Goal: Task Accomplishment & Management: Complete application form

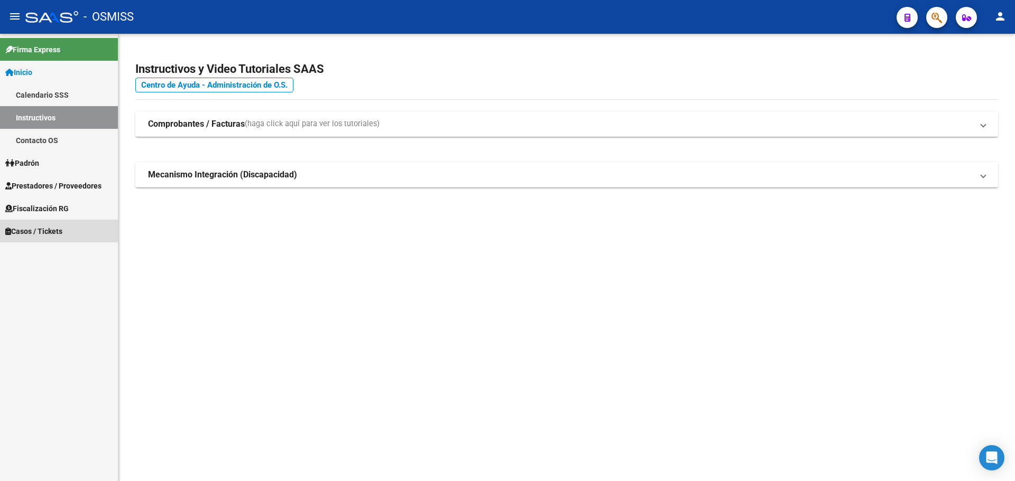
click at [27, 231] on span "Casos / Tickets" at bounding box center [33, 232] width 57 height 12
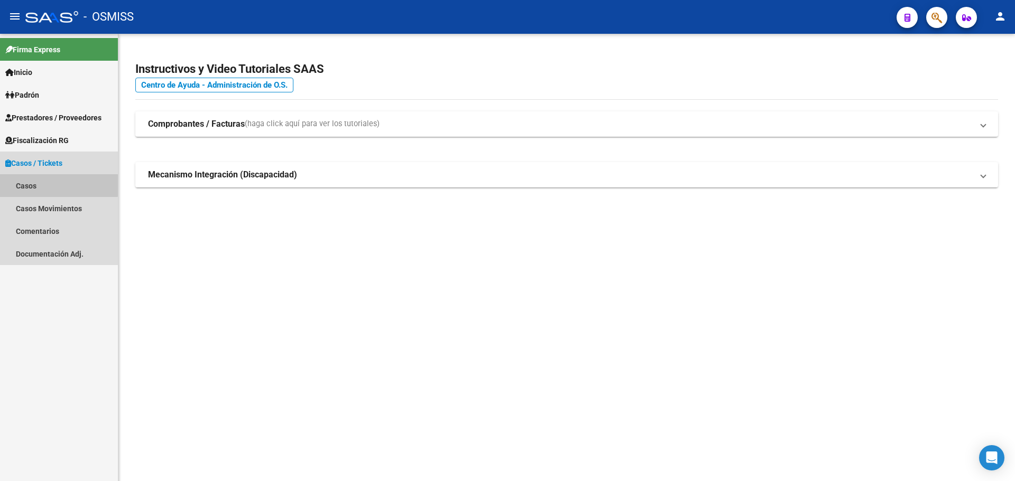
click at [26, 183] on link "Casos" at bounding box center [59, 185] width 118 height 23
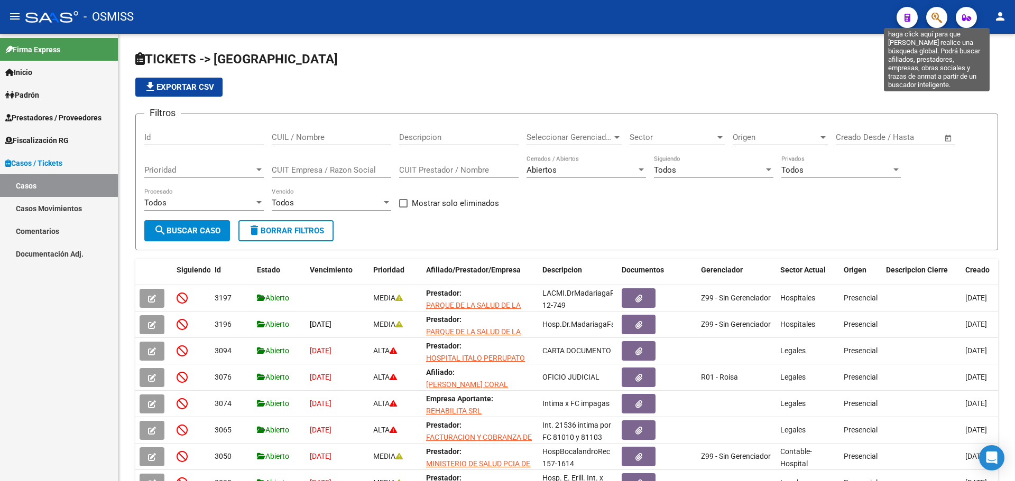
click at [934, 20] on icon "button" at bounding box center [936, 18] width 11 height 12
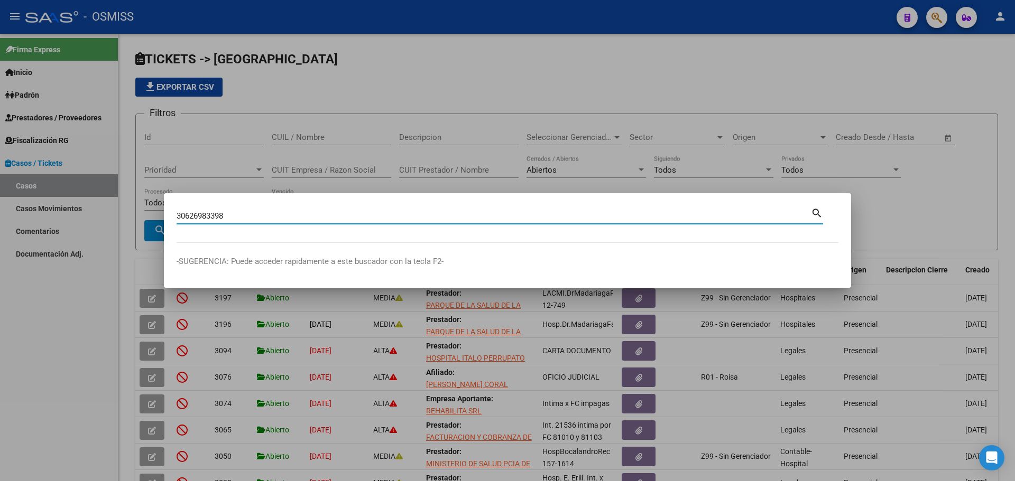
type input "30626983398"
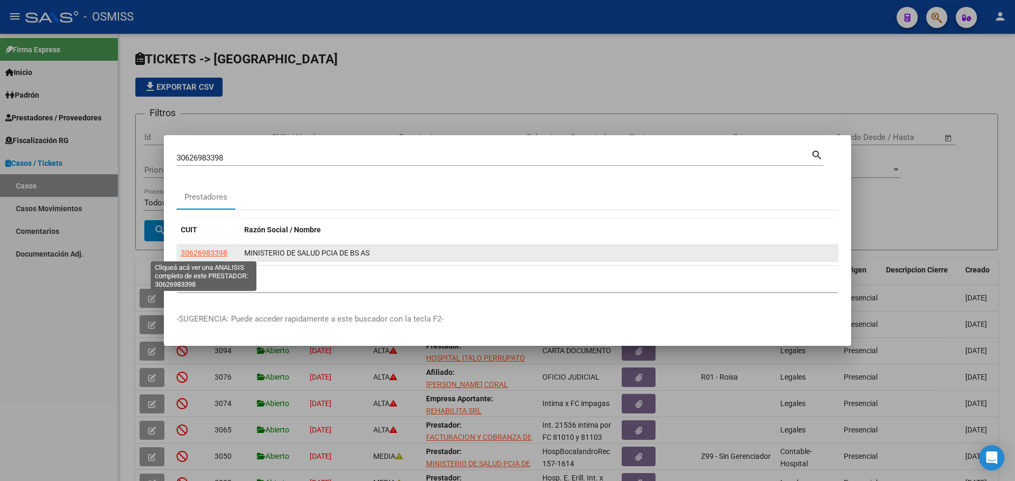
click at [196, 253] on span "30626983398" at bounding box center [204, 253] width 47 height 8
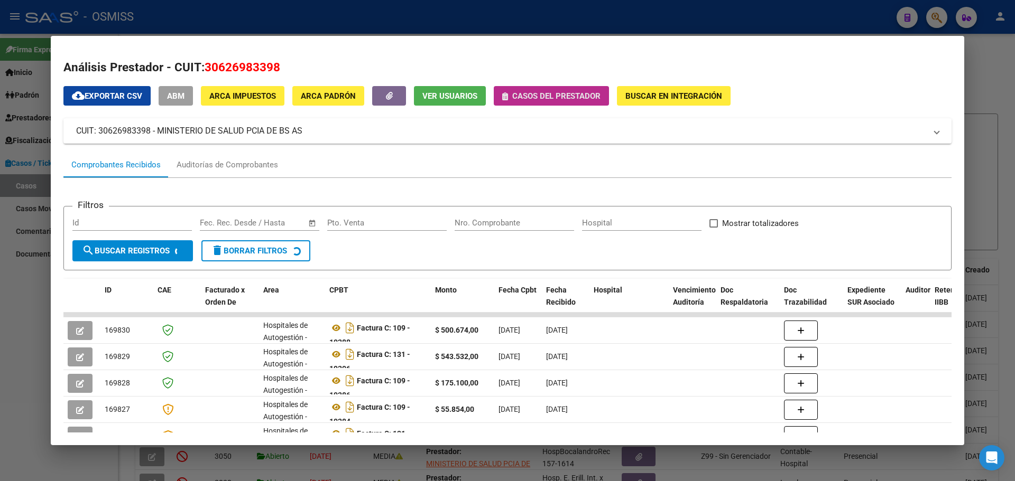
click at [506, 99] on icon "button" at bounding box center [505, 96] width 6 height 8
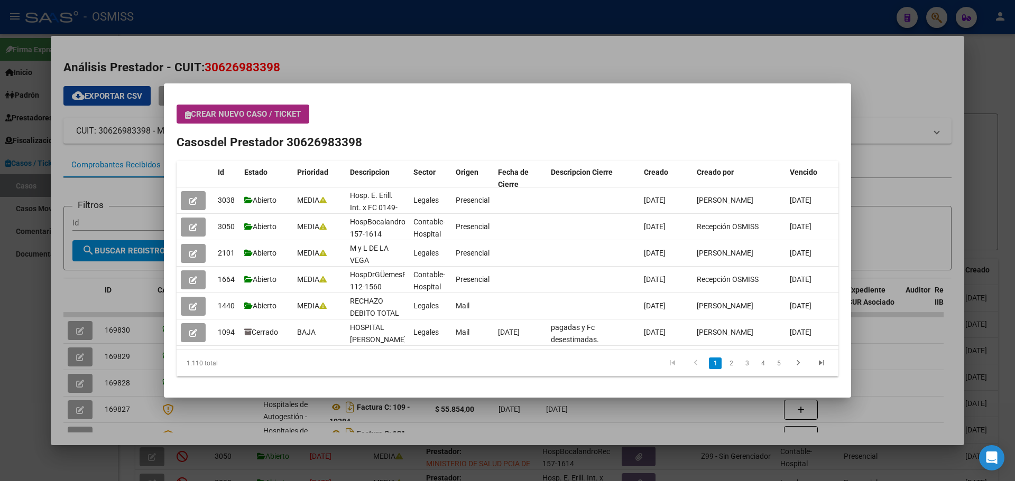
click at [188, 114] on icon "button" at bounding box center [188, 115] width 6 height 8
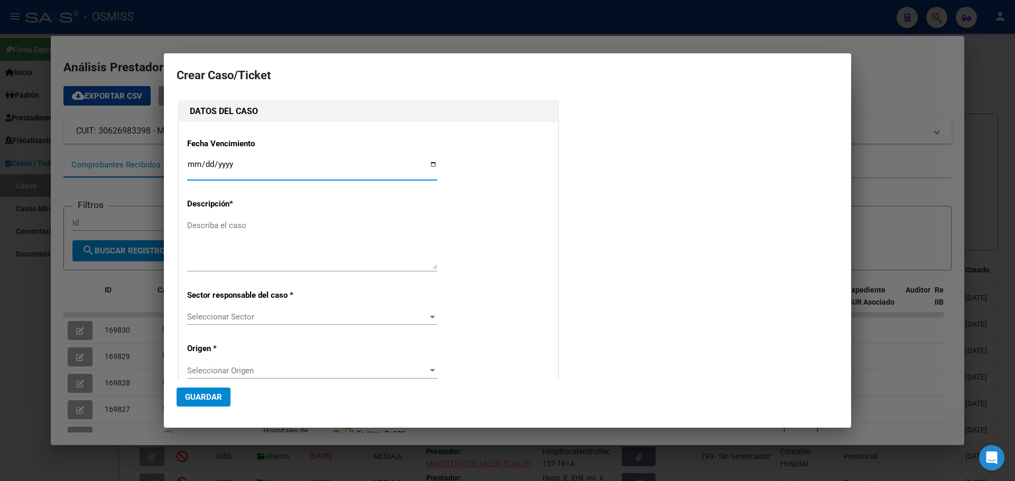
click at [430, 162] on input "Ingresar fecha" at bounding box center [312, 168] width 250 height 17
type input "[DATE]"
click at [215, 219] on div "Describa el caso" at bounding box center [312, 245] width 250 height 54
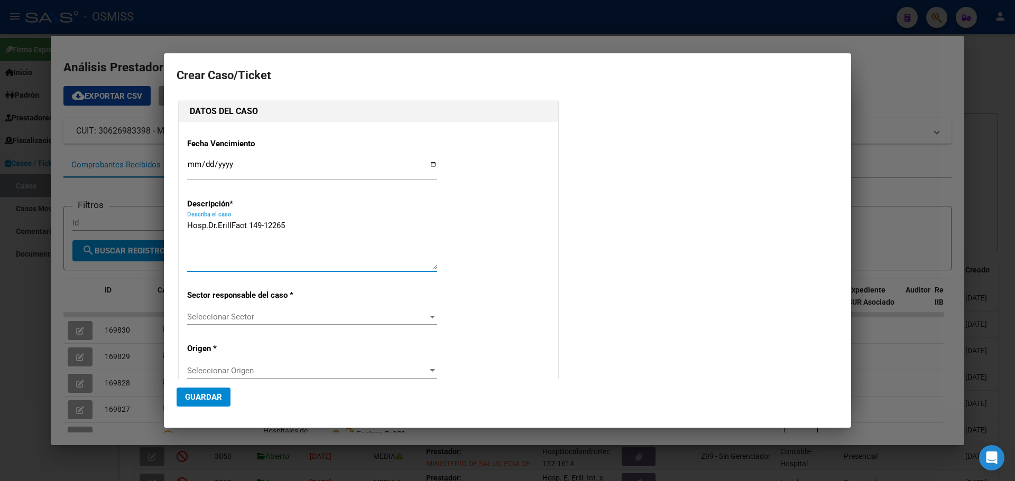
type textarea "Hosp.Dr.ErillFact 149-12265"
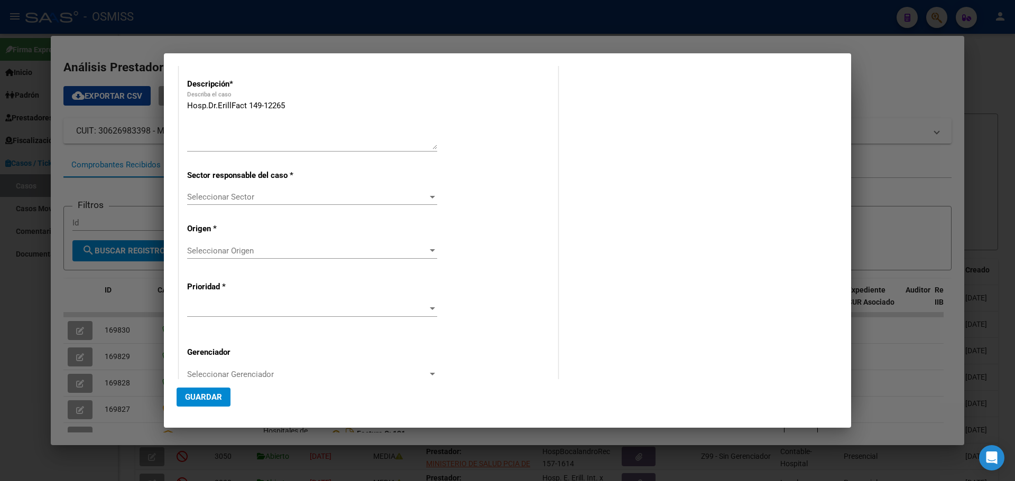
scroll to position [203, 0]
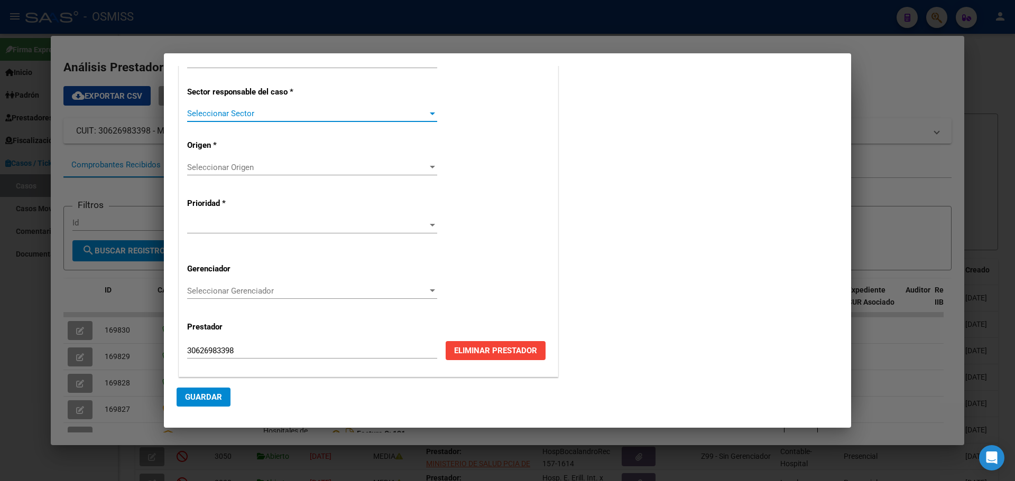
click at [429, 111] on div at bounding box center [432, 113] width 10 height 8
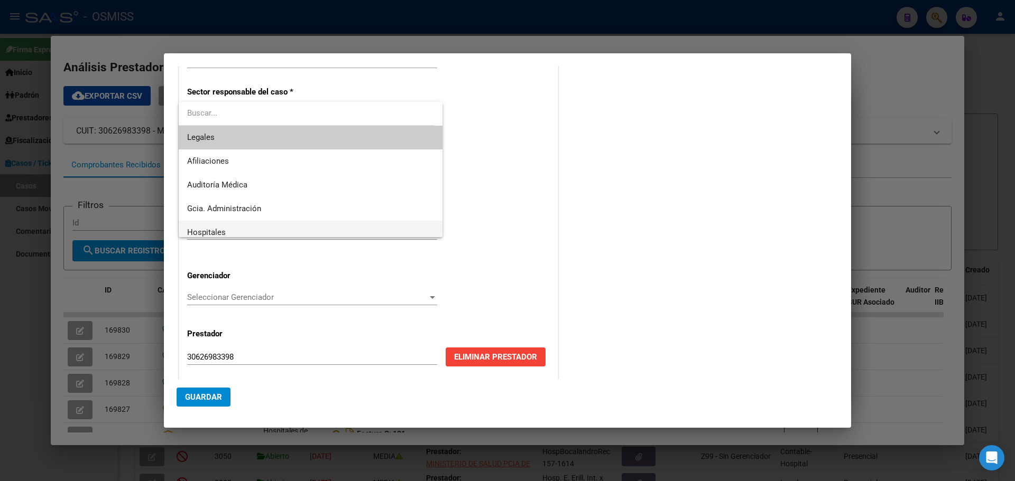
click at [228, 233] on span "Hospitales" at bounding box center [310, 233] width 247 height 24
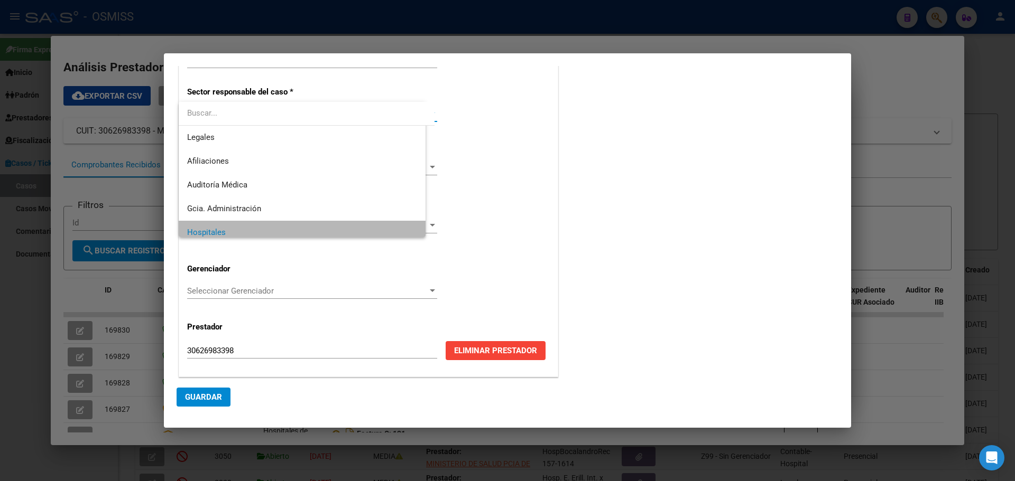
scroll to position [7, 0]
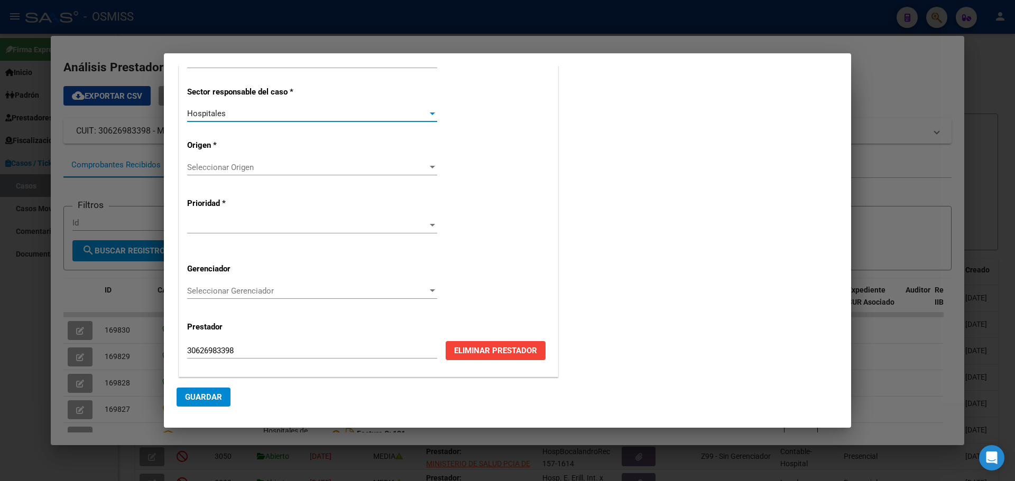
click at [430, 166] on div at bounding box center [432, 167] width 5 height 3
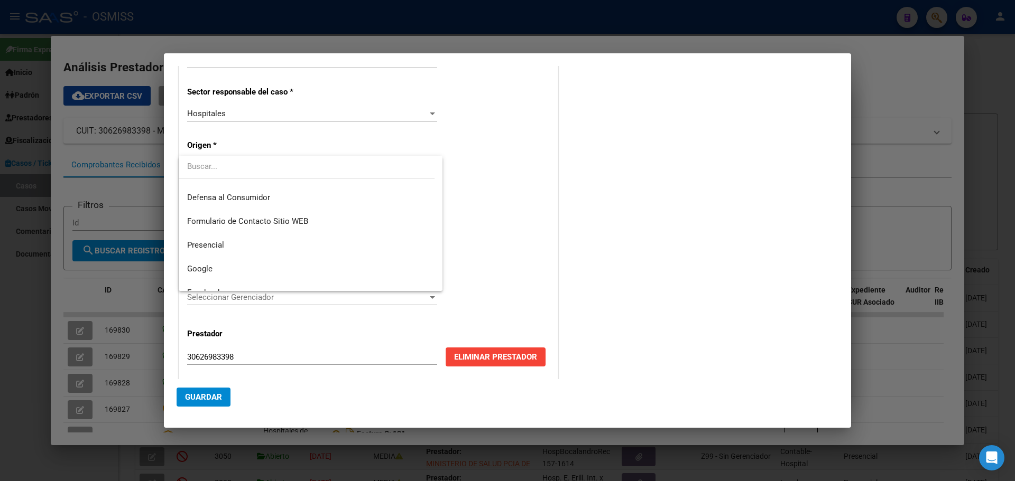
scroll to position [134, 0]
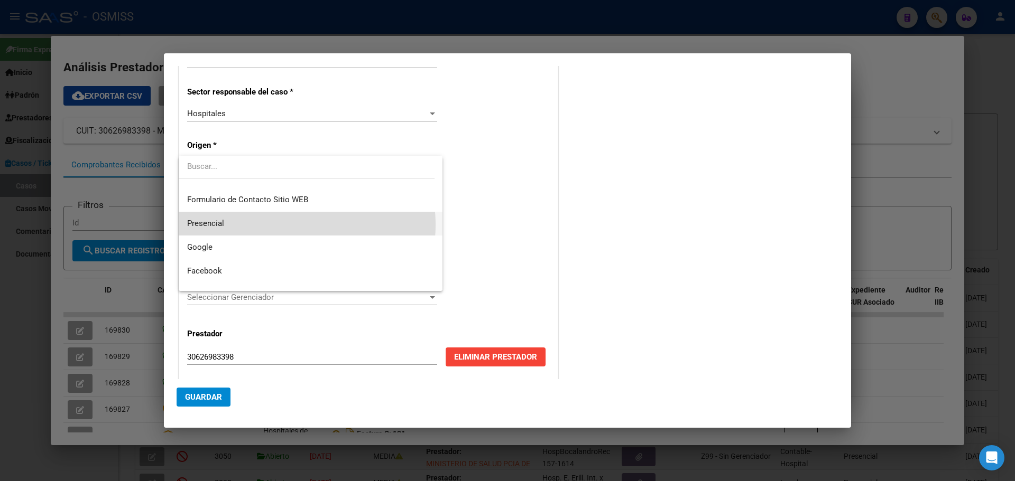
click at [292, 225] on span "Presencial" at bounding box center [310, 224] width 247 height 24
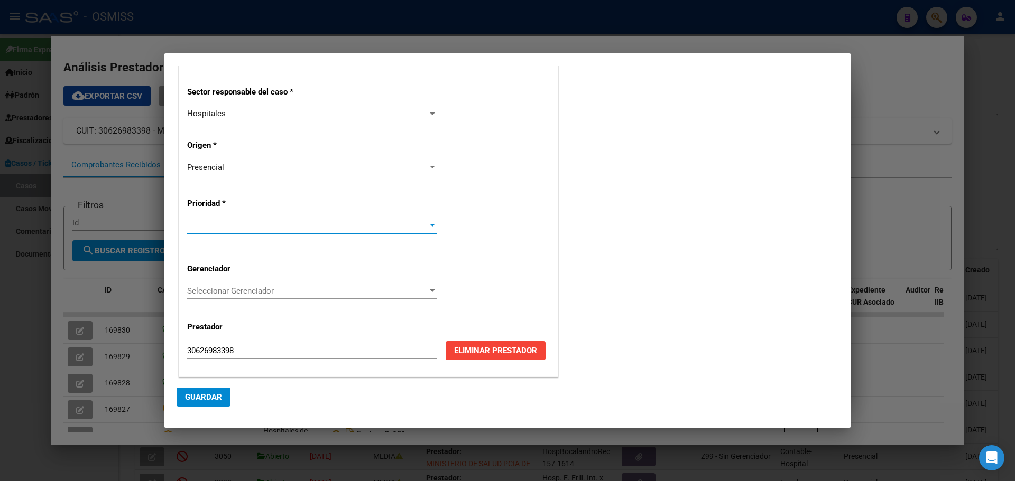
click at [430, 224] on div at bounding box center [432, 225] width 10 height 8
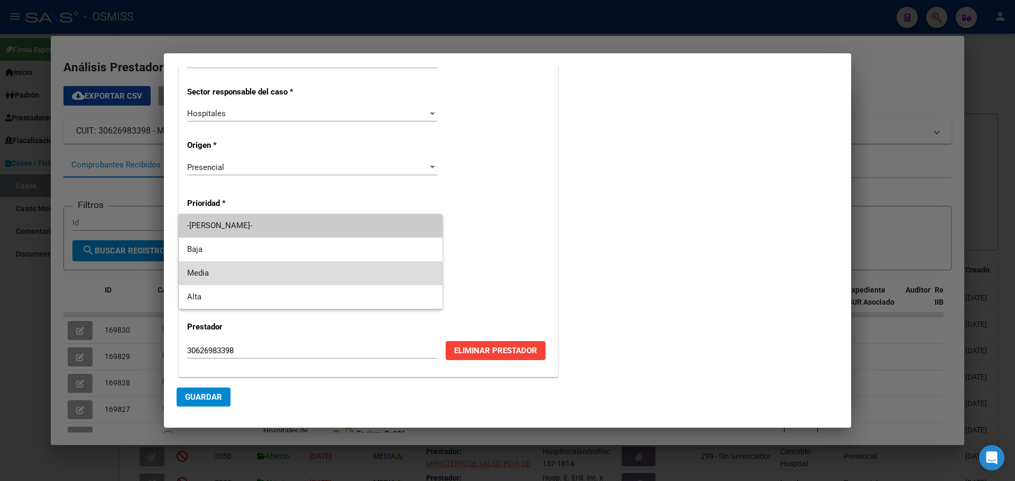
click at [420, 268] on span "Media" at bounding box center [310, 274] width 247 height 24
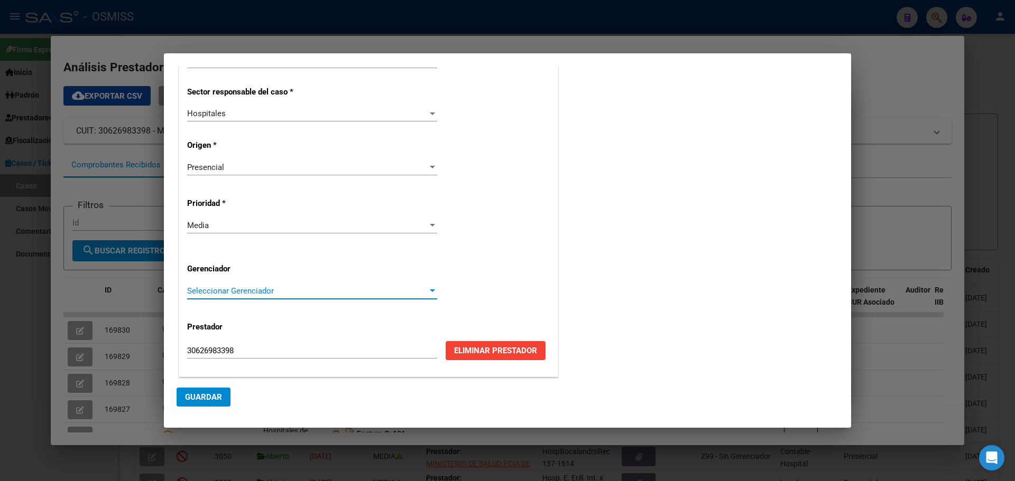
click at [430, 291] on div at bounding box center [432, 291] width 5 height 3
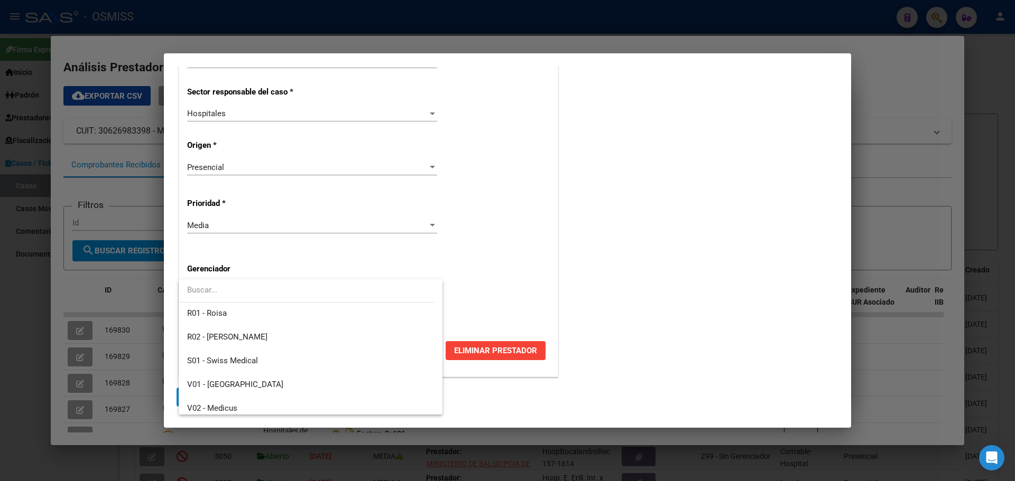
scroll to position [317, 0]
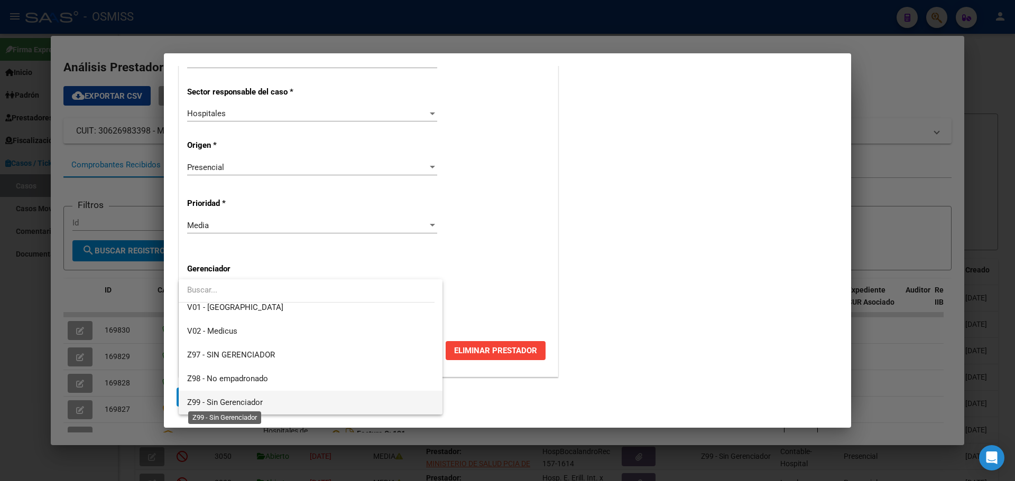
click at [262, 404] on span "Z99 - Sin Gerenciador" at bounding box center [225, 403] width 76 height 10
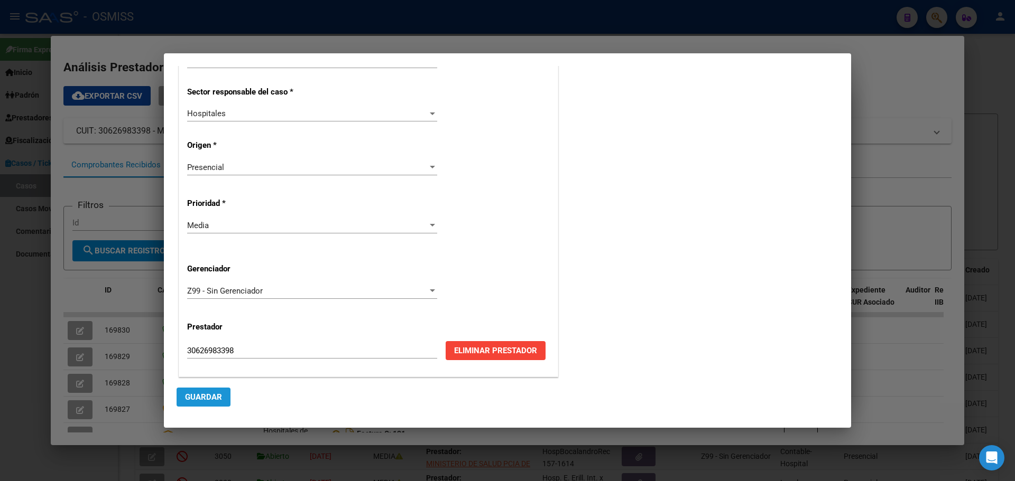
click at [199, 393] on span "Guardar" at bounding box center [203, 398] width 37 height 10
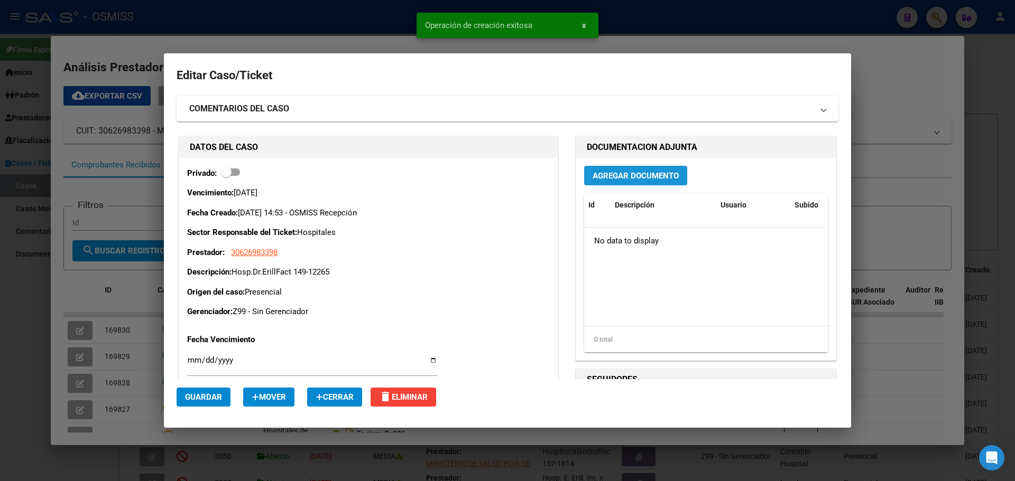
click at [637, 178] on span "Agregar Documento" at bounding box center [635, 176] width 86 height 10
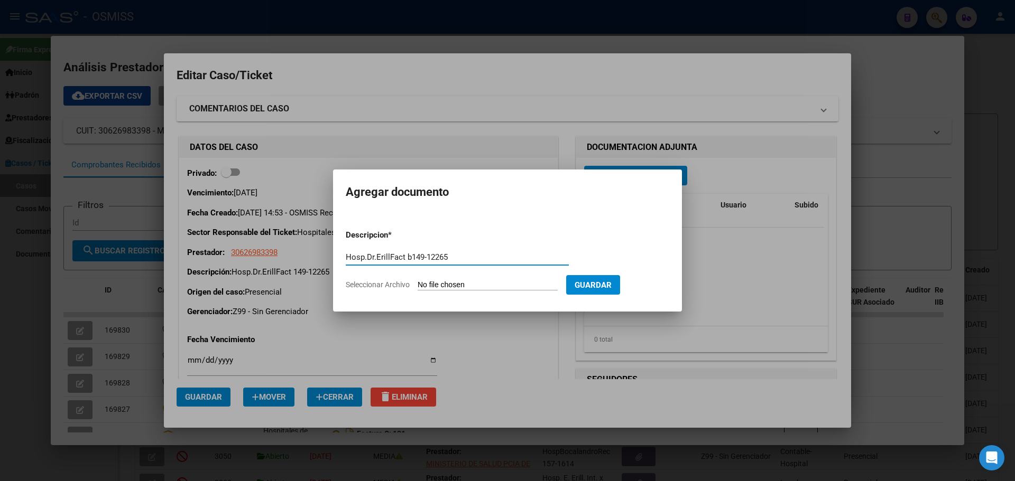
type input "Hosp.Dr.ErillFact b149-12265"
click at [394, 284] on span "Seleccionar Archivo" at bounding box center [378, 285] width 64 height 8
click at [417, 284] on input "Seleccionar Archivo" at bounding box center [487, 286] width 140 height 10
type input "C:\fakepath\Fact 12265.pdf"
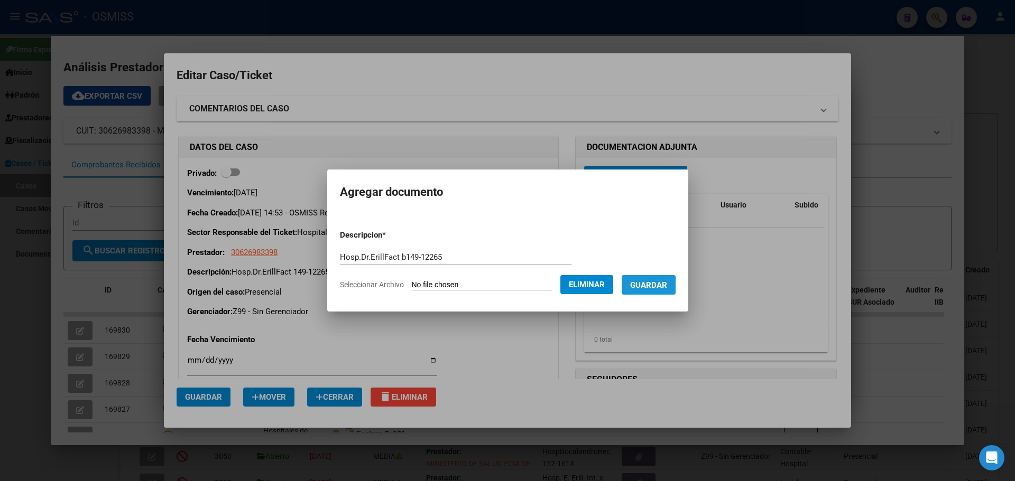
click at [646, 285] on span "Guardar" at bounding box center [648, 286] width 37 height 10
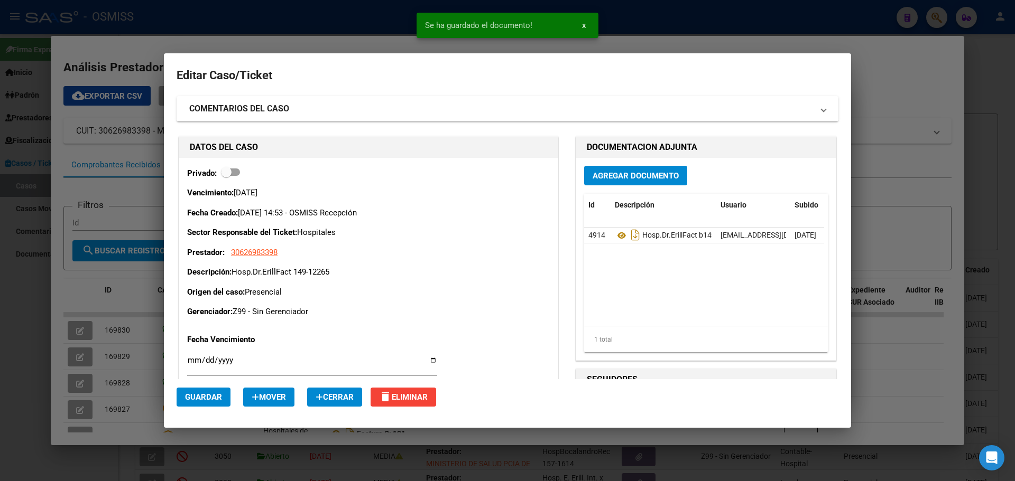
click at [208, 33] on div at bounding box center [507, 240] width 1015 height 481
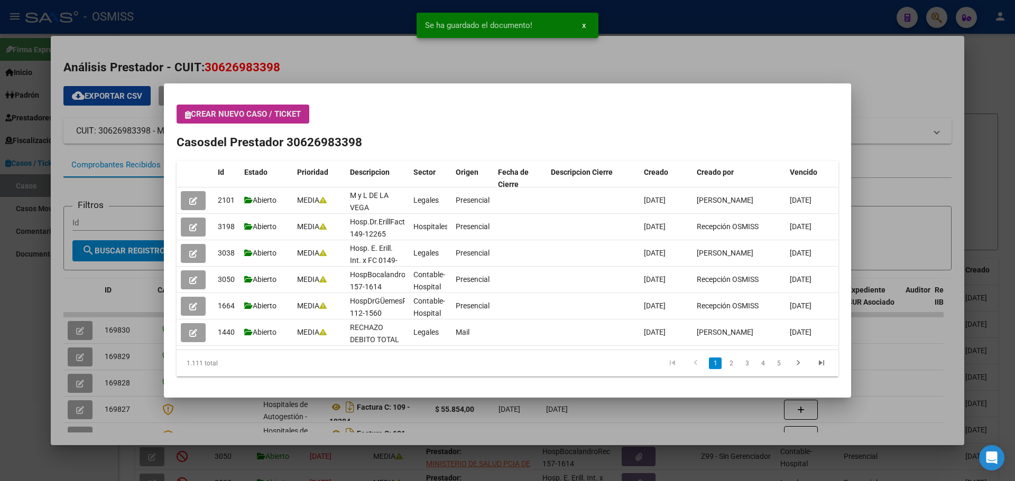
click at [187, 116] on icon "button" at bounding box center [188, 115] width 6 height 8
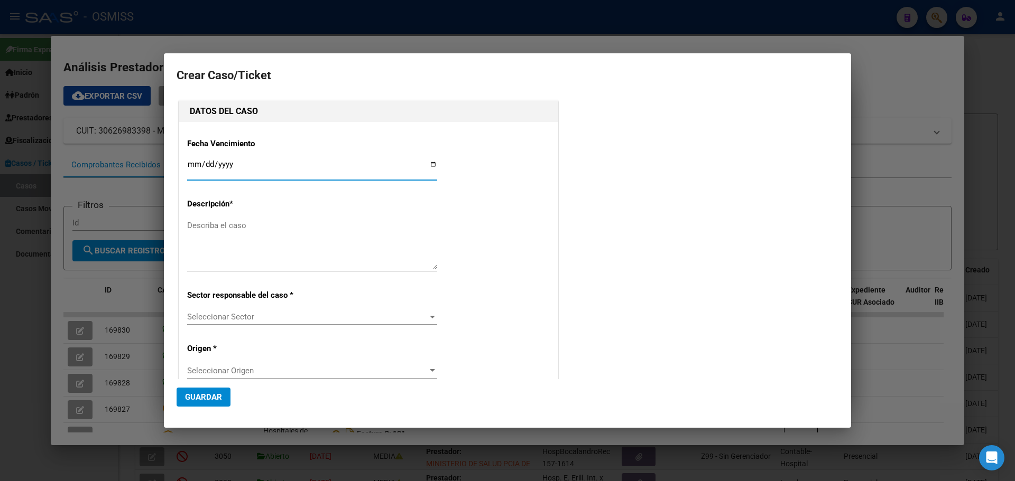
click at [431, 165] on input "Ingresar fecha" at bounding box center [312, 168] width 250 height 17
type input "[DATE]"
click at [246, 222] on textarea "Describa el caso" at bounding box center [312, 245] width 250 height 50
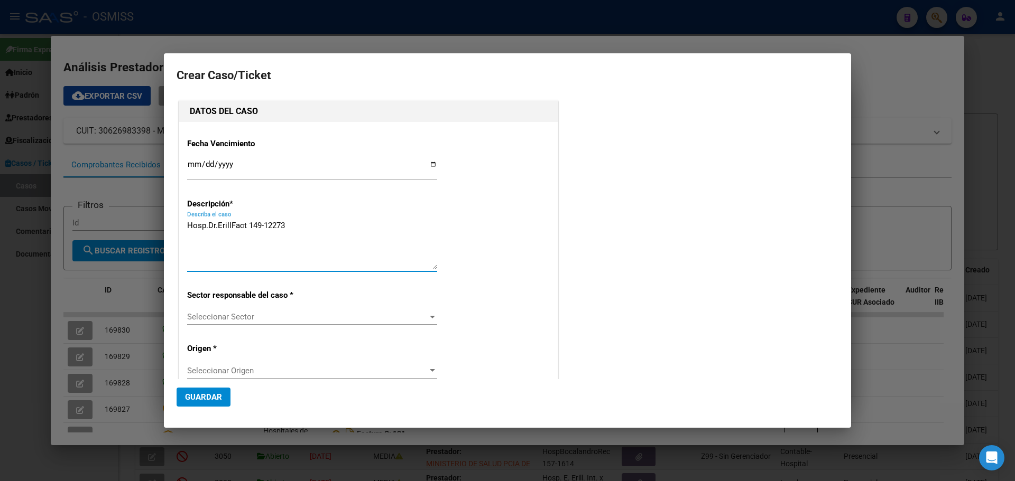
type textarea "Hosp.Dr.ErillFact 149-12273"
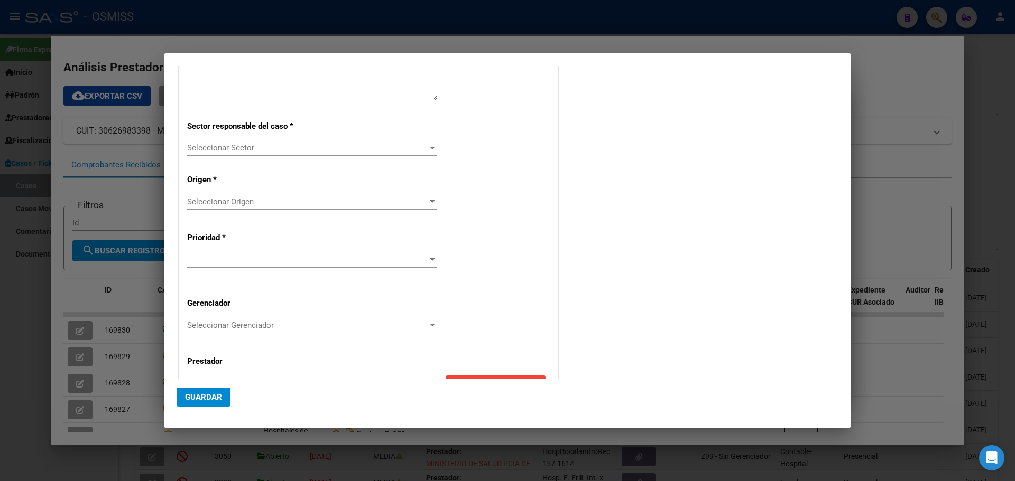
scroll to position [203, 0]
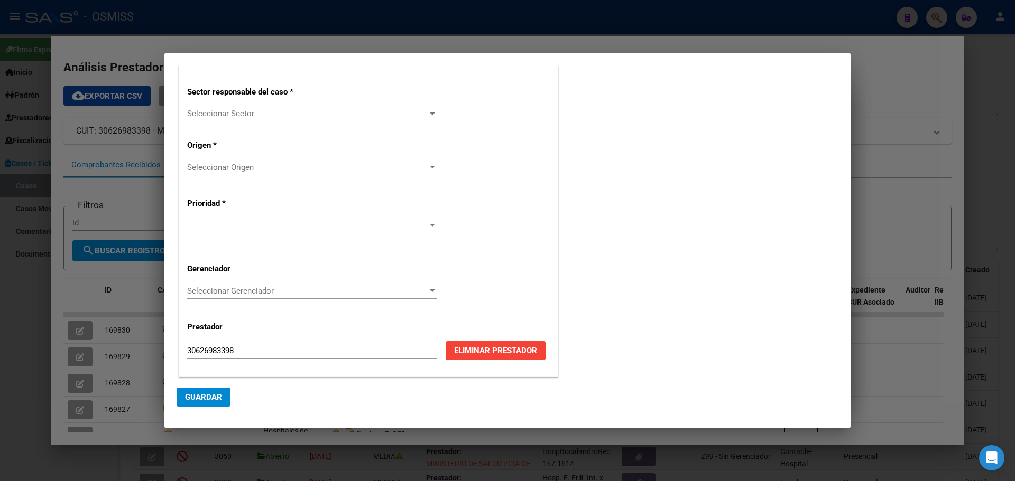
click at [427, 111] on div at bounding box center [432, 113] width 10 height 8
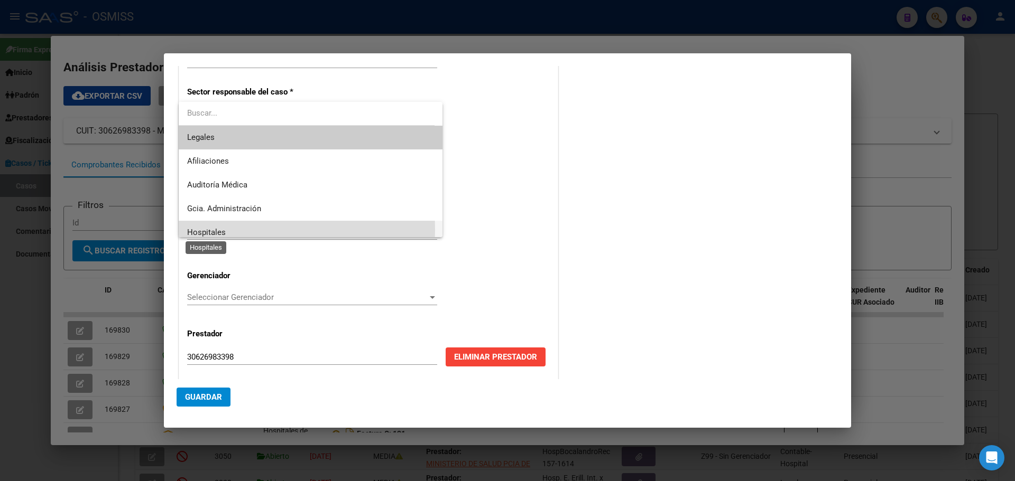
click at [194, 230] on span "Hospitales" at bounding box center [206, 233] width 39 height 10
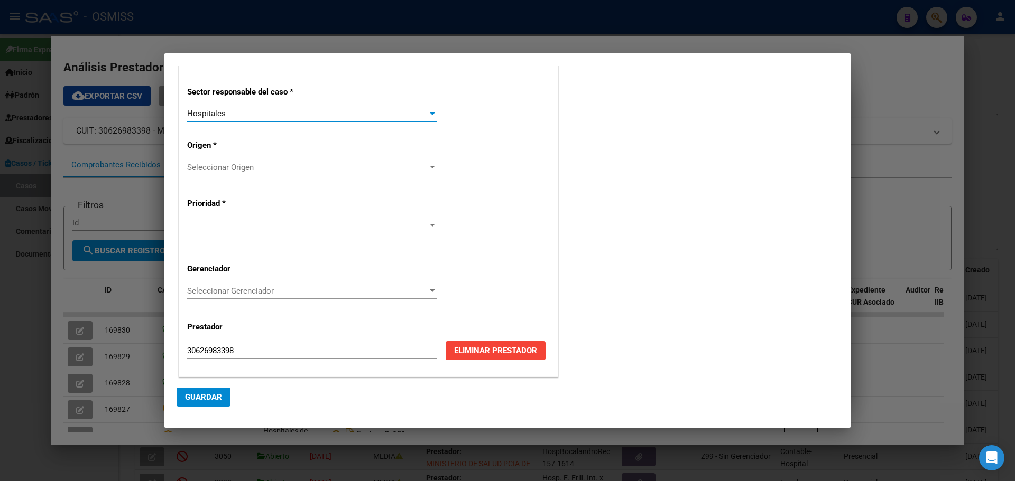
click at [430, 165] on div at bounding box center [432, 167] width 10 height 8
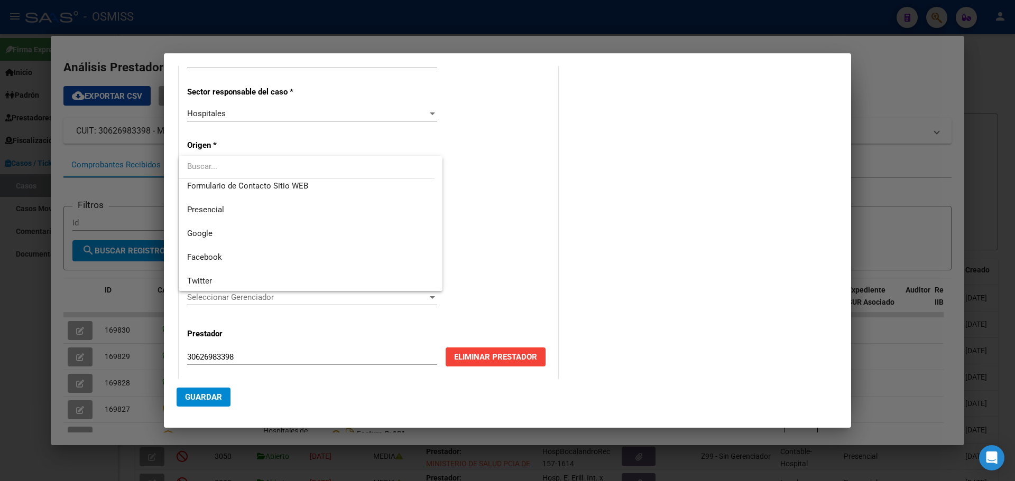
scroll to position [142, 0]
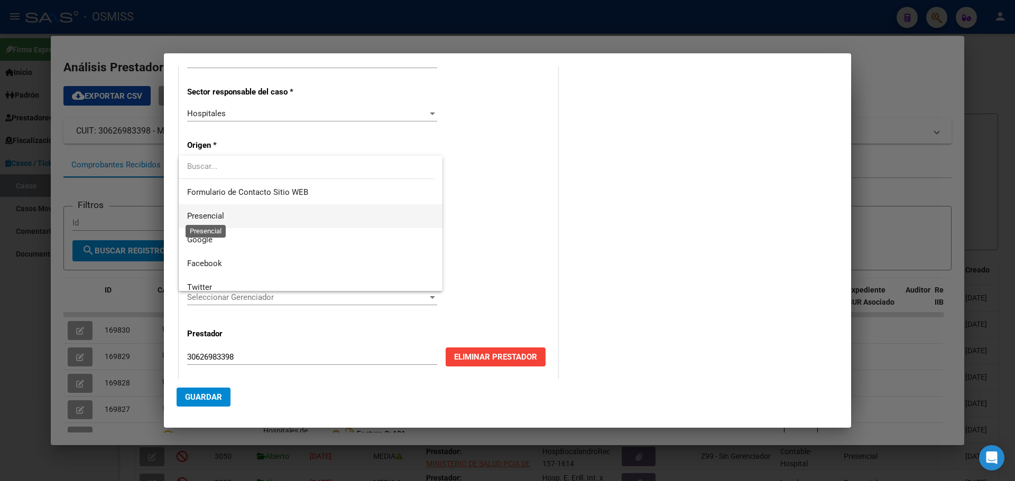
click at [220, 211] on span "Presencial" at bounding box center [205, 216] width 37 height 10
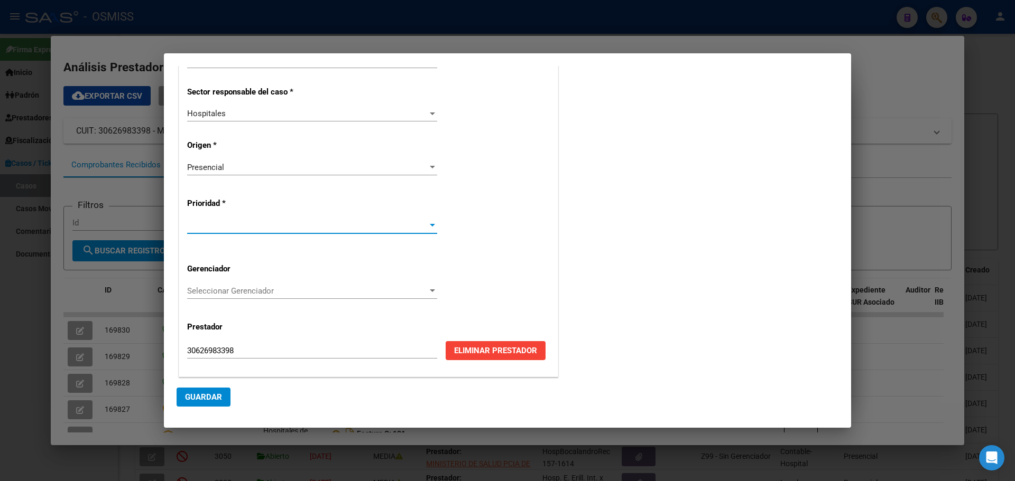
click at [432, 222] on div at bounding box center [432, 225] width 10 height 8
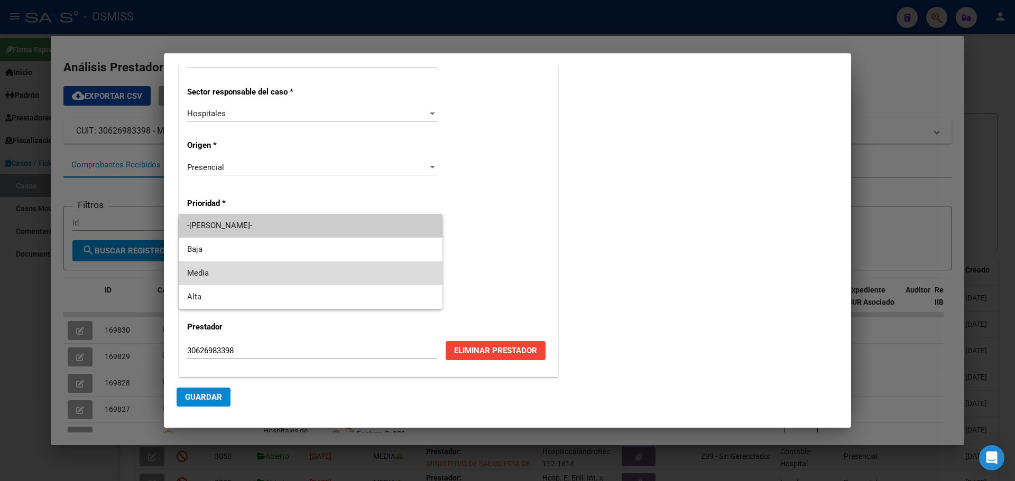
click at [195, 268] on span "Media" at bounding box center [310, 274] width 247 height 24
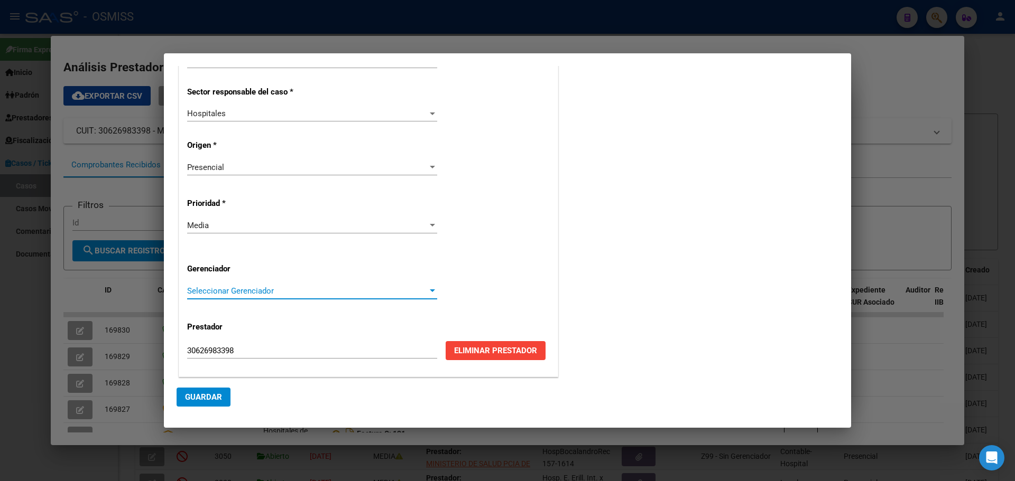
click at [428, 289] on div at bounding box center [432, 291] width 10 height 8
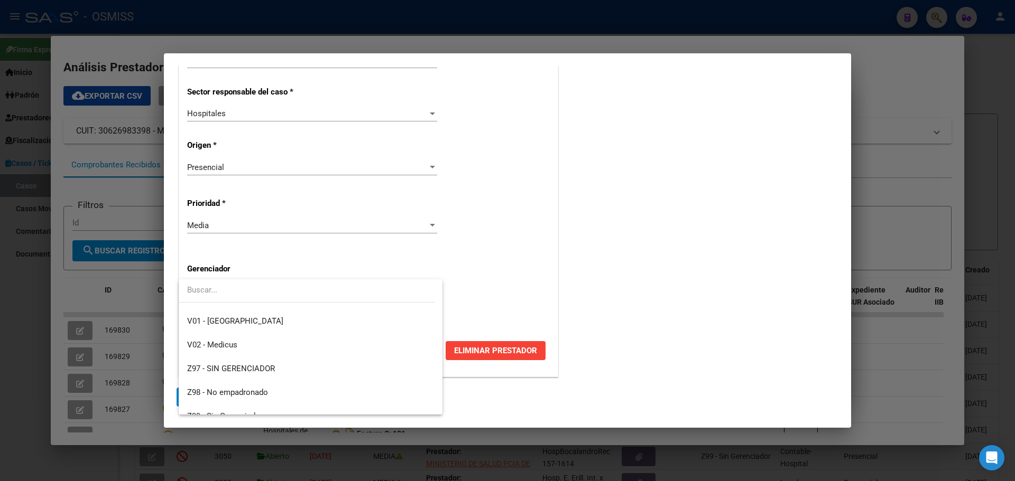
scroll to position [317, 0]
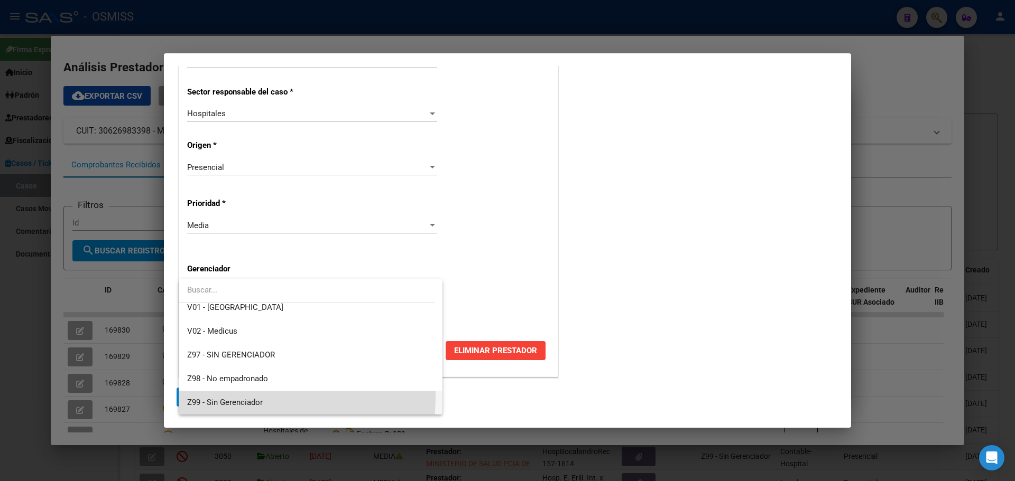
click at [218, 396] on span "Z99 - Sin Gerenciador" at bounding box center [310, 403] width 247 height 24
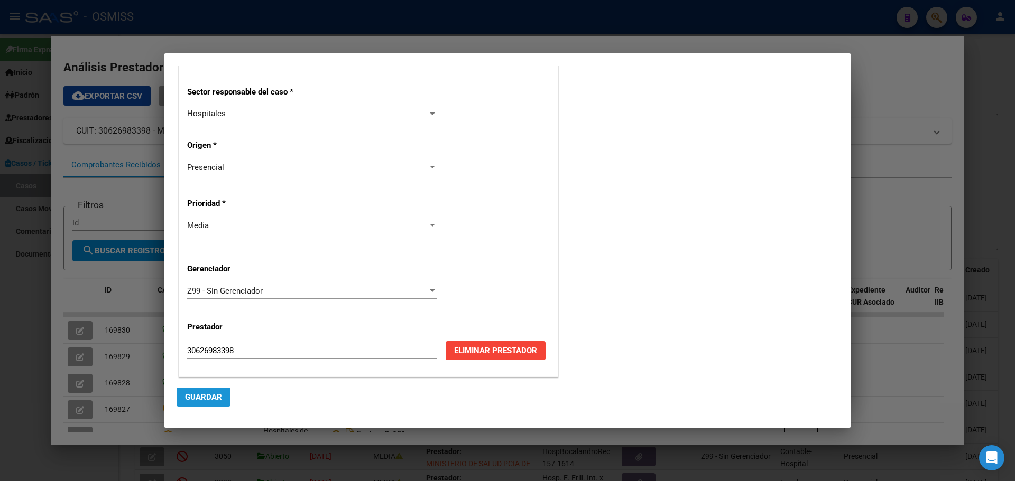
click at [188, 391] on button "Guardar" at bounding box center [203, 397] width 54 height 19
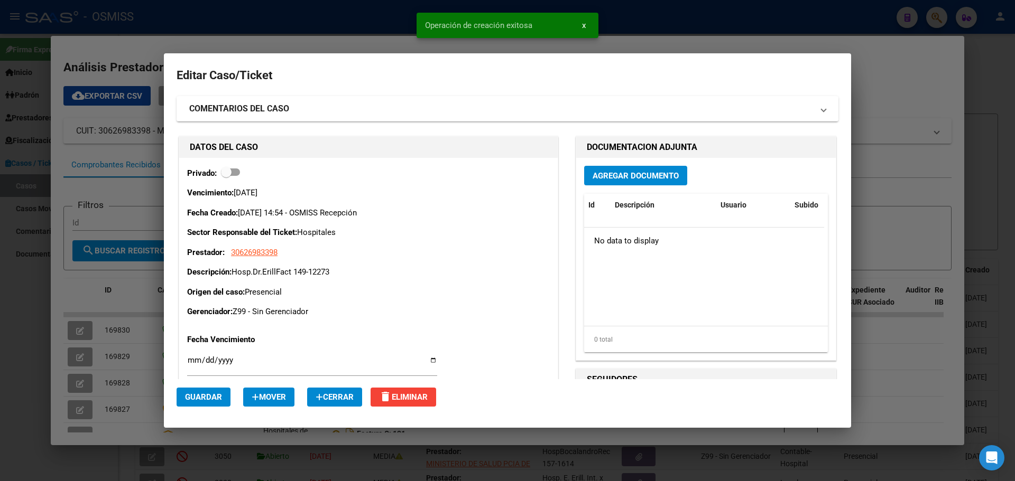
click at [622, 173] on span "Agregar Documento" at bounding box center [635, 176] width 86 height 10
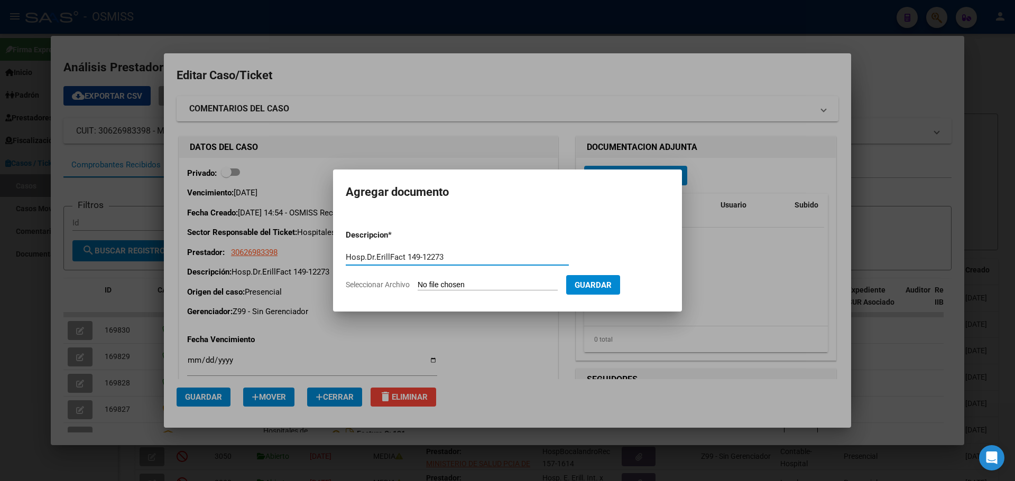
type input "Hosp.Dr.ErillFact 149-12273"
click at [385, 284] on span "Seleccionar Archivo" at bounding box center [378, 285] width 64 height 8
click at [417, 284] on input "Seleccionar Archivo" at bounding box center [487, 286] width 140 height 10
type input "C:\fakepath\Fact 12273.pdf"
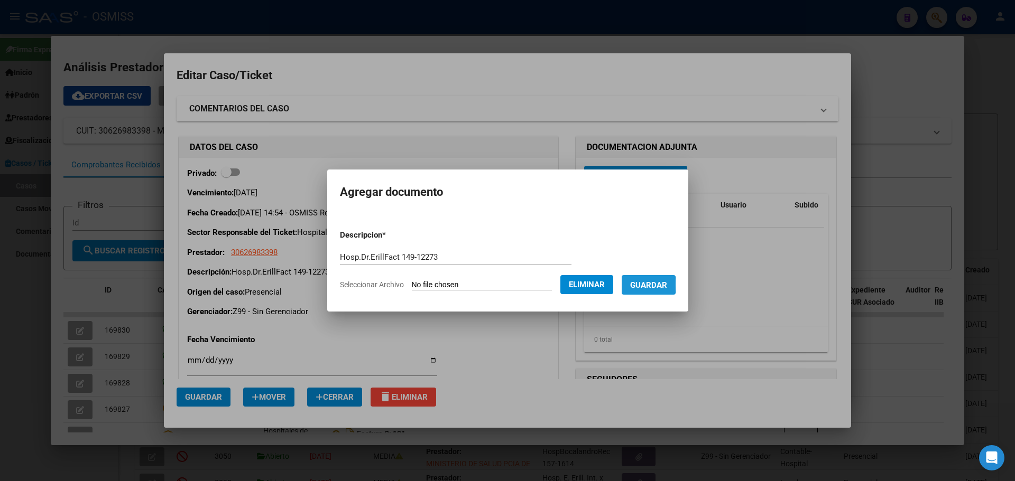
click at [638, 285] on button "Guardar" at bounding box center [648, 285] width 54 height 20
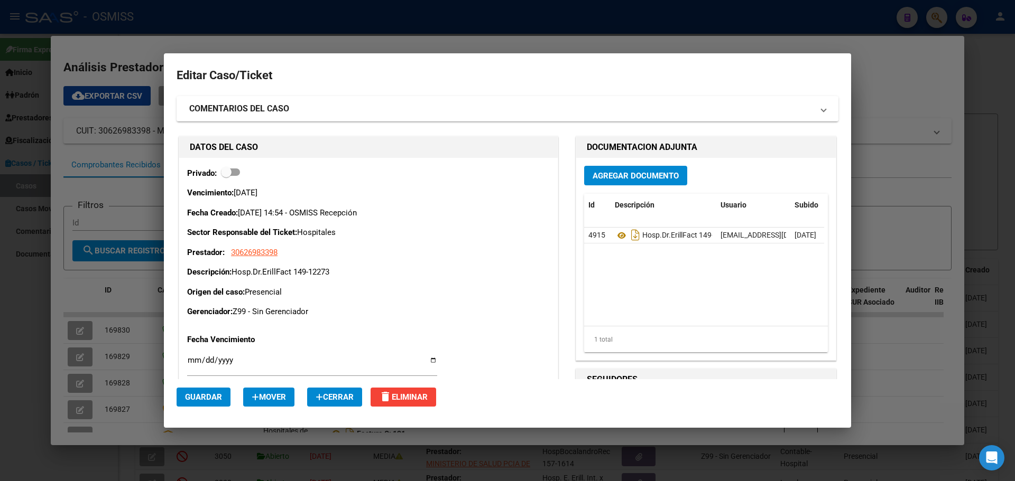
click at [356, 23] on div at bounding box center [507, 240] width 1015 height 481
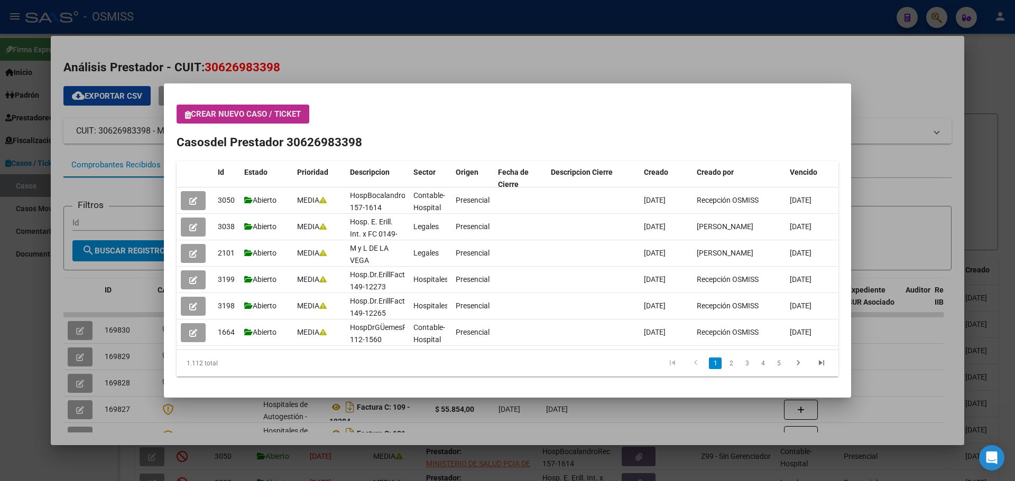
click at [185, 115] on icon "button" at bounding box center [188, 115] width 6 height 8
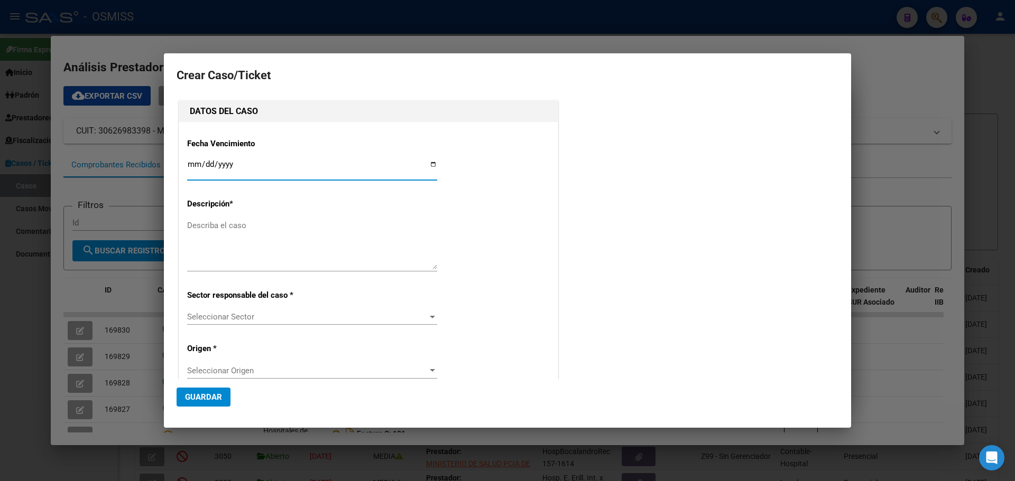
click at [430, 163] on input "Ingresar fecha" at bounding box center [312, 168] width 250 height 17
type input "[DATE]"
click at [218, 236] on textarea "Describa el caso" at bounding box center [312, 245] width 250 height 50
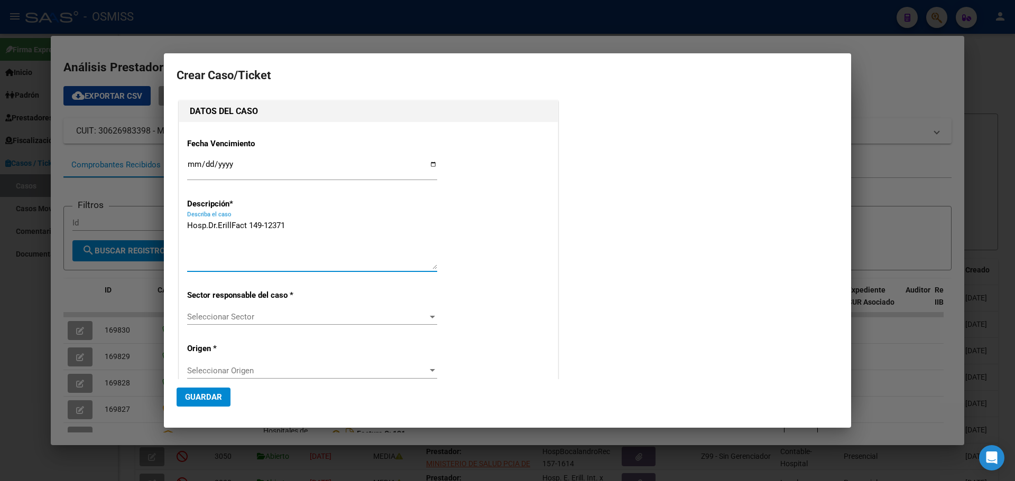
type textarea "Hosp.Dr.ErillFact 149-12371"
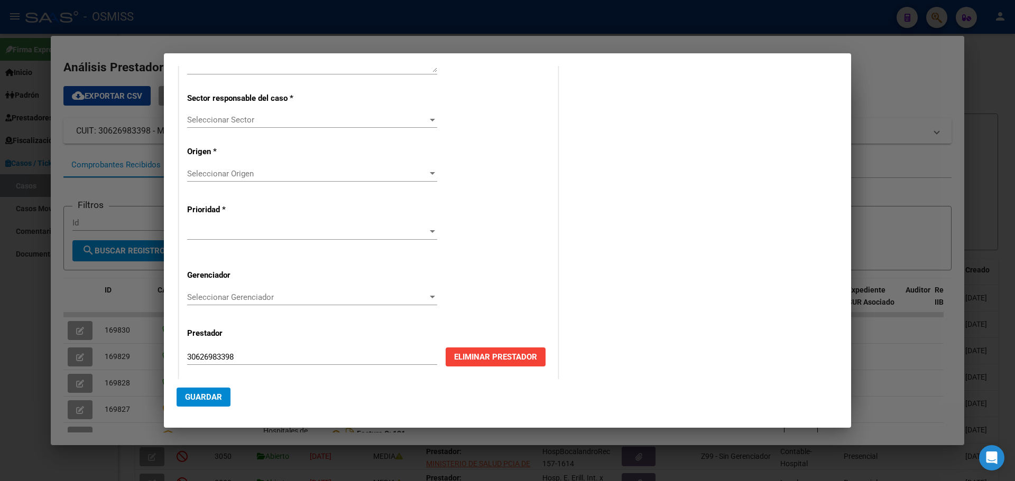
scroll to position [203, 0]
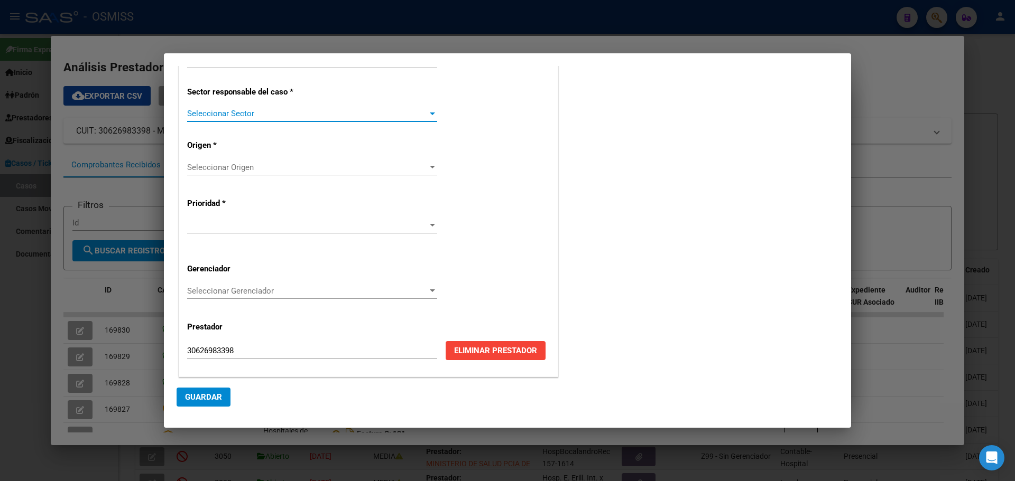
click at [430, 113] on div at bounding box center [432, 114] width 5 height 3
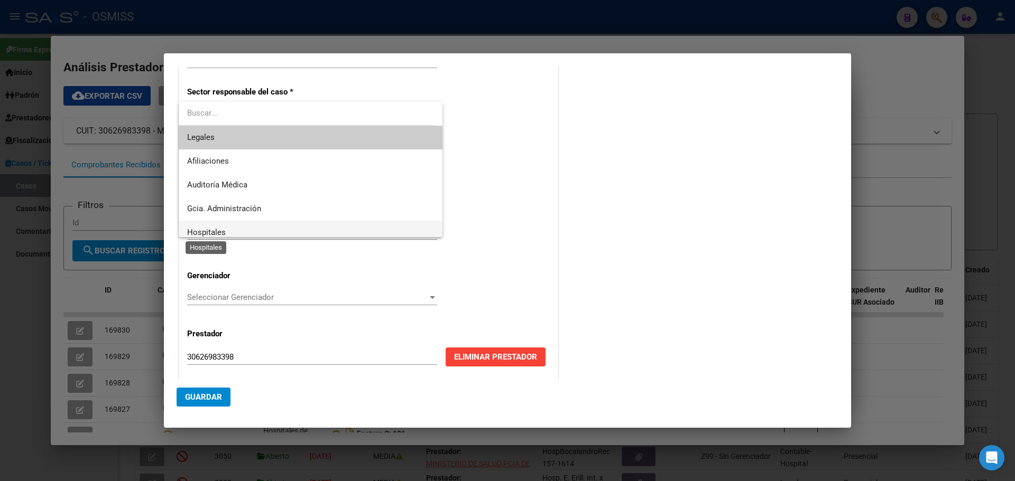
click at [188, 233] on span "Hospitales" at bounding box center [206, 233] width 39 height 10
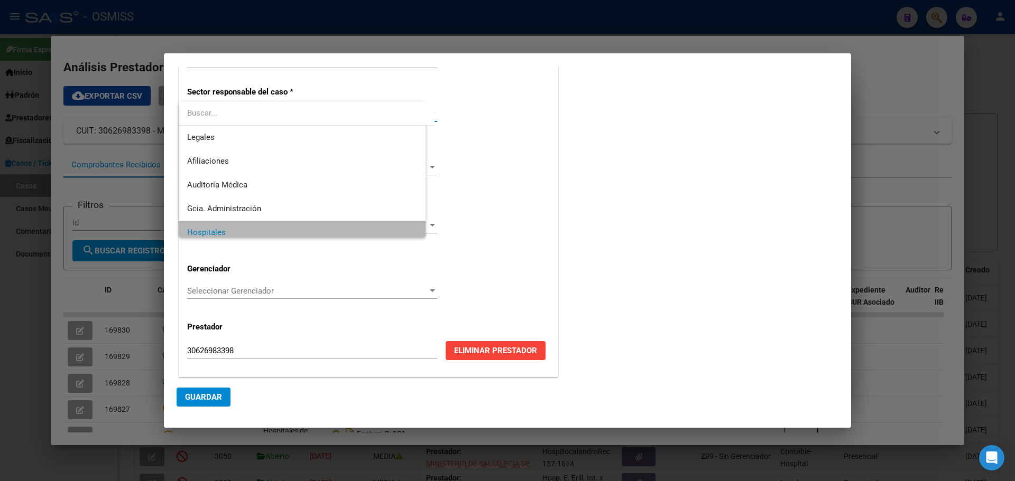
scroll to position [7, 0]
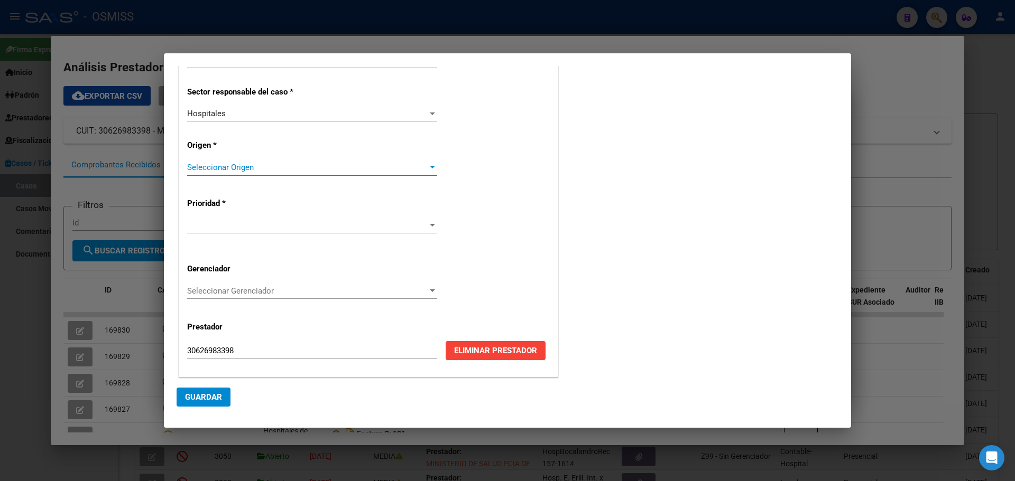
click at [429, 164] on div at bounding box center [432, 167] width 10 height 8
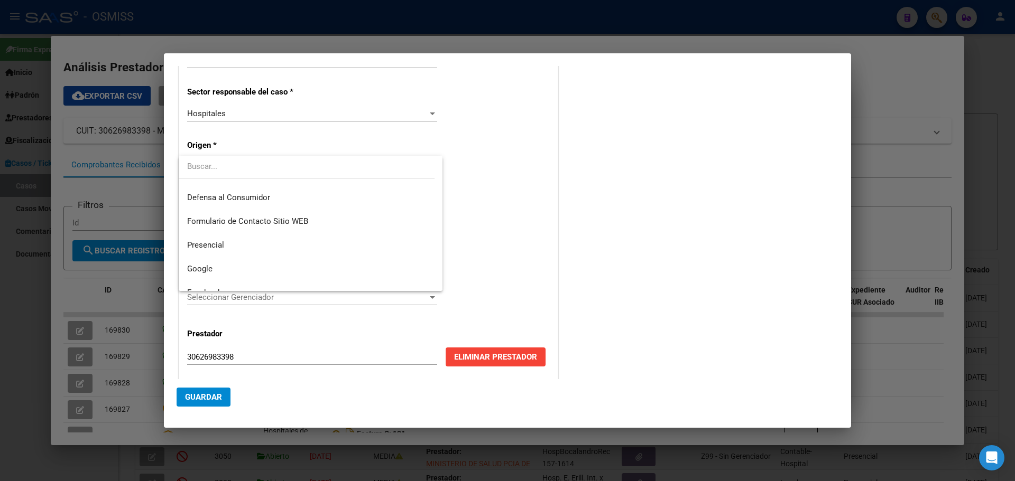
scroll to position [120, 0]
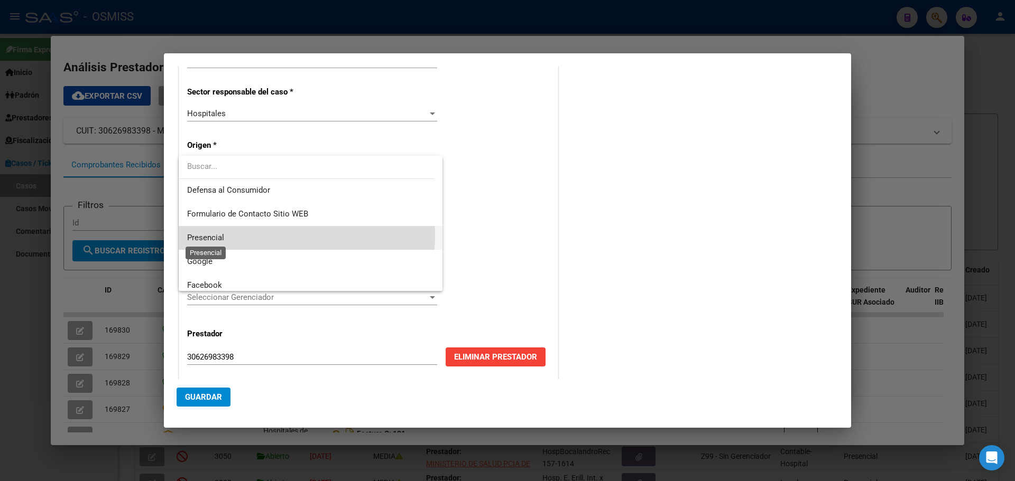
click at [191, 235] on span "Presencial" at bounding box center [205, 238] width 37 height 10
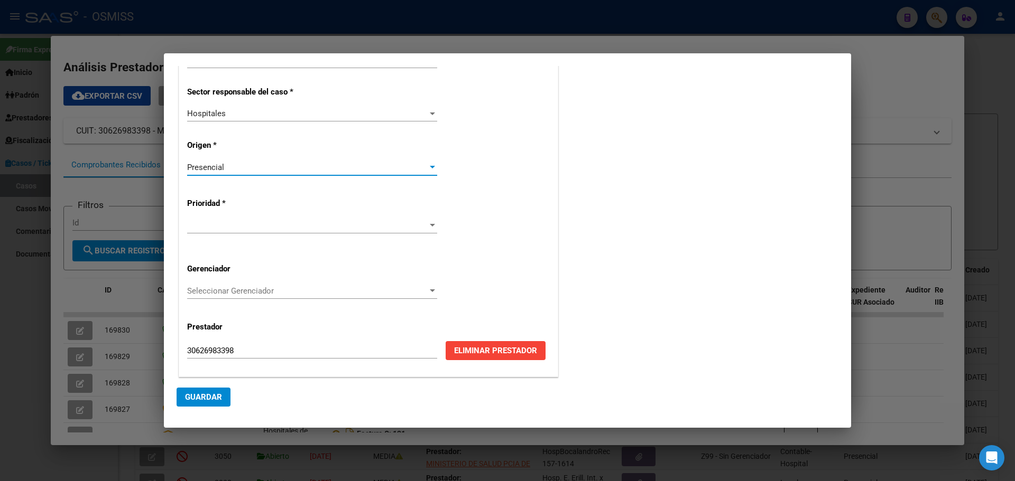
click at [429, 221] on div at bounding box center [432, 225] width 10 height 8
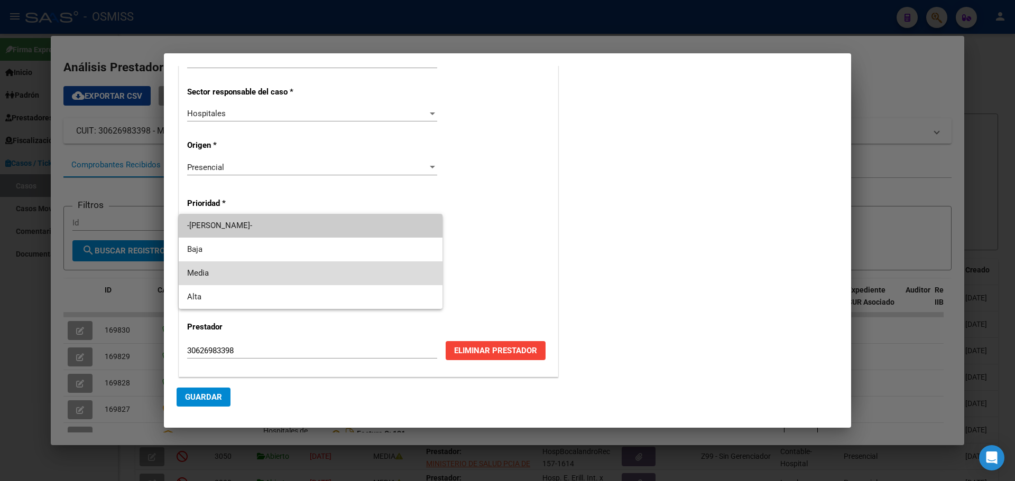
drag, startPoint x: 201, startPoint y: 271, endPoint x: 227, endPoint y: 276, distance: 25.9
click at [202, 271] on span "Media" at bounding box center [310, 274] width 247 height 24
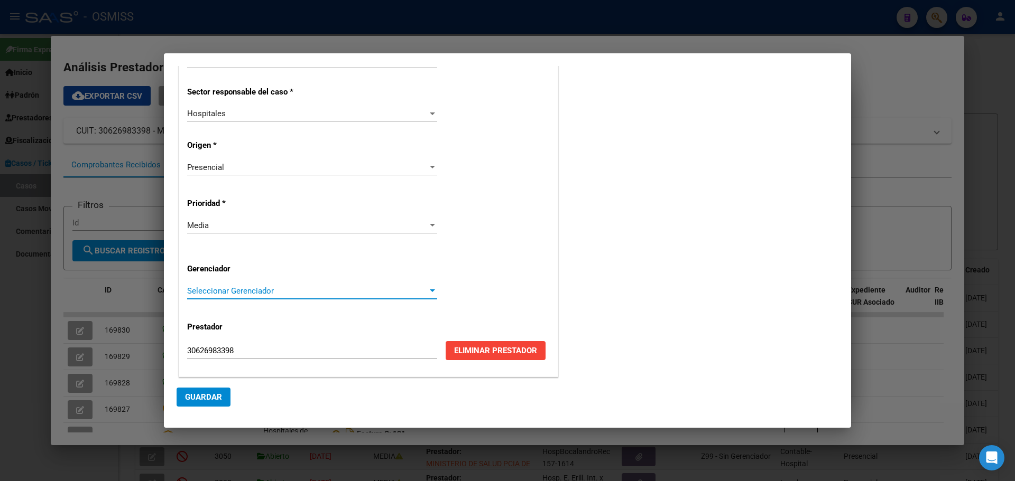
click at [428, 289] on div at bounding box center [432, 291] width 10 height 8
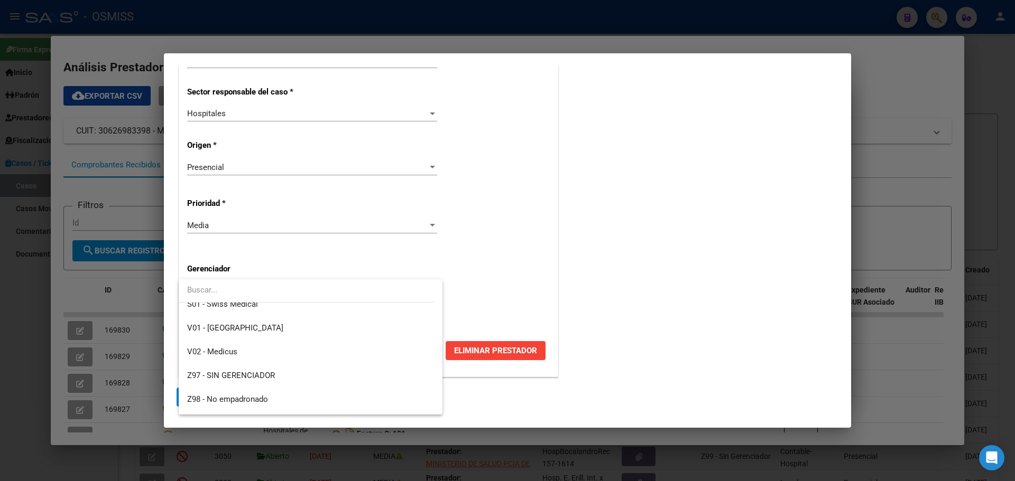
scroll to position [317, 0]
click at [228, 396] on span "Z99 - Sin Gerenciador" at bounding box center [310, 403] width 247 height 24
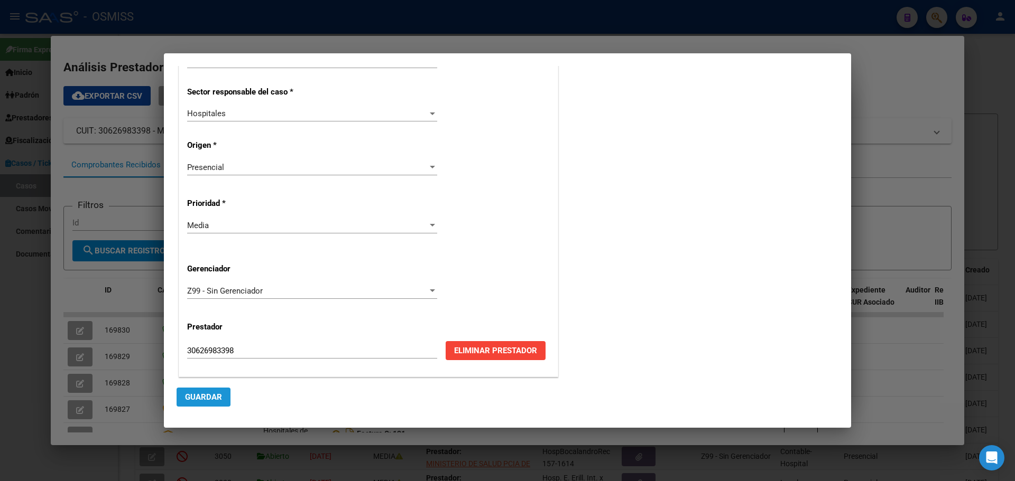
click at [194, 391] on button "Guardar" at bounding box center [203, 397] width 54 height 19
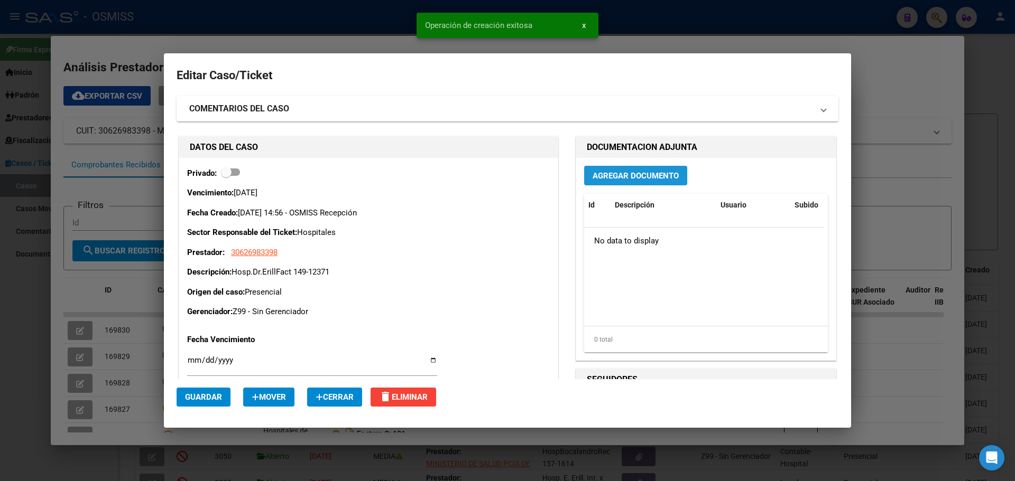
click at [618, 174] on span "Agregar Documento" at bounding box center [635, 176] width 86 height 10
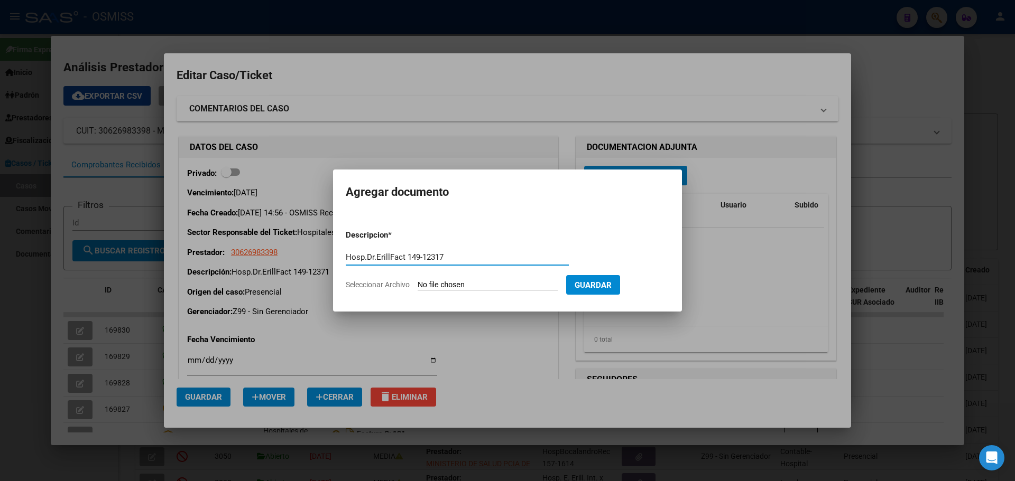
type input "Hosp.Dr.ErillFact 149-12317"
click at [398, 284] on span "Seleccionar Archivo" at bounding box center [378, 285] width 64 height 8
click at [417, 284] on input "Seleccionar Archivo" at bounding box center [487, 286] width 140 height 10
type input "C:\fakepath\Fact 12317.pdf"
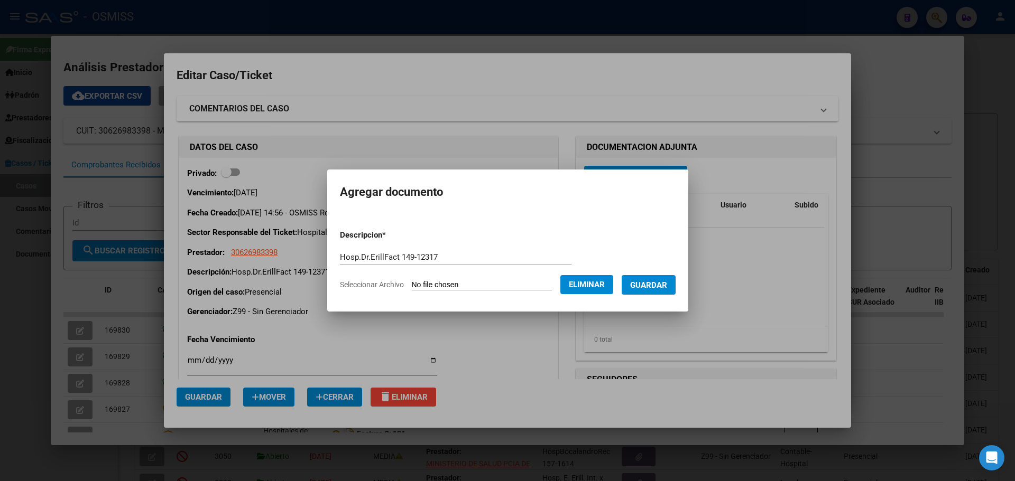
click at [667, 287] on span "Guardar" at bounding box center [648, 286] width 37 height 10
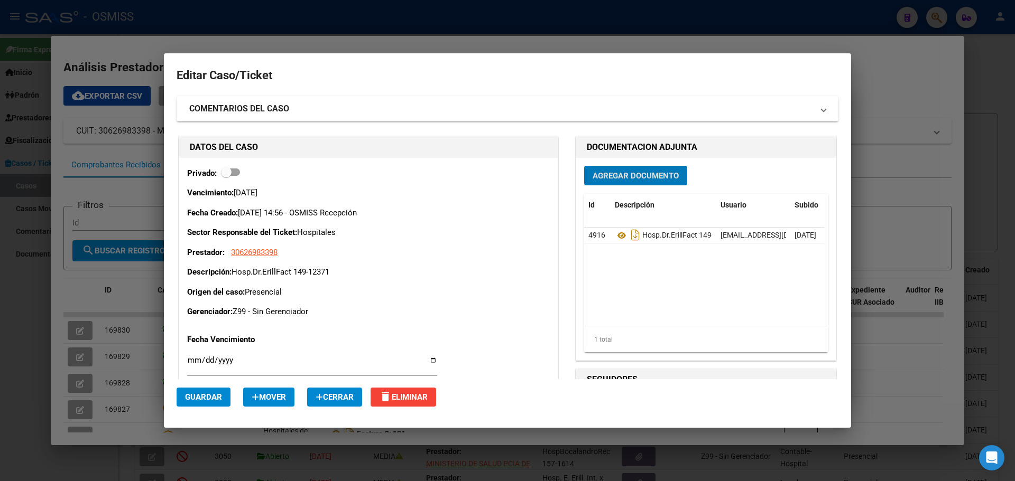
click at [182, 23] on div at bounding box center [507, 240] width 1015 height 481
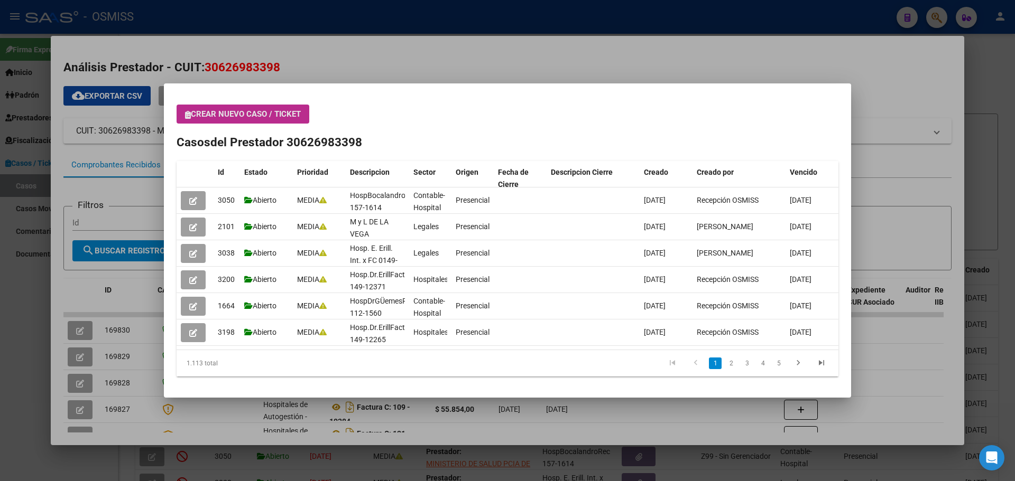
click at [187, 115] on icon "button" at bounding box center [188, 115] width 6 height 8
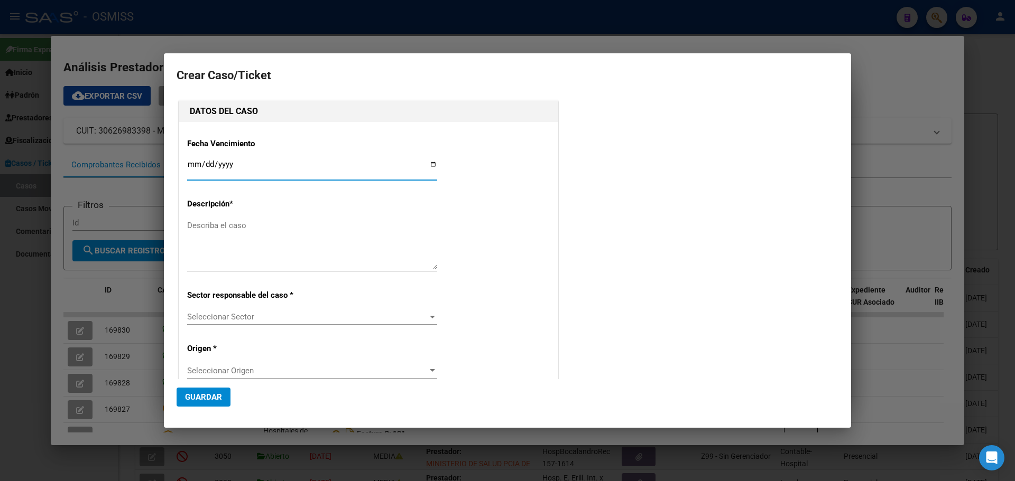
click at [430, 164] on input "Ingresar fecha" at bounding box center [312, 168] width 250 height 17
type input "[DATE]"
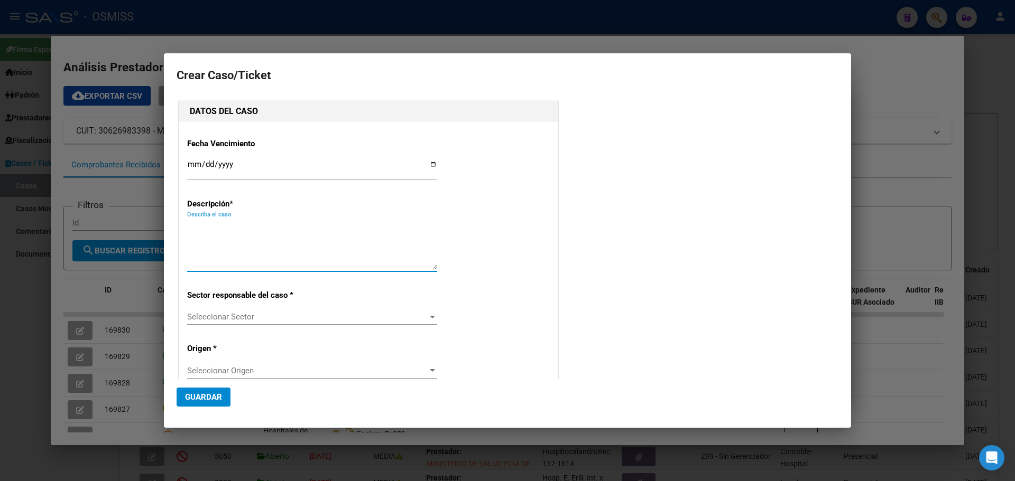
click at [220, 225] on textarea "Describa el caso" at bounding box center [312, 245] width 250 height 50
type textarea "Hosp.Dr.WildeFact 188-21677"
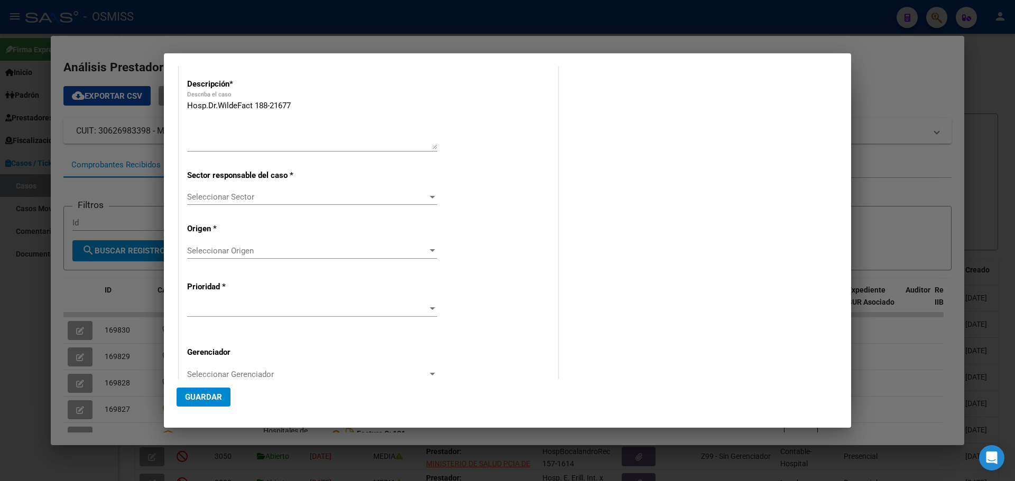
scroll to position [141, 0]
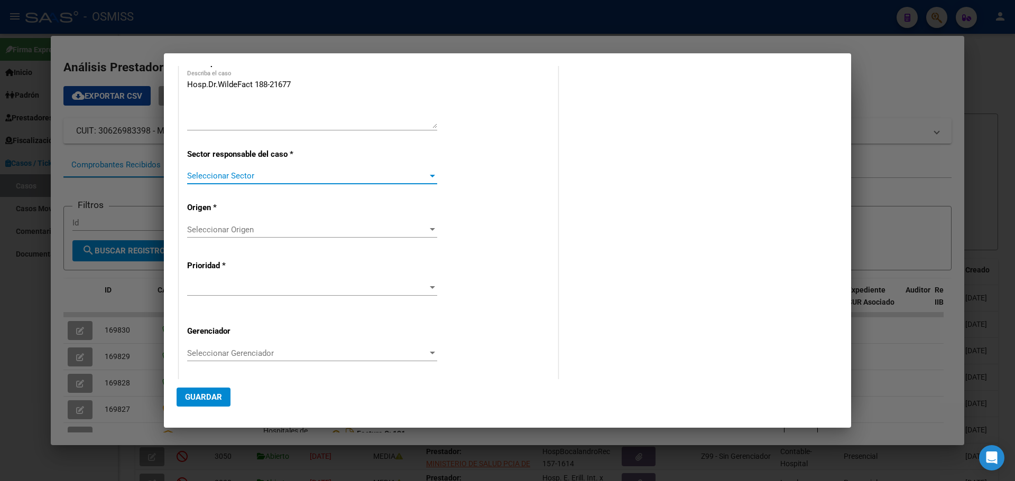
click at [427, 173] on div at bounding box center [432, 176] width 10 height 8
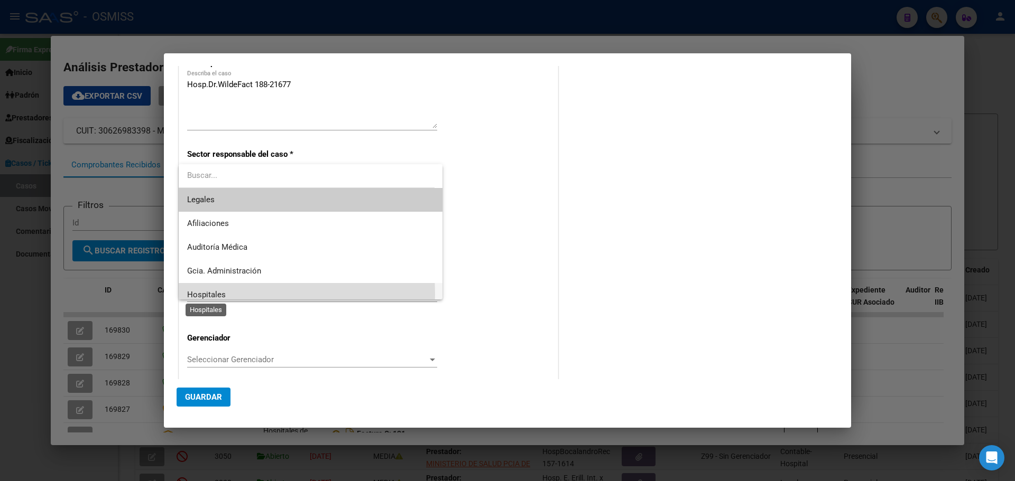
click at [207, 294] on span "Hospitales" at bounding box center [206, 295] width 39 height 10
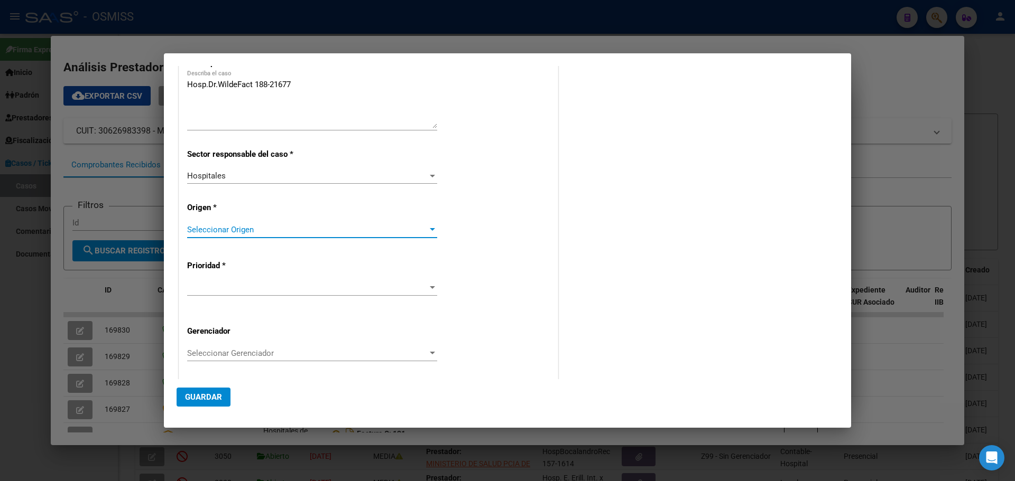
click at [429, 226] on div at bounding box center [432, 230] width 10 height 8
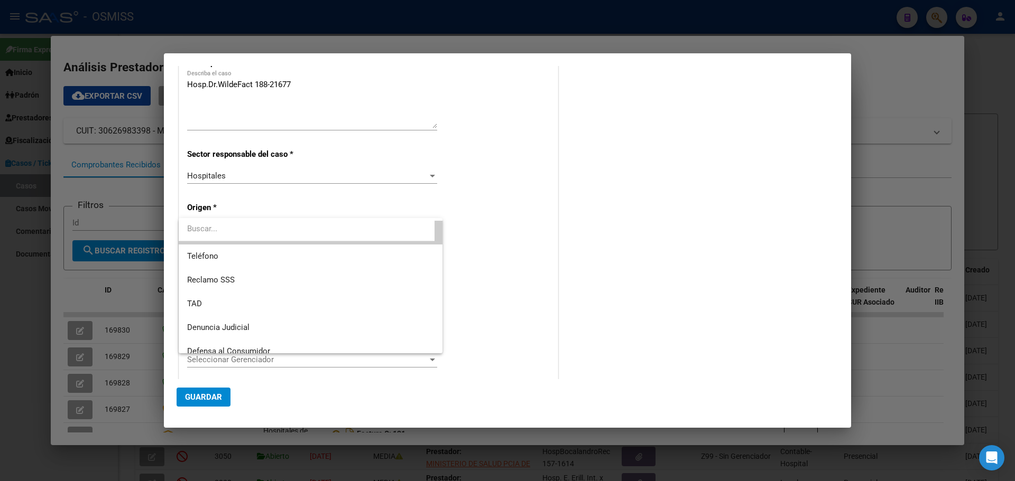
scroll to position [120, 0]
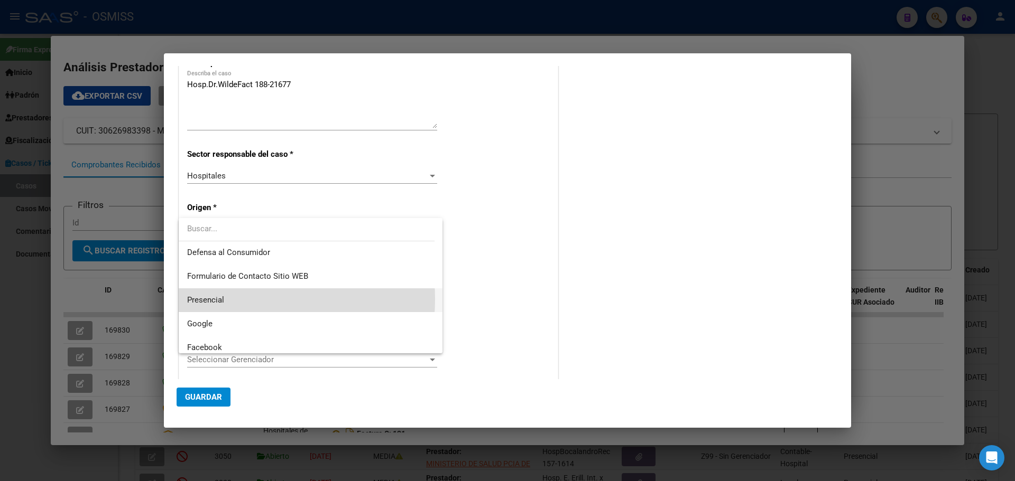
click at [229, 300] on span "Presencial" at bounding box center [310, 301] width 247 height 24
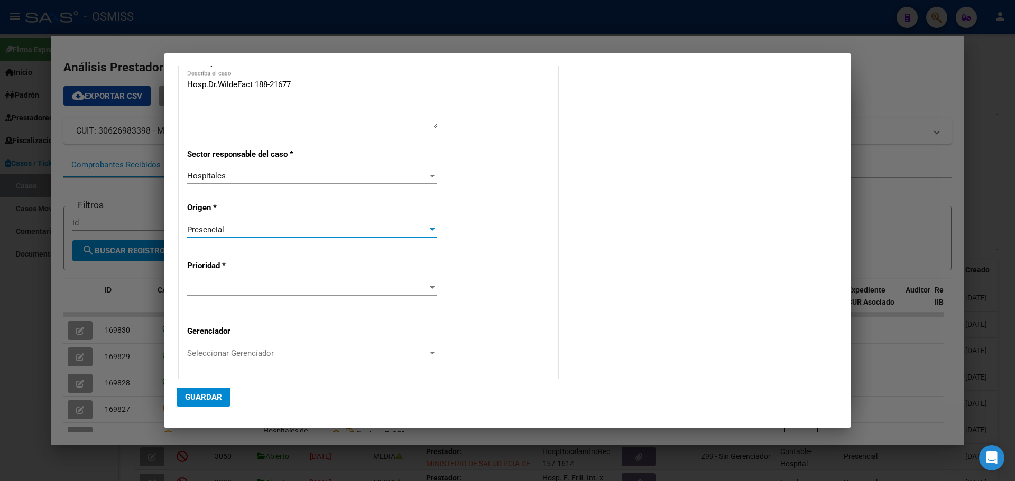
click at [430, 287] on div at bounding box center [432, 287] width 5 height 3
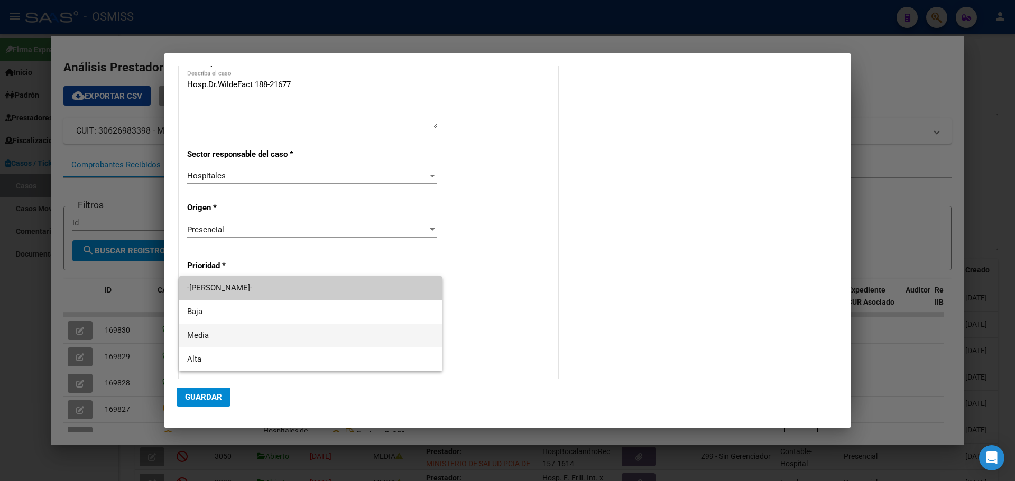
click at [206, 330] on span "Media" at bounding box center [310, 336] width 247 height 24
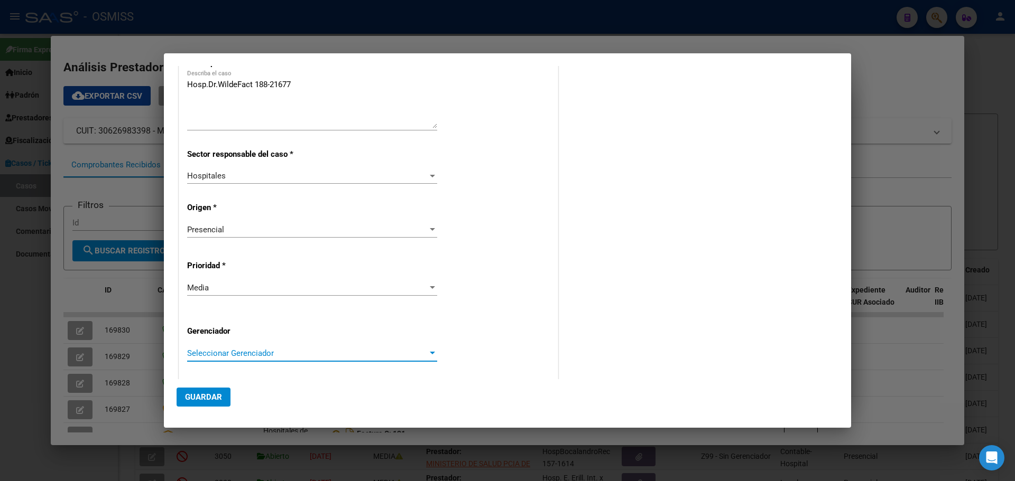
click at [430, 352] on div at bounding box center [432, 353] width 5 height 3
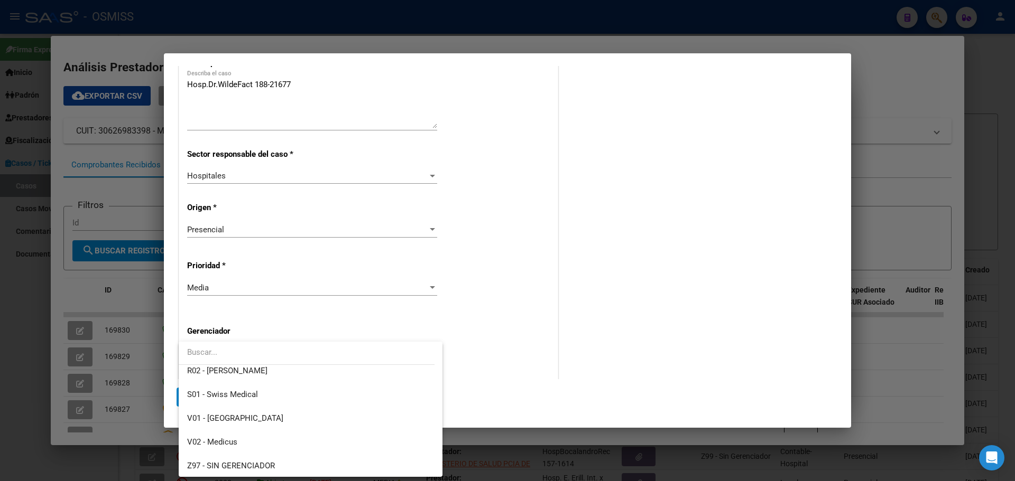
scroll to position [317, 0]
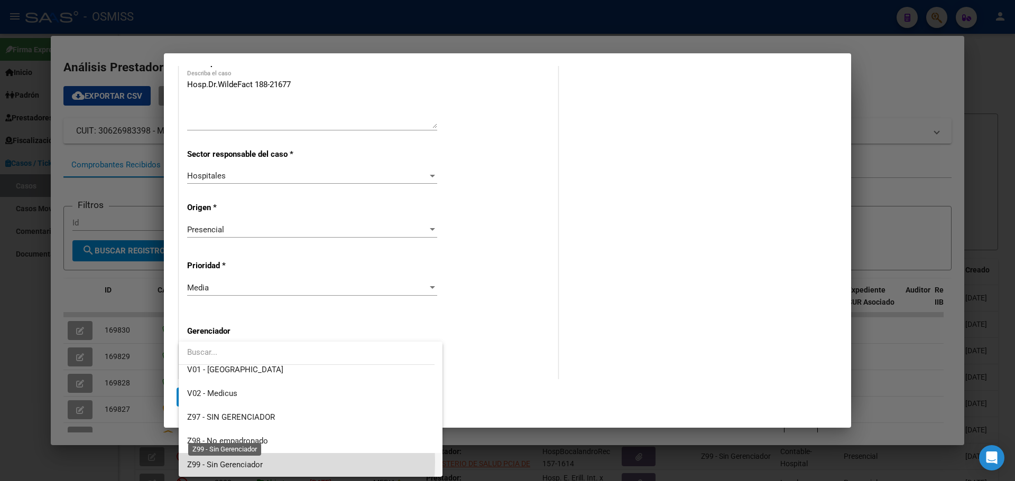
click at [197, 462] on span "Z99 - Sin Gerenciador" at bounding box center [225, 465] width 76 height 10
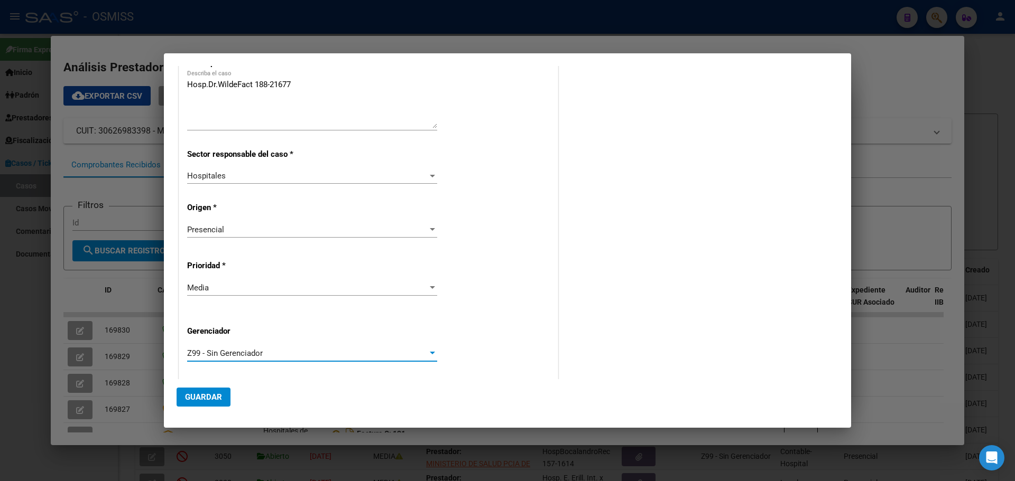
click at [200, 391] on button "Guardar" at bounding box center [203, 397] width 54 height 19
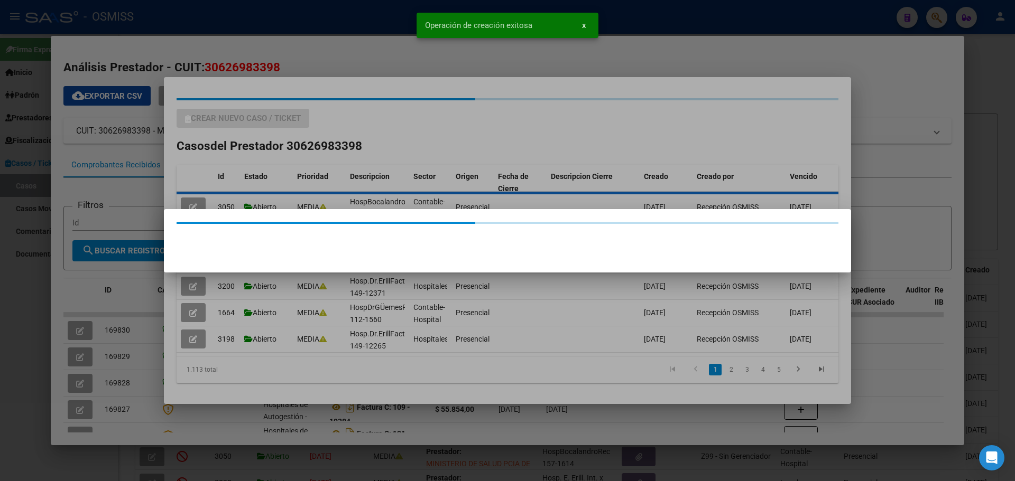
scroll to position [0, 0]
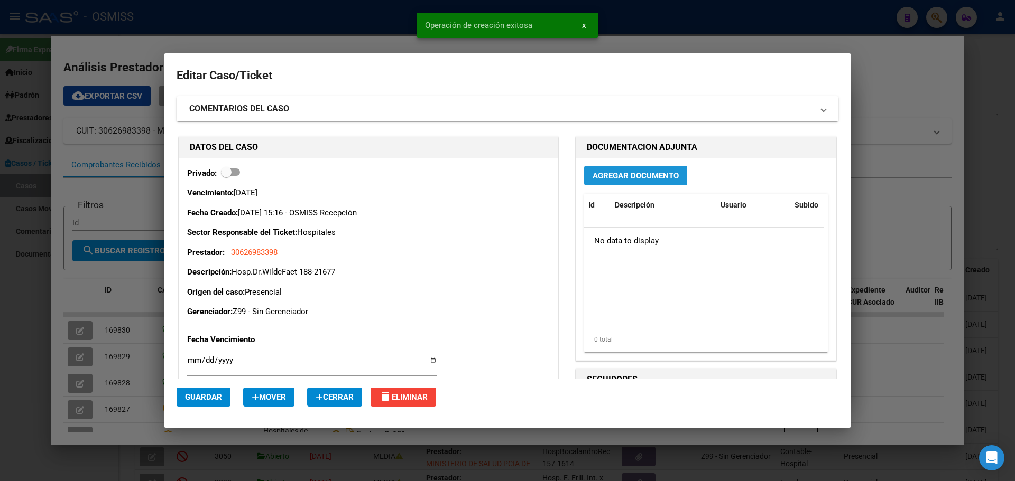
click at [636, 170] on button "Agregar Documento" at bounding box center [635, 176] width 103 height 20
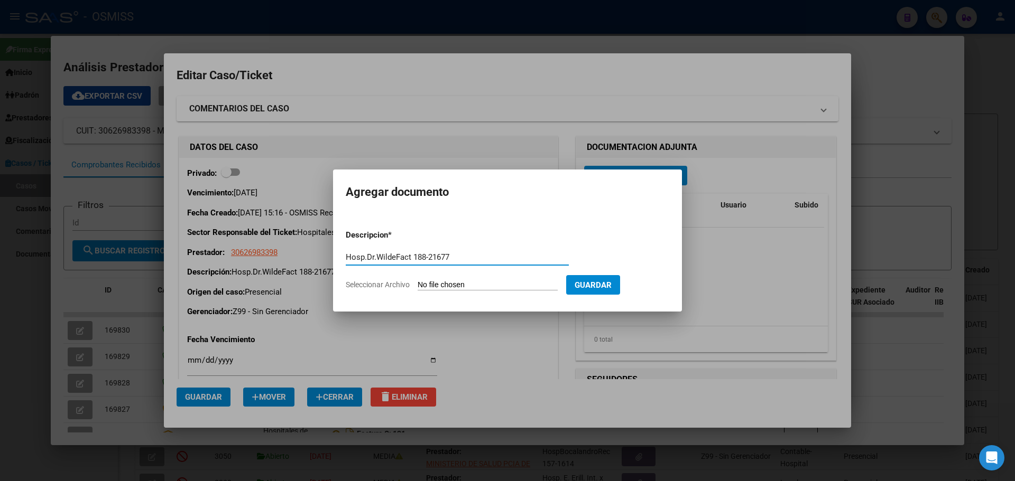
type input "Hosp.Dr.WildeFact 188-21677"
click at [395, 284] on span "Seleccionar Archivo" at bounding box center [378, 285] width 64 height 8
click at [417, 284] on input "Seleccionar Archivo" at bounding box center [487, 286] width 140 height 10
type input "C:\fakepath\Fact 21677.pdf"
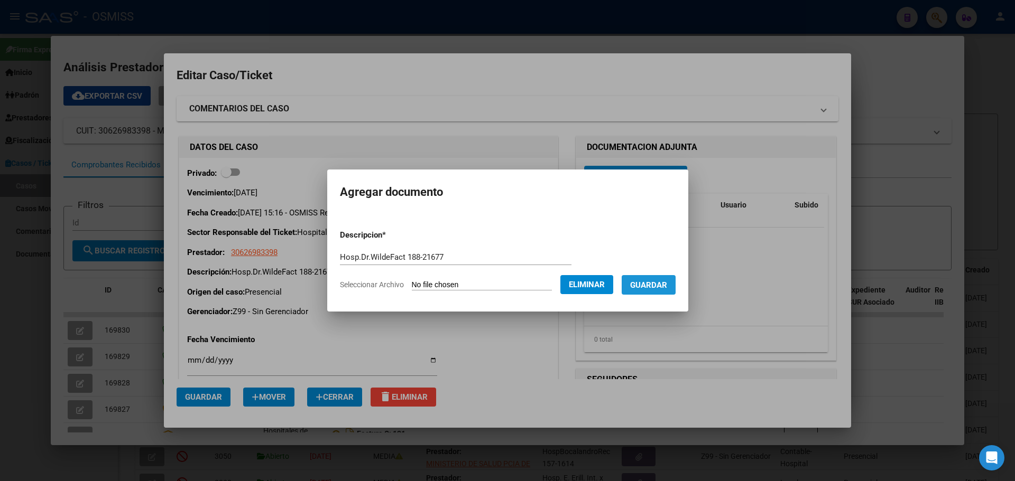
click at [663, 283] on span "Guardar" at bounding box center [648, 286] width 37 height 10
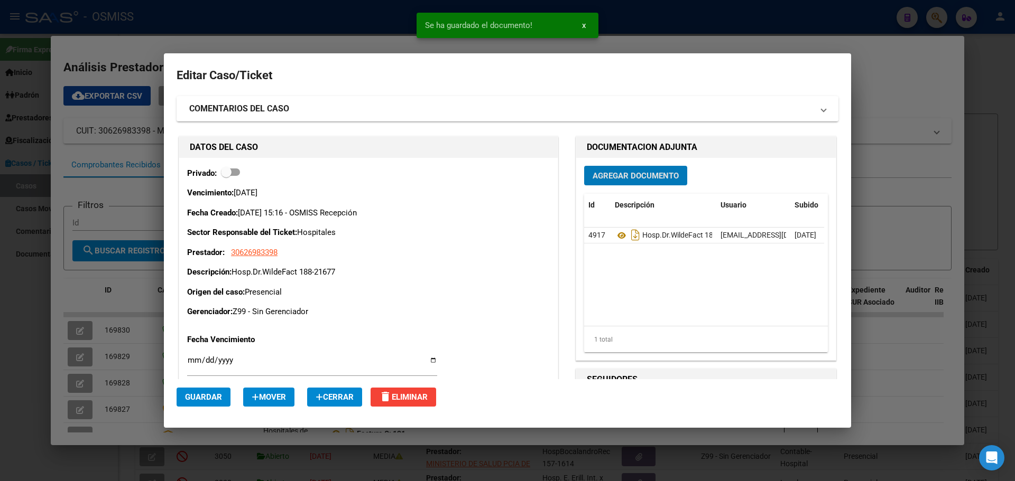
click at [177, 35] on div at bounding box center [507, 240] width 1015 height 481
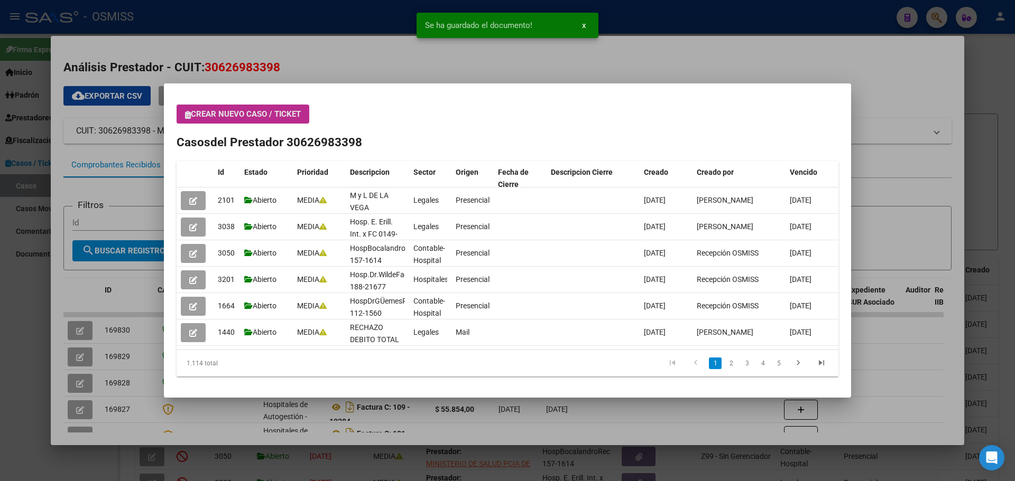
click at [189, 117] on icon "button" at bounding box center [188, 115] width 6 height 8
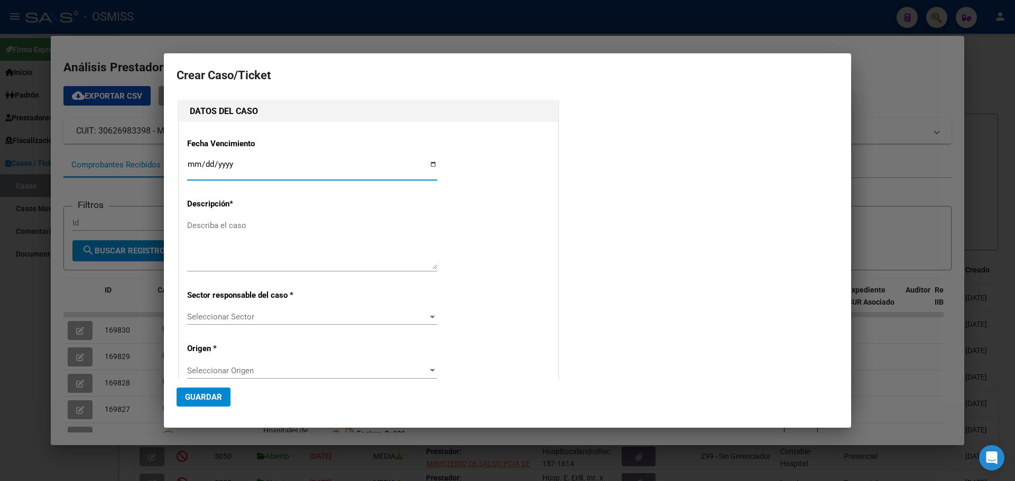
click at [430, 163] on input "Ingresar fecha" at bounding box center [312, 168] width 250 height 17
type input "[DATE]"
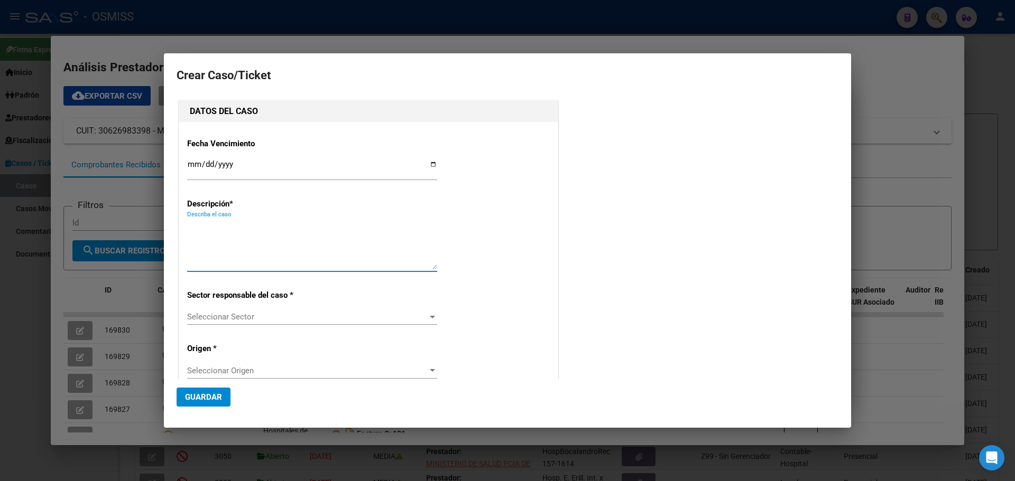
click at [200, 226] on textarea "Describa el caso" at bounding box center [312, 245] width 250 height 50
type textarea "Hosp.Dr.WildeFact 188-21681"
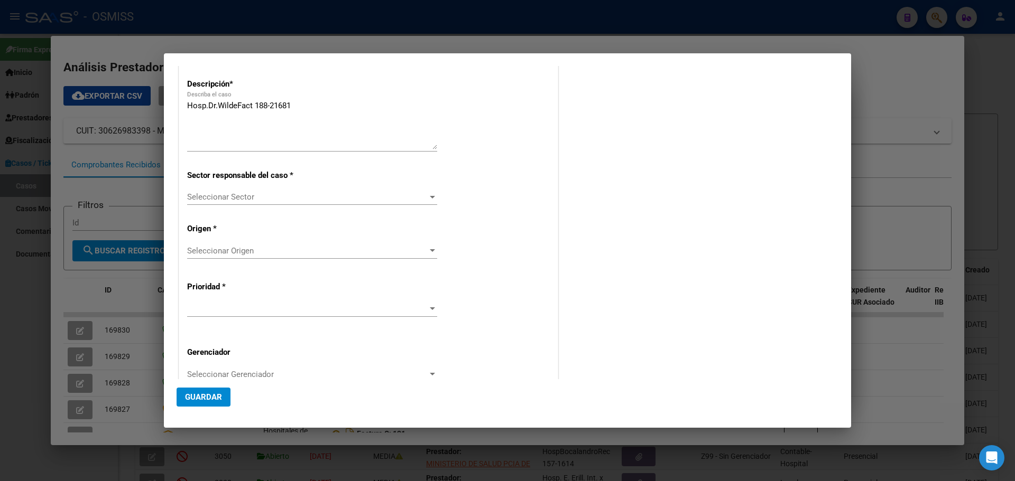
scroll to position [162, 0]
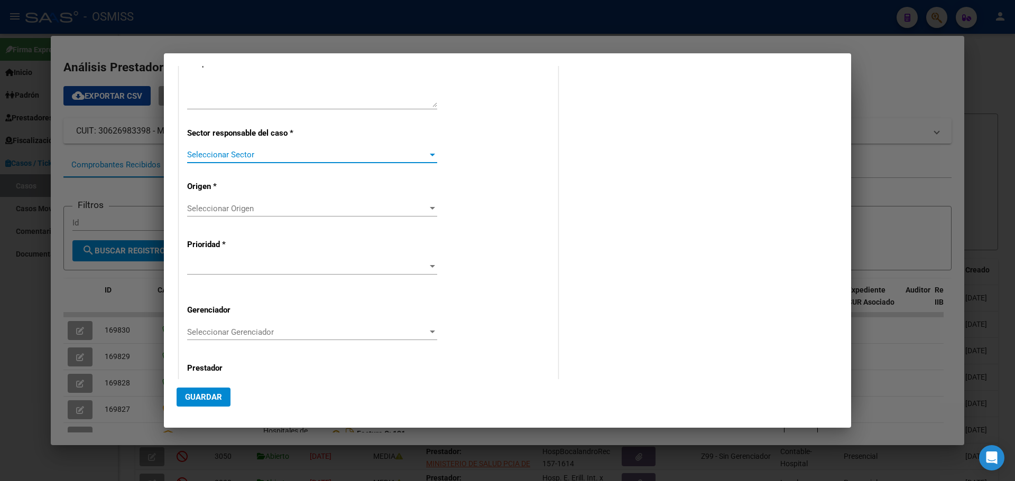
click at [430, 154] on div at bounding box center [432, 155] width 5 height 3
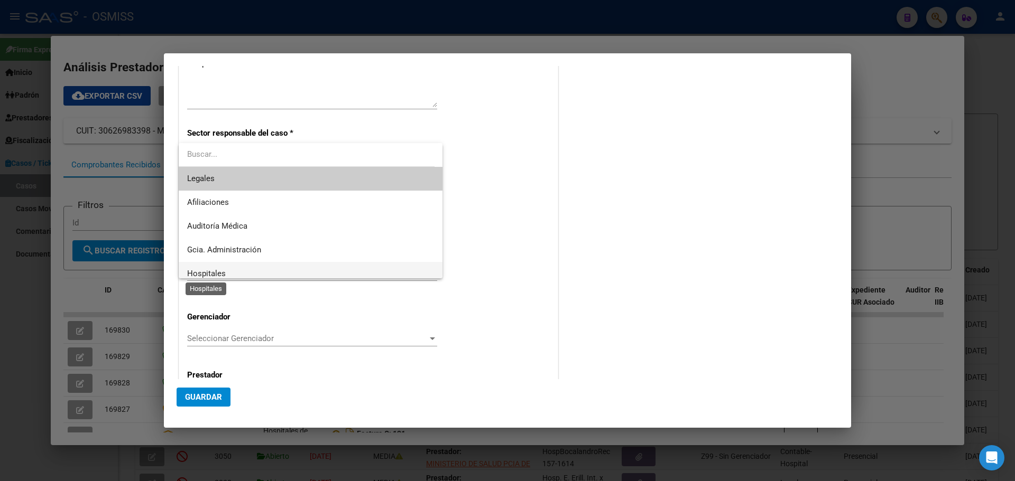
click at [193, 271] on span "Hospitales" at bounding box center [206, 274] width 39 height 10
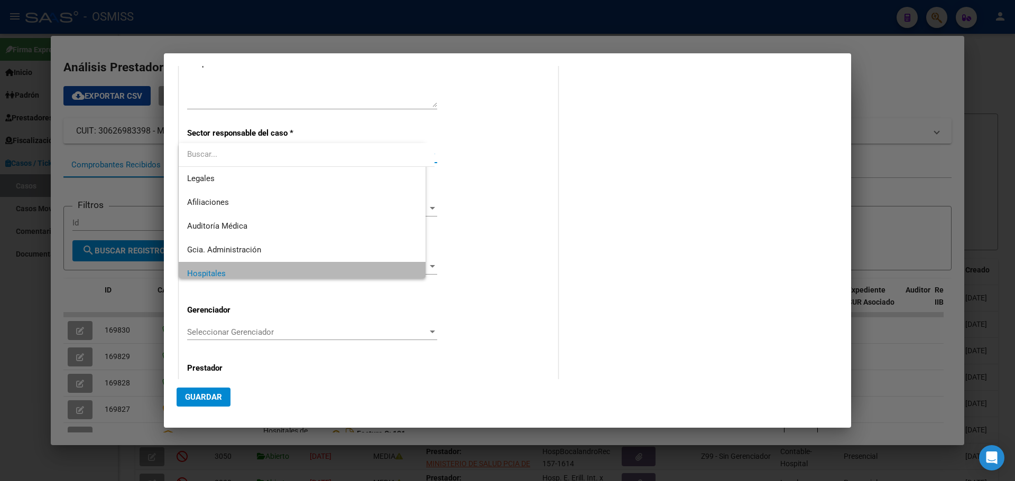
scroll to position [7, 0]
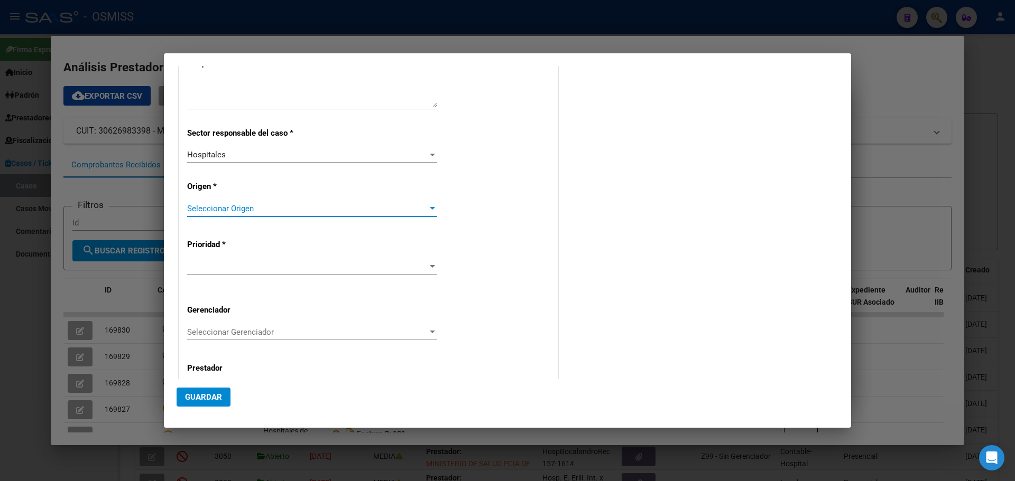
click at [430, 207] on div at bounding box center [432, 208] width 10 height 8
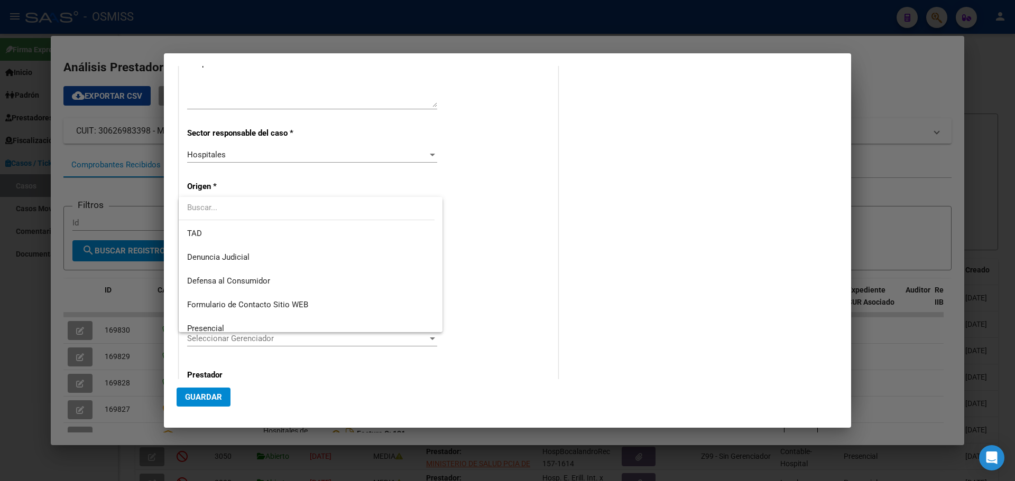
scroll to position [99, 0]
click at [216, 300] on span "Presencial" at bounding box center [205, 300] width 37 height 10
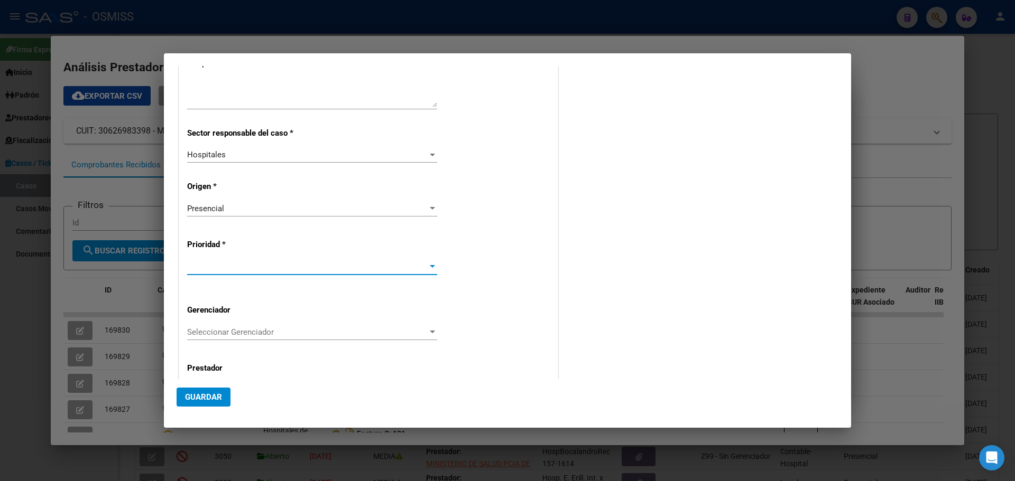
click at [431, 267] on div at bounding box center [432, 266] width 5 height 3
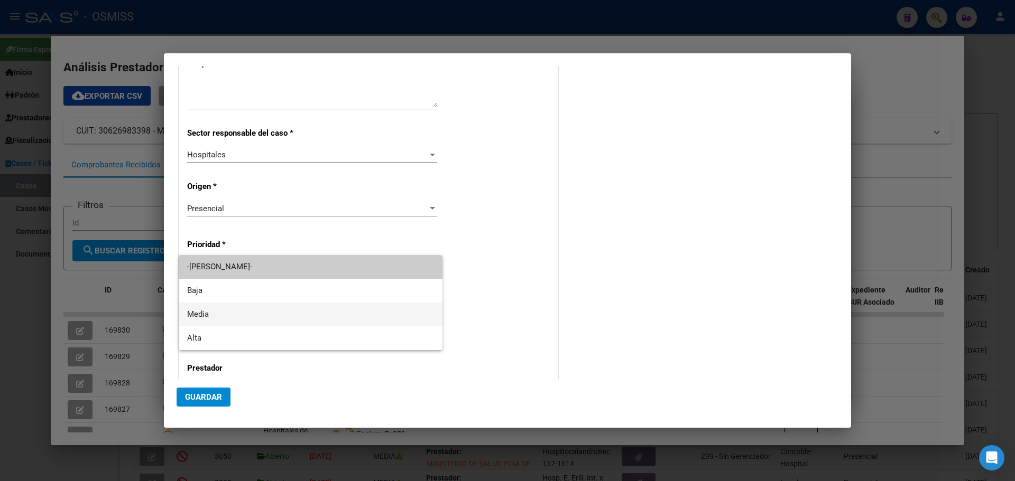
click at [211, 312] on span "Media" at bounding box center [310, 315] width 247 height 24
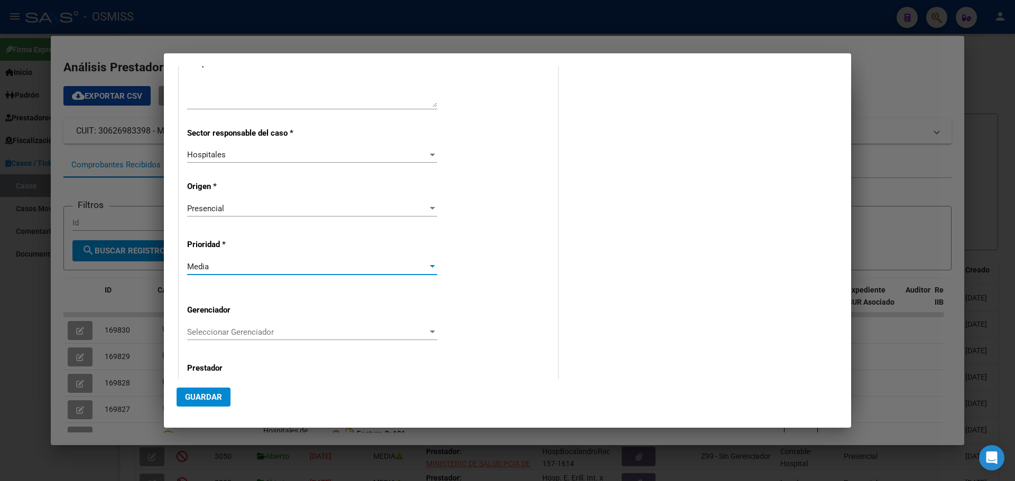
click at [430, 328] on div "Seleccionar Gerenciador" at bounding box center [312, 333] width 250 height 10
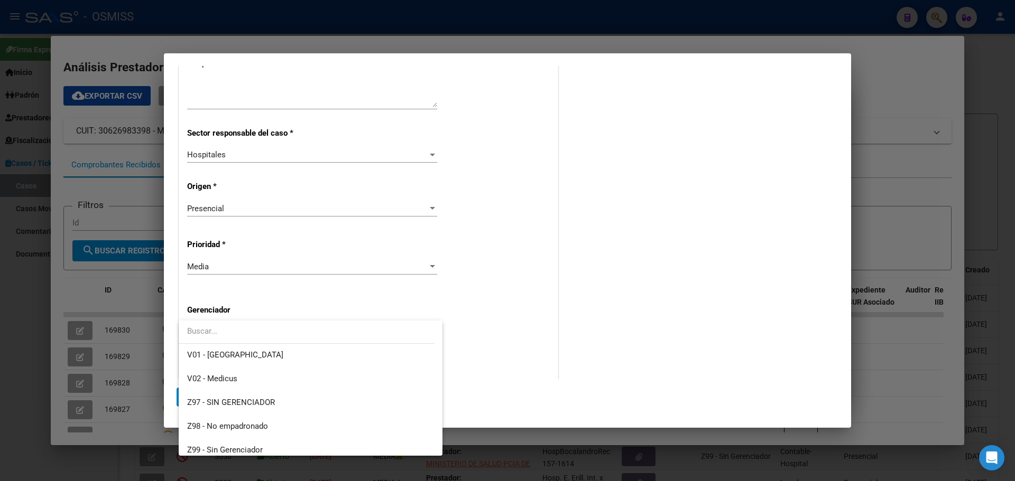
scroll to position [317, 0]
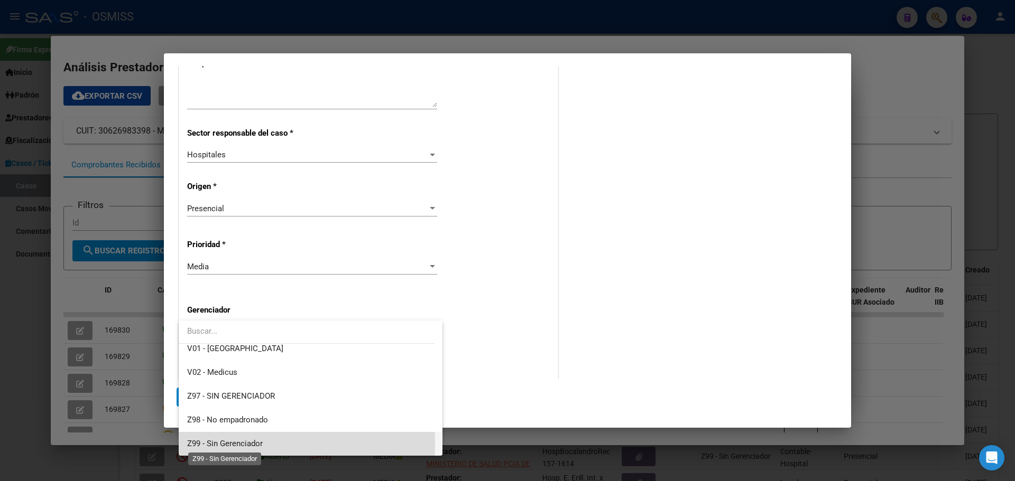
click at [207, 443] on span "Z99 - Sin Gerenciador" at bounding box center [225, 444] width 76 height 10
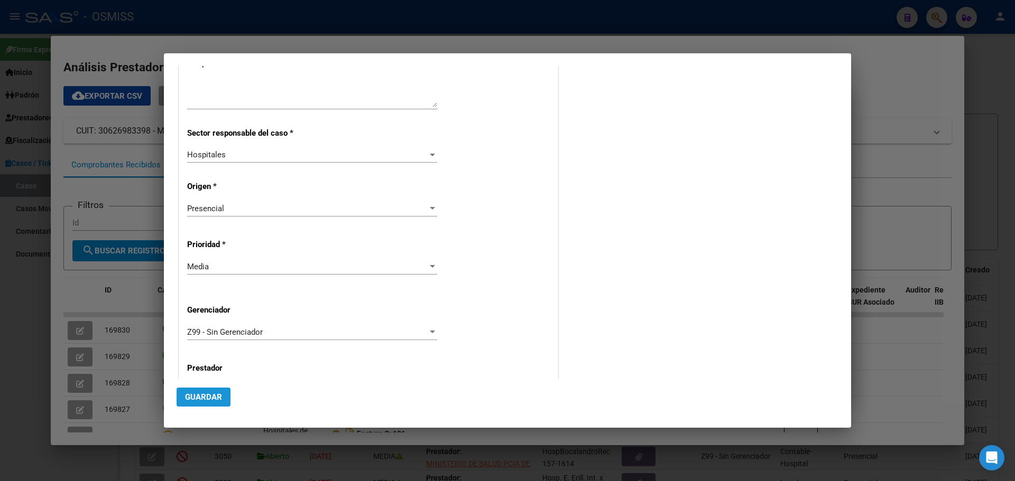
click at [199, 397] on span "Guardar" at bounding box center [203, 398] width 37 height 10
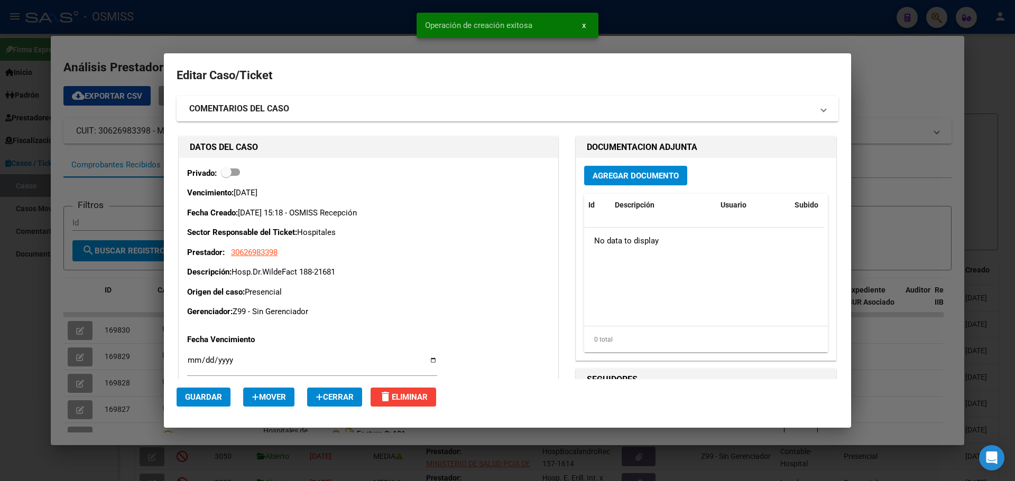
click at [626, 174] on span "Agregar Documento" at bounding box center [635, 176] width 86 height 10
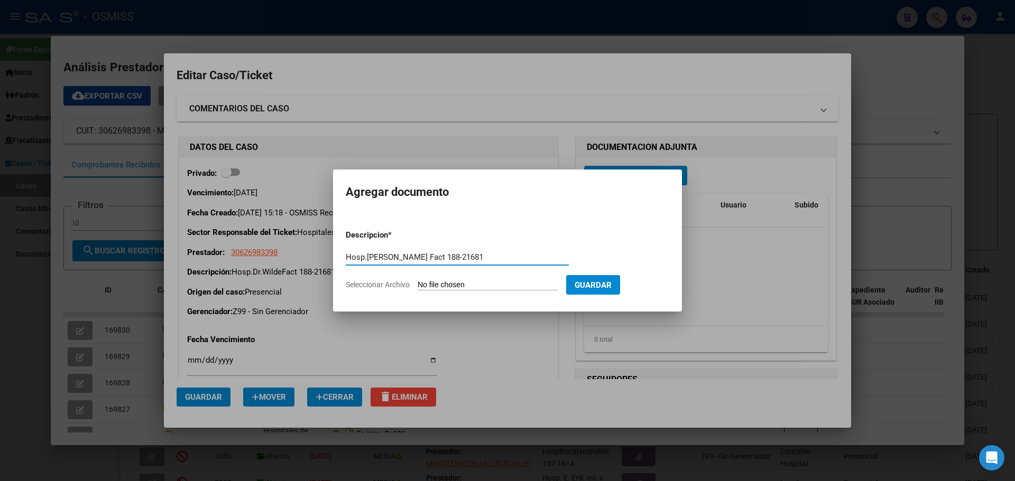
type input "Hosp.[PERSON_NAME] Fact 188-21681"
click at [391, 284] on span "Seleccionar Archivo" at bounding box center [378, 285] width 64 height 8
click at [417, 284] on input "Seleccionar Archivo" at bounding box center [487, 286] width 140 height 10
type input "C:\fakepath\Fact 21681.pdf"
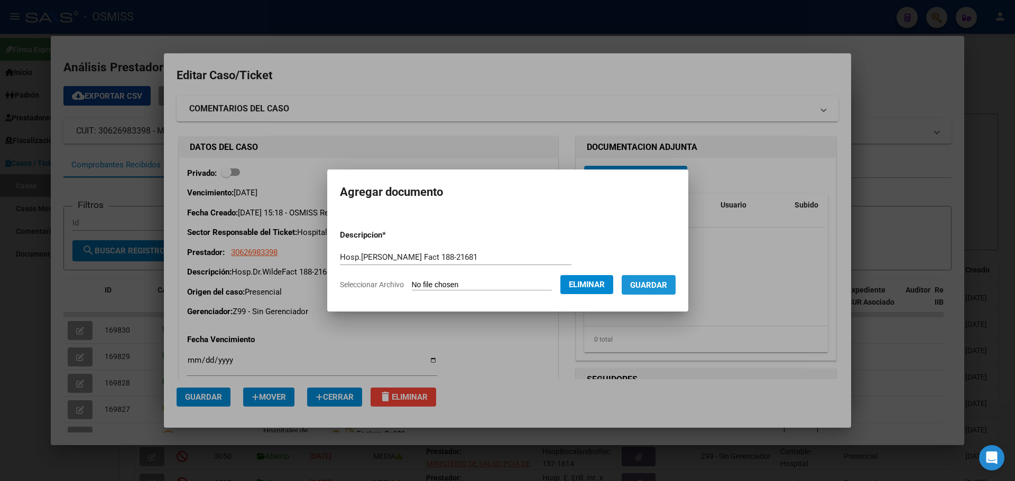
click at [675, 282] on button "Guardar" at bounding box center [648, 285] width 54 height 20
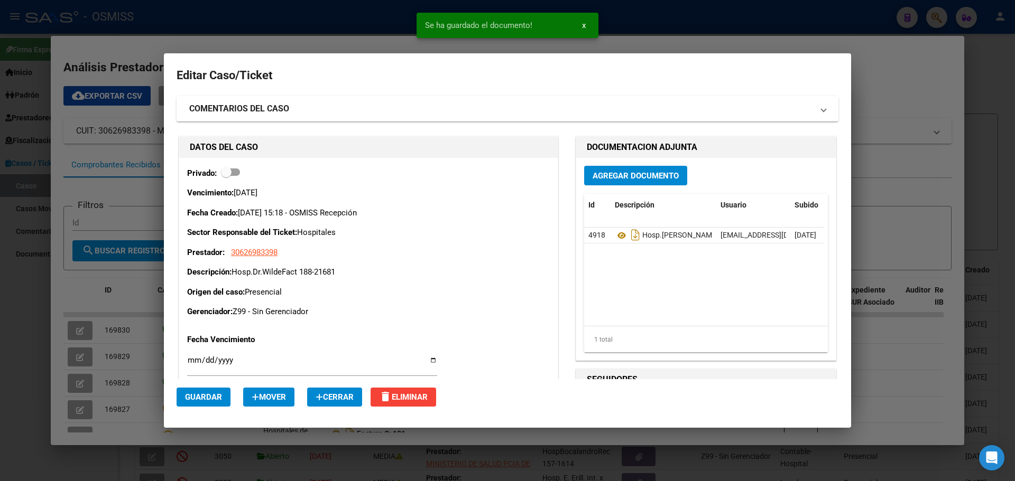
click at [175, 36] on div at bounding box center [507, 240] width 1015 height 481
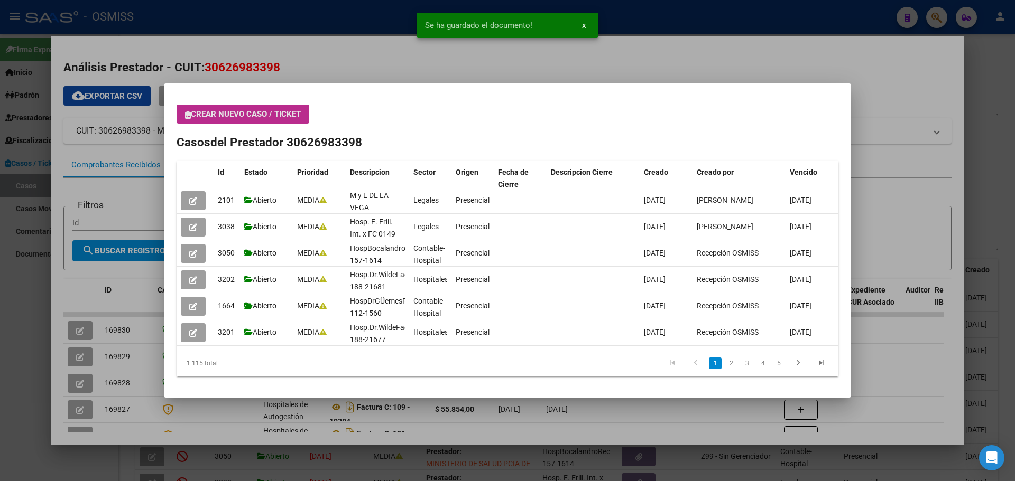
click at [189, 118] on icon "button" at bounding box center [188, 115] width 6 height 8
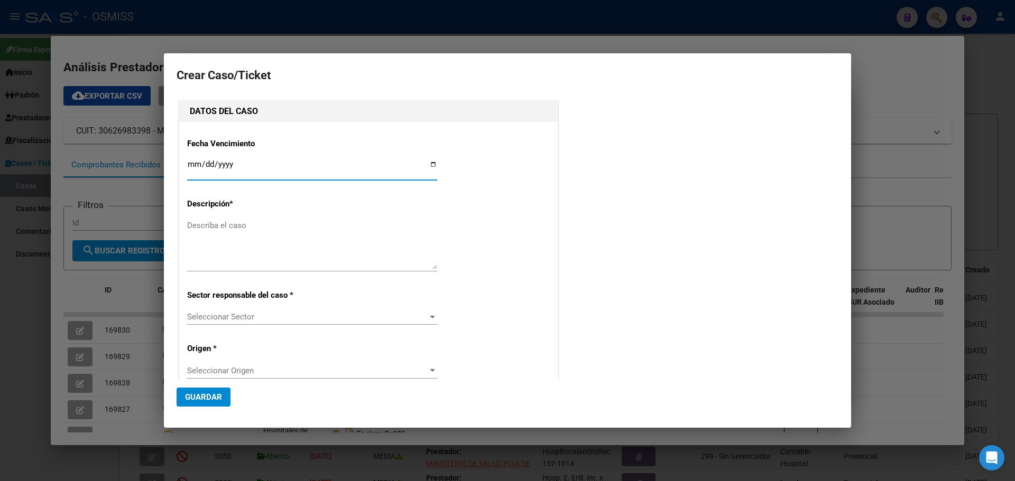
click at [431, 161] on input "Ingresar fecha" at bounding box center [312, 168] width 250 height 17
type input "[DATE]"
click at [218, 233] on textarea "Describa el caso" at bounding box center [312, 245] width 250 height 50
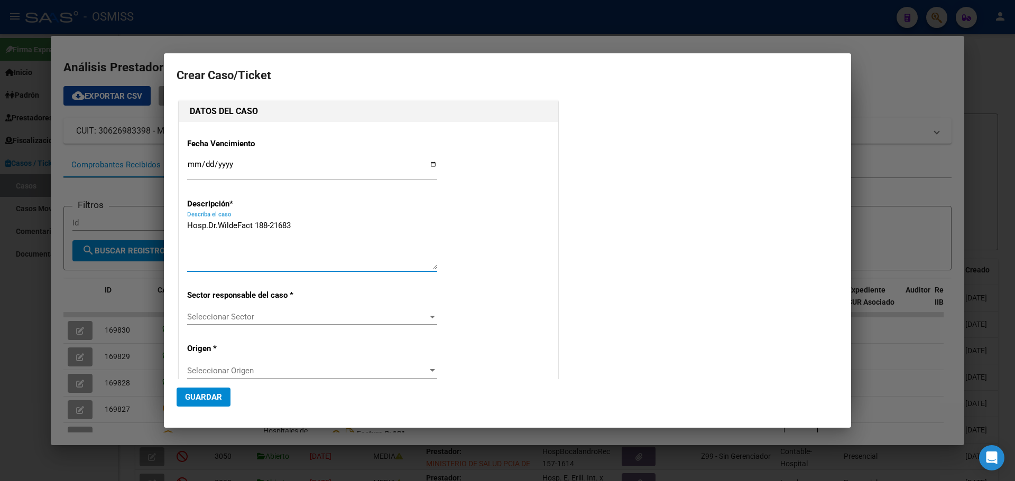
type textarea "Hosp.Dr.WildeFact 188-21683"
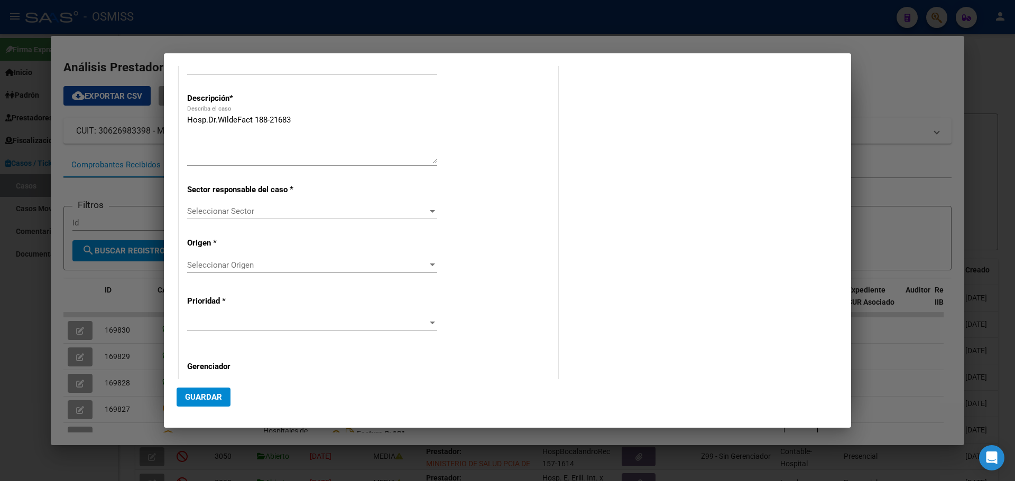
scroll to position [155, 0]
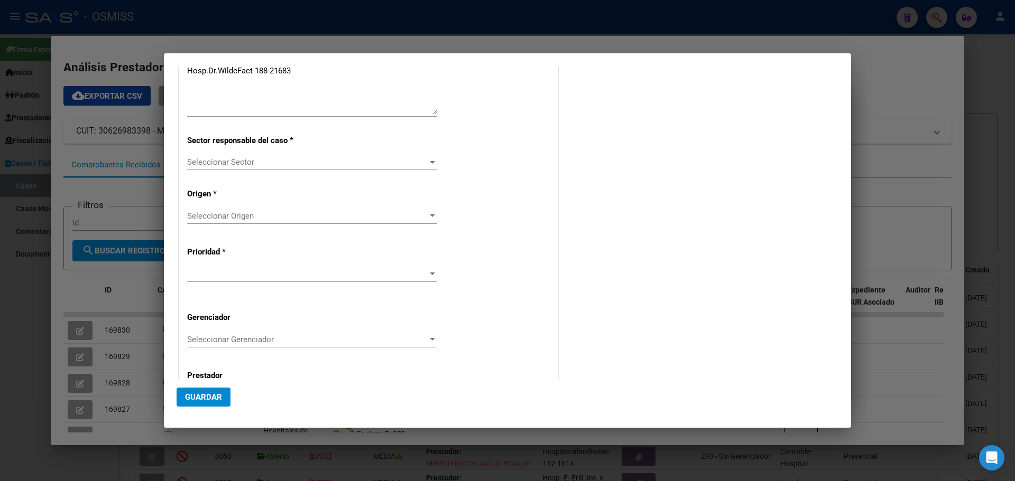
click at [430, 162] on div at bounding box center [432, 162] width 5 height 3
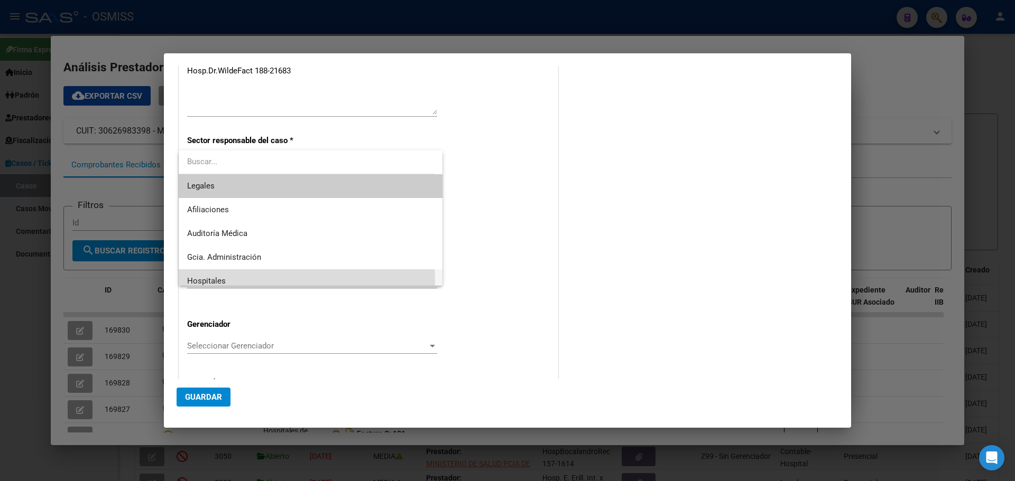
click at [225, 282] on span "Hospitales" at bounding box center [310, 281] width 247 height 24
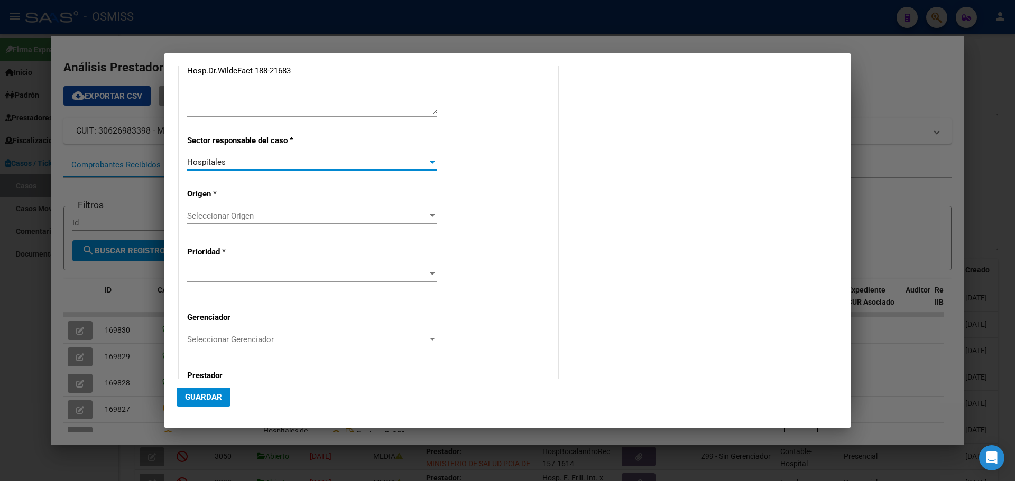
click at [430, 213] on div at bounding box center [432, 216] width 10 height 8
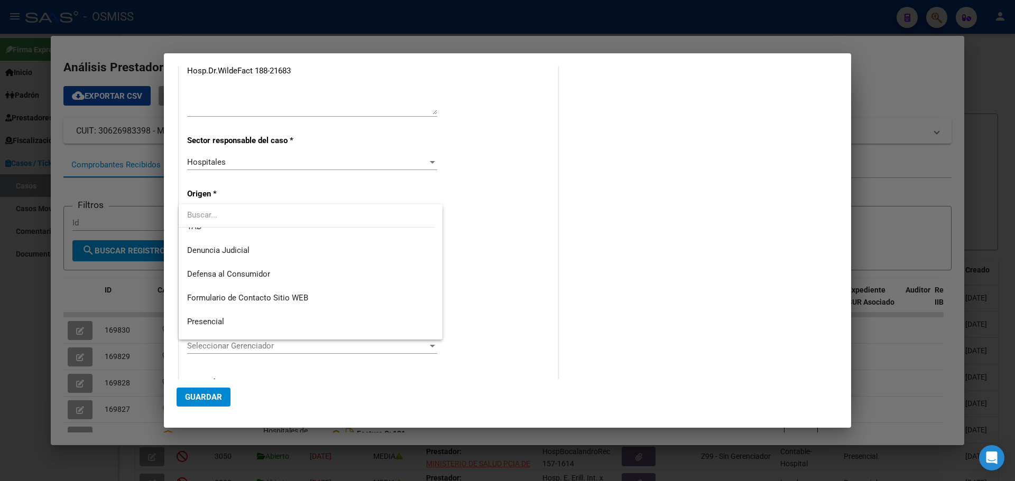
scroll to position [134, 0]
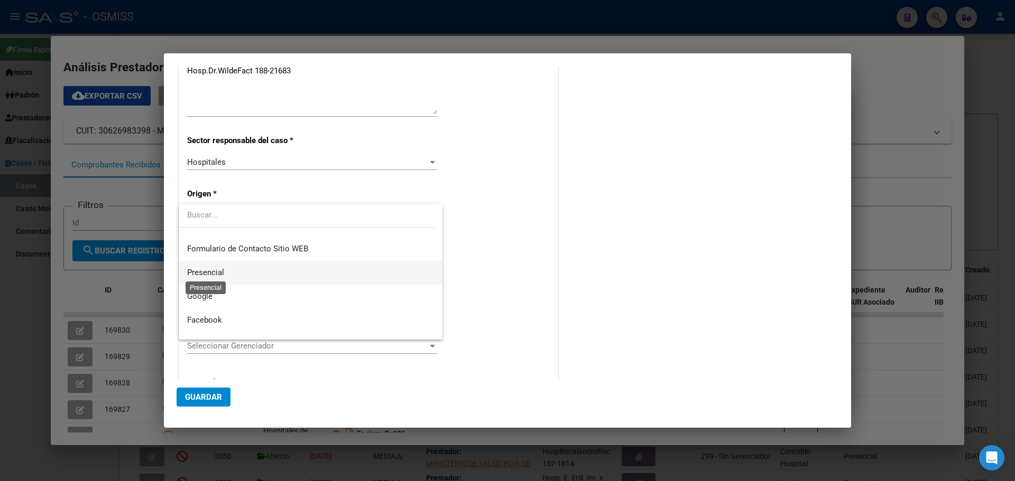
click at [206, 269] on span "Presencial" at bounding box center [205, 273] width 37 height 10
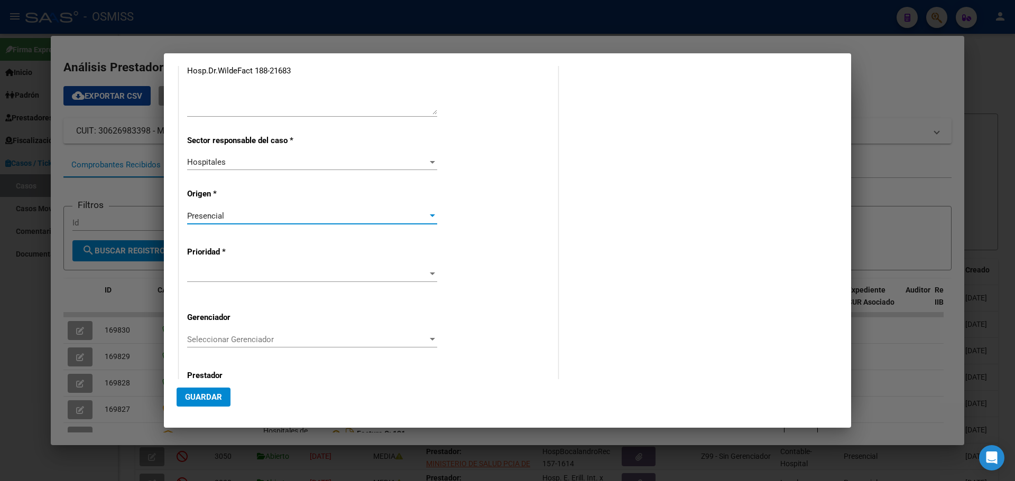
click at [430, 273] on div at bounding box center [432, 274] width 5 height 3
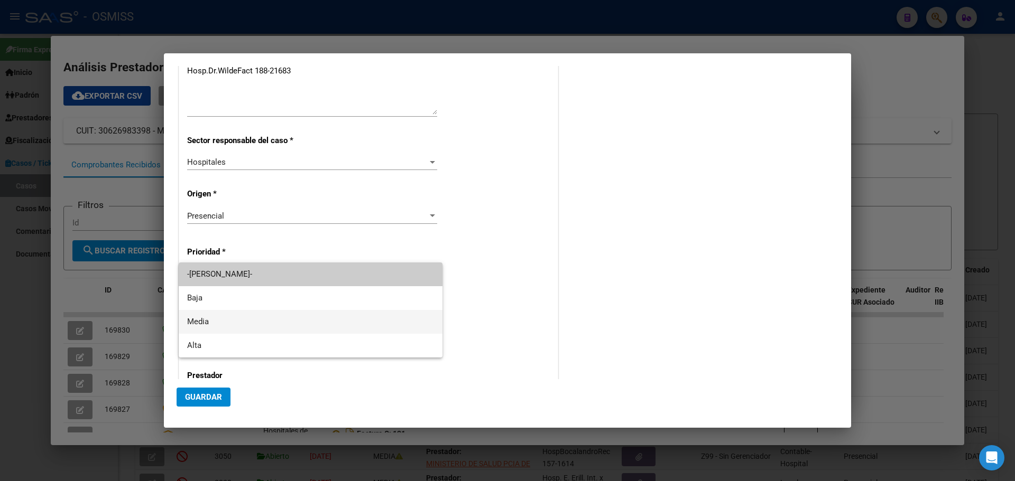
click at [190, 322] on span "Media" at bounding box center [310, 322] width 247 height 24
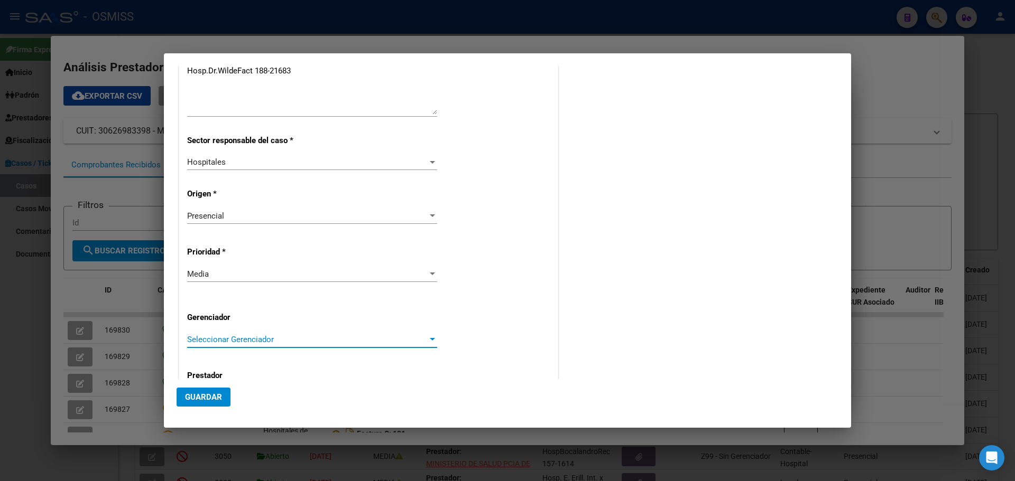
click at [430, 340] on div at bounding box center [432, 339] width 5 height 3
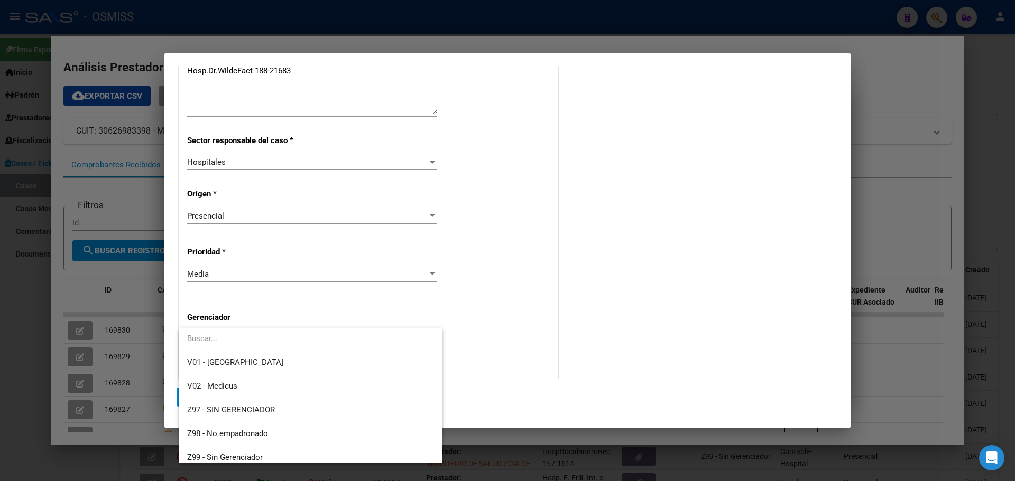
scroll to position [317, 0]
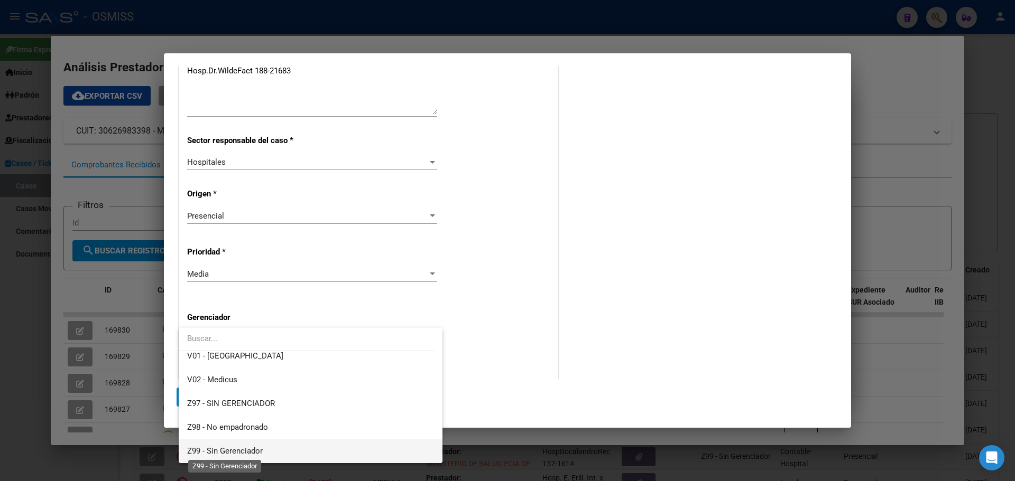
click at [230, 449] on span "Z99 - Sin Gerenciador" at bounding box center [225, 452] width 76 height 10
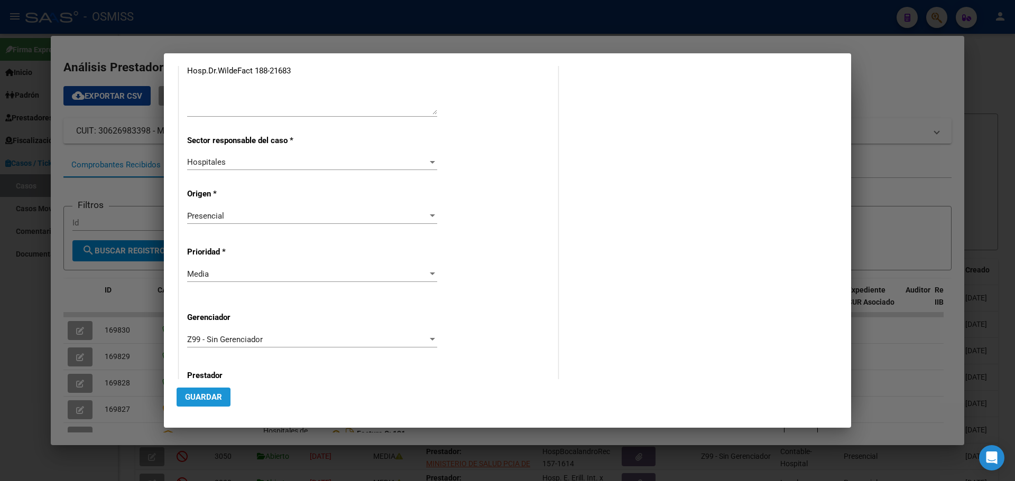
click at [194, 399] on span "Guardar" at bounding box center [203, 398] width 37 height 10
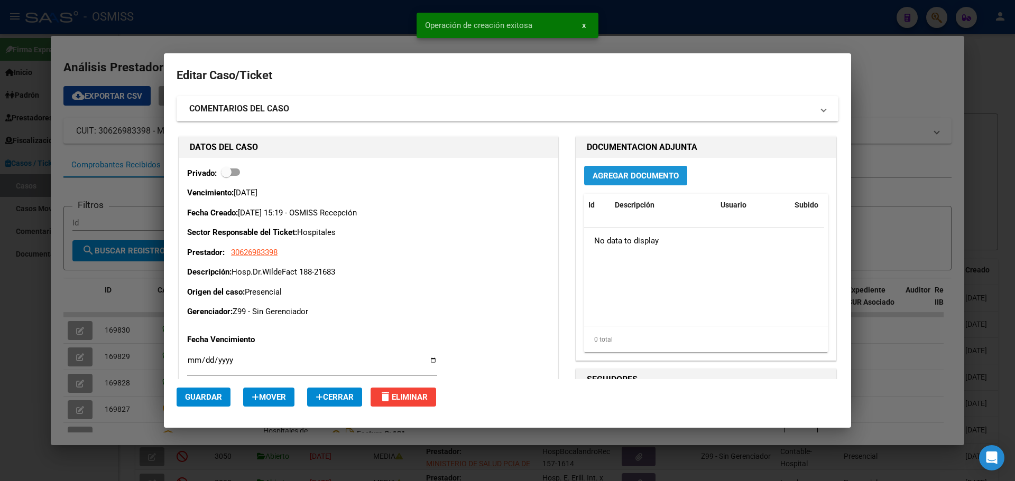
click at [606, 179] on span "Agregar Documento" at bounding box center [635, 176] width 86 height 10
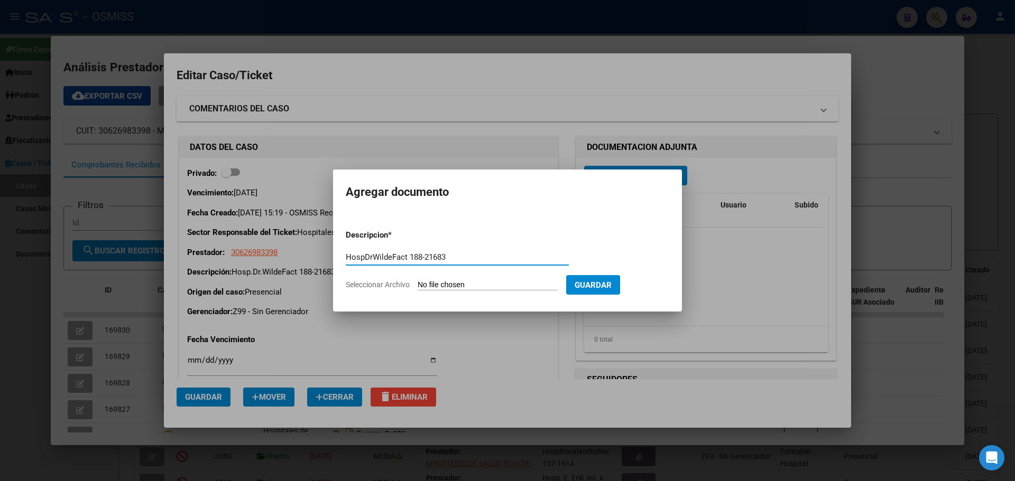
type input "HospDrWildeFact 188-21683"
click at [401, 285] on span "Seleccionar Archivo" at bounding box center [378, 285] width 64 height 8
click at [417, 285] on input "Seleccionar Archivo" at bounding box center [487, 286] width 140 height 10
type input "C:\fakepath\Fact 21683.pdf"
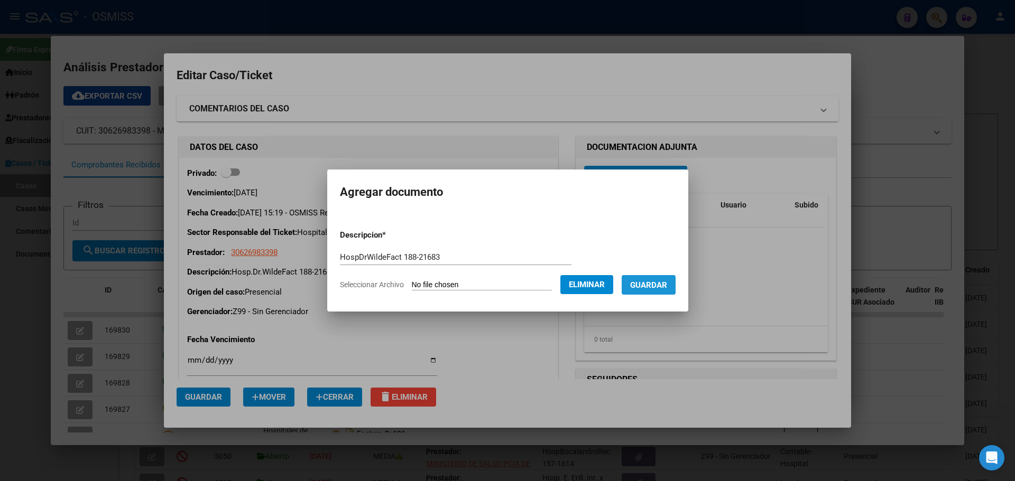
click at [659, 289] on span "Guardar" at bounding box center [648, 286] width 37 height 10
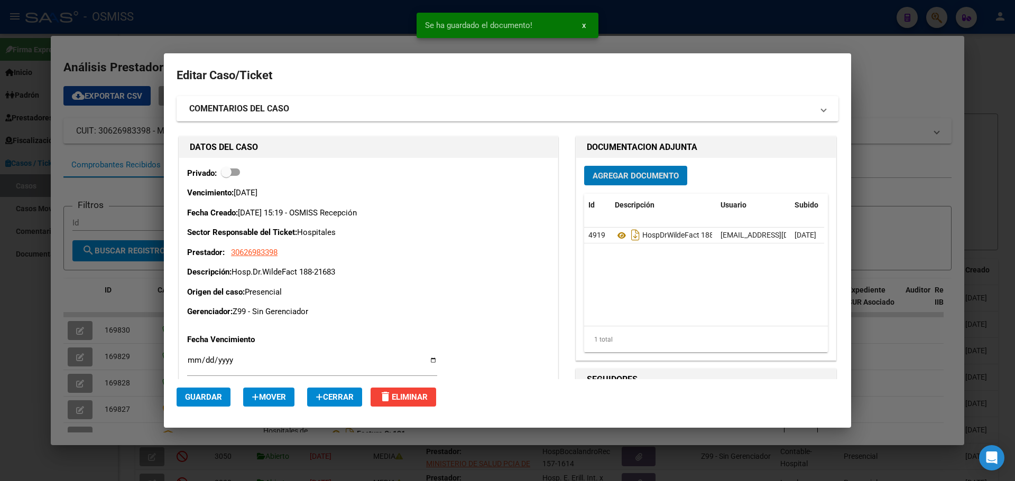
click at [170, 30] on div at bounding box center [507, 240] width 1015 height 481
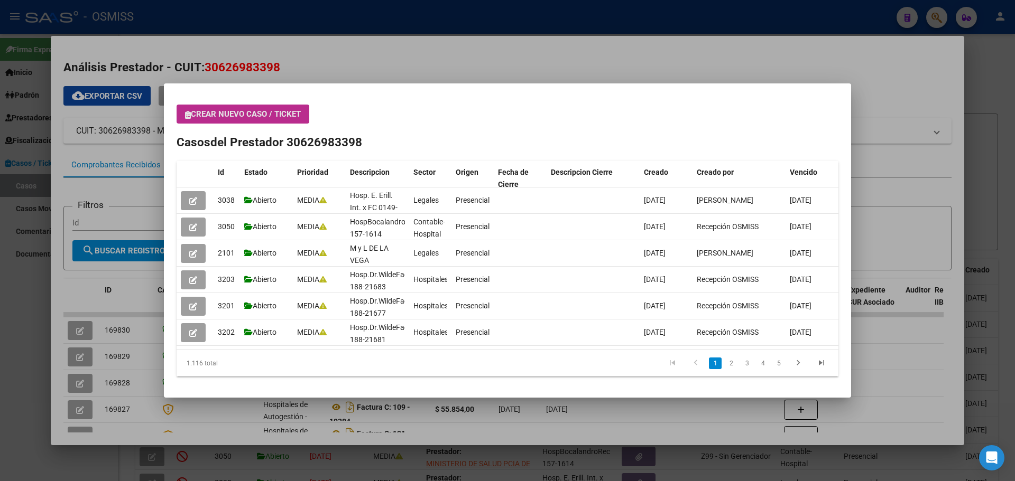
click at [190, 113] on icon "button" at bounding box center [188, 115] width 6 height 8
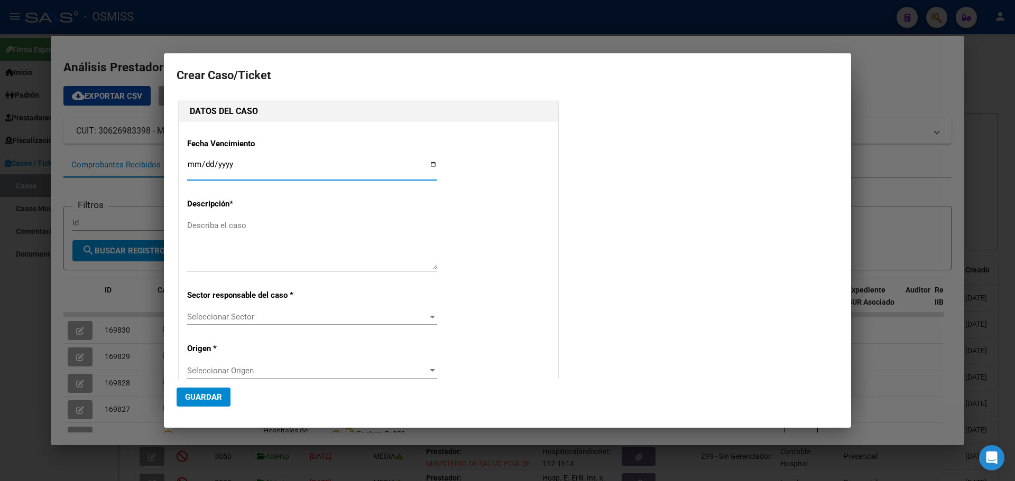
click at [427, 165] on input "Ingresar fecha" at bounding box center [312, 168] width 250 height 17
type input "[DATE]"
click at [197, 229] on textarea "Describa el caso" at bounding box center [312, 245] width 250 height 50
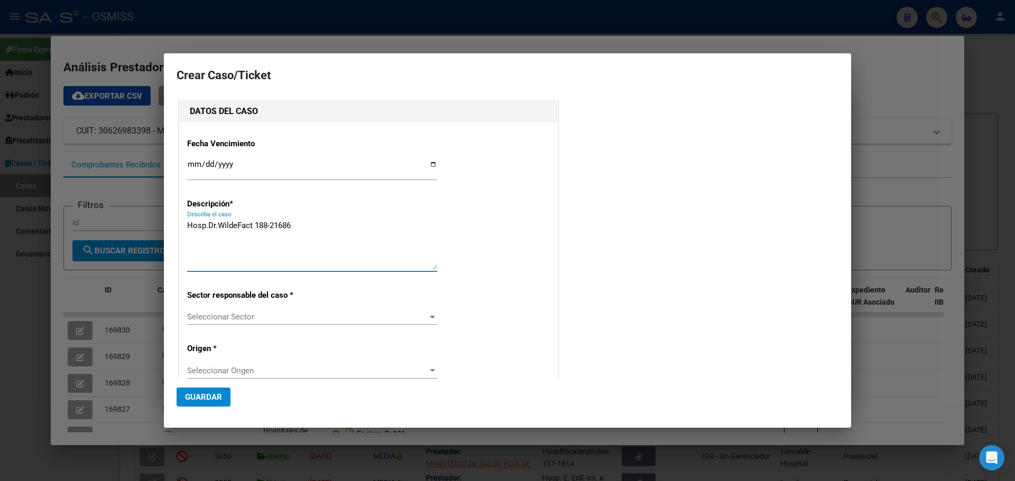
type textarea "Hosp.Dr.WildeFact 188-21686"
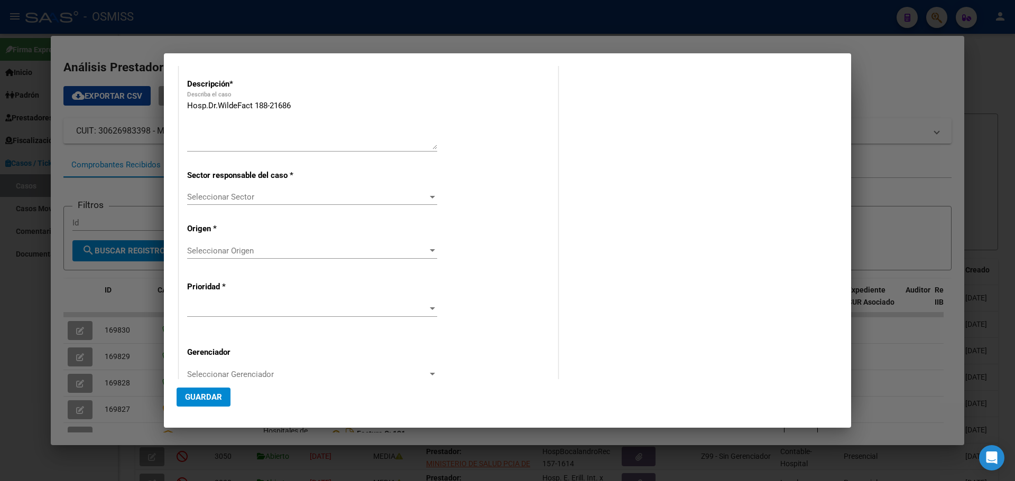
scroll to position [148, 0]
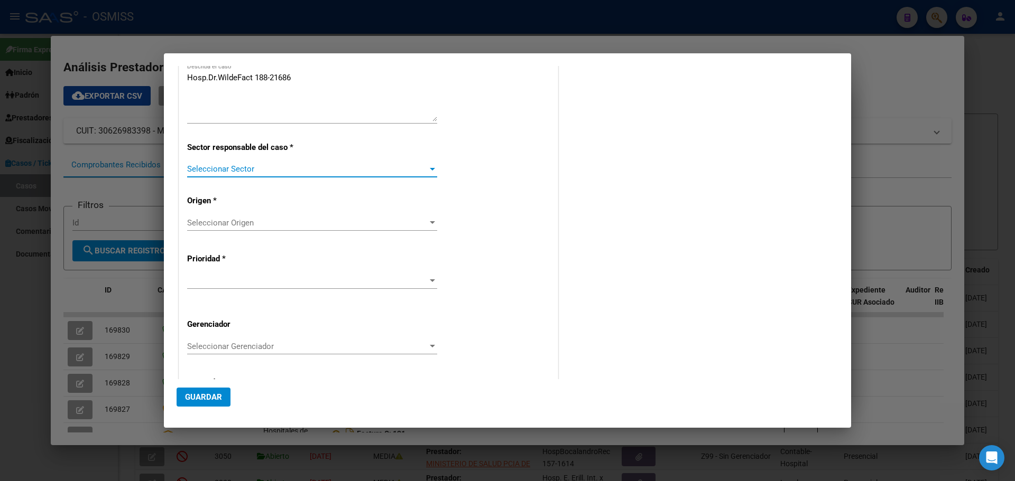
click at [431, 166] on div at bounding box center [432, 169] width 10 height 8
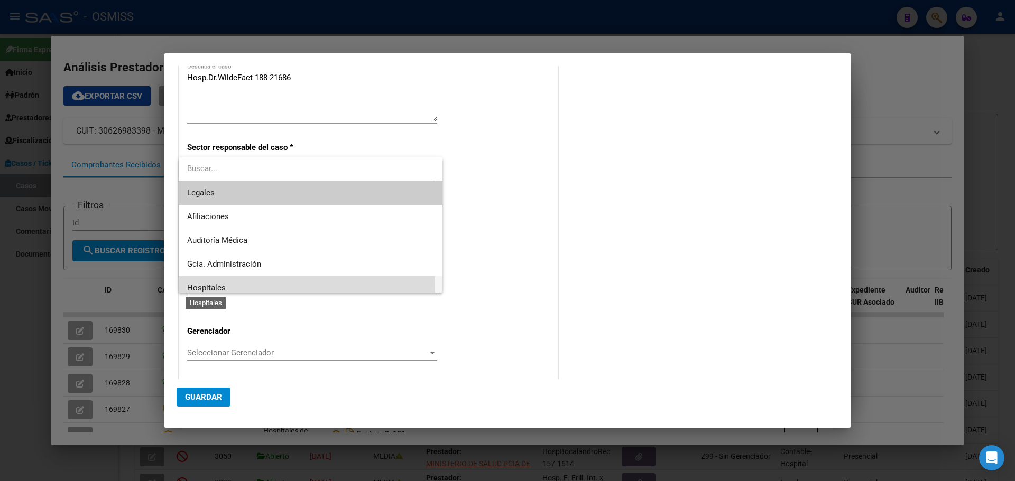
click at [195, 289] on span "Hospitales" at bounding box center [206, 288] width 39 height 10
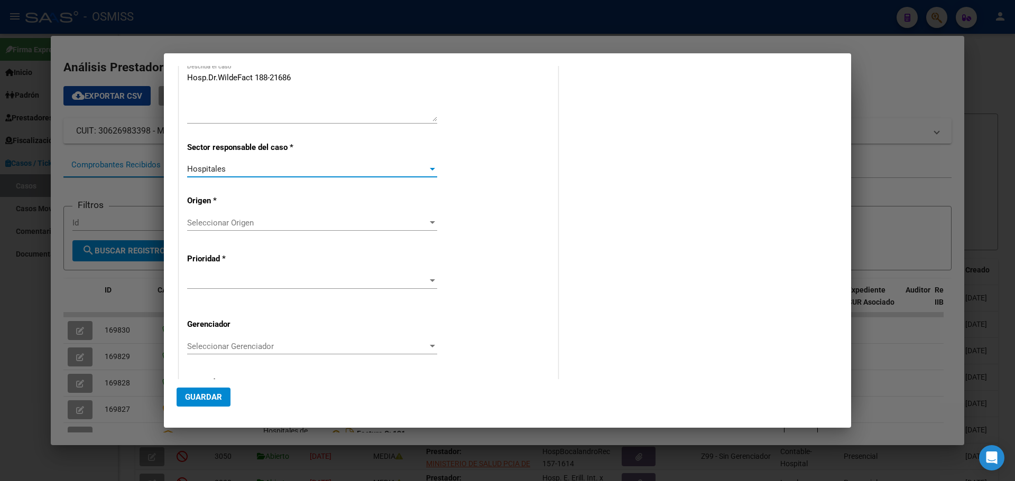
click at [430, 224] on div at bounding box center [432, 222] width 5 height 3
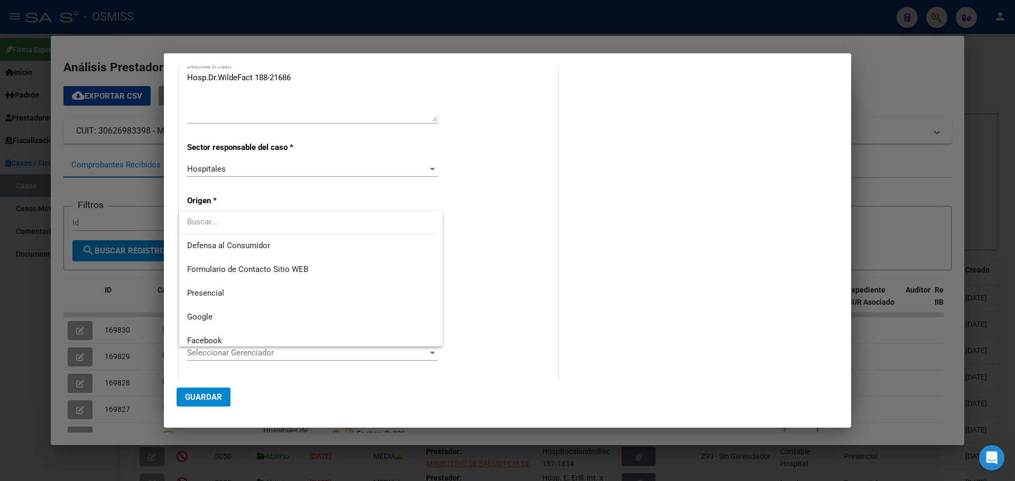
scroll to position [127, 0]
click at [236, 289] on span "Presencial" at bounding box center [310, 287] width 247 height 24
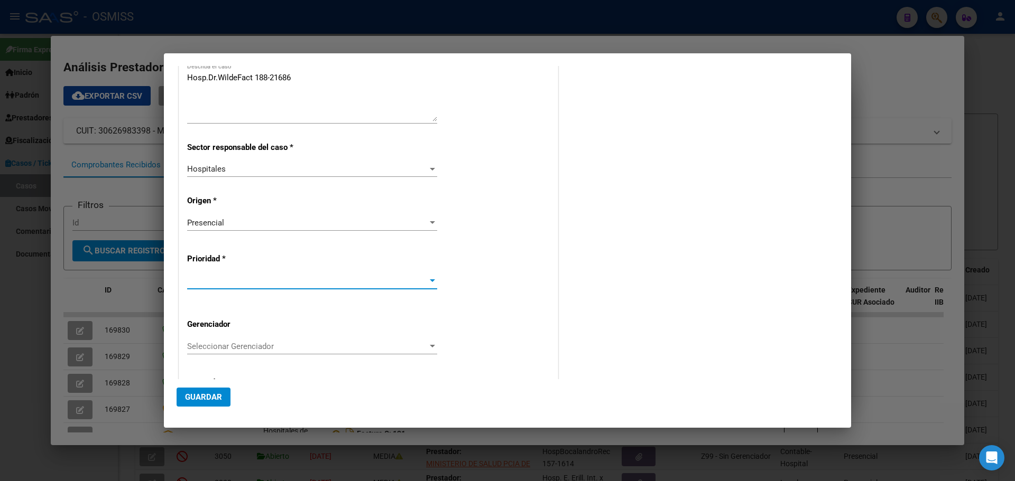
click at [431, 278] on div at bounding box center [432, 281] width 10 height 8
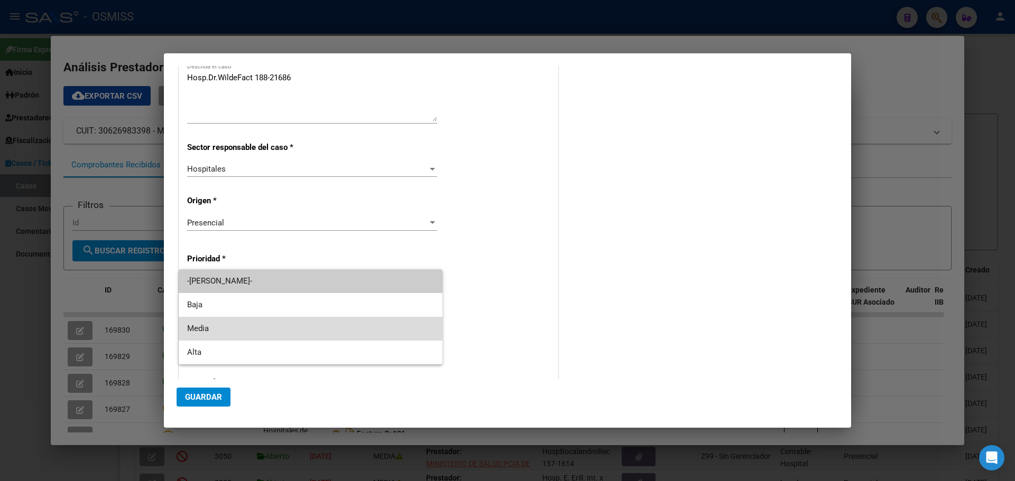
click at [195, 320] on span "Media" at bounding box center [310, 329] width 247 height 24
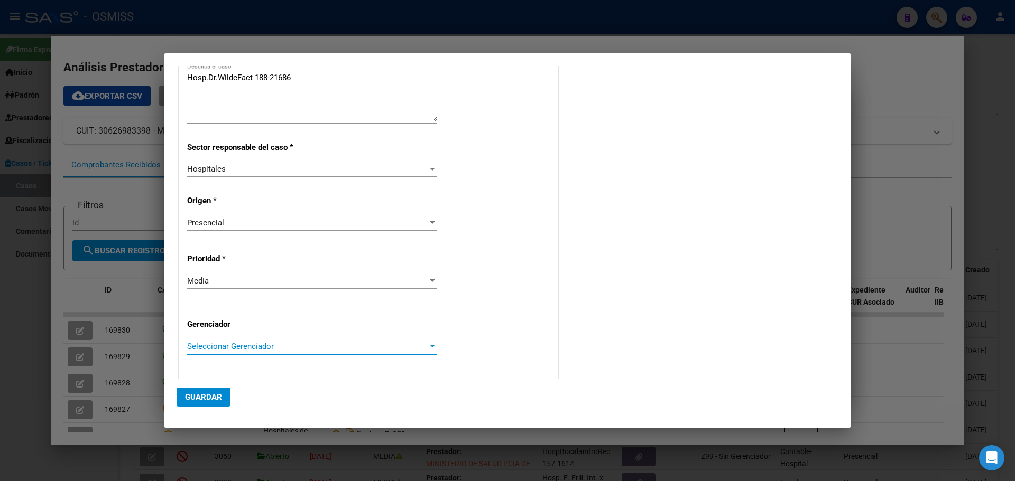
click at [431, 342] on div "Seleccionar Gerenciador" at bounding box center [312, 347] width 250 height 10
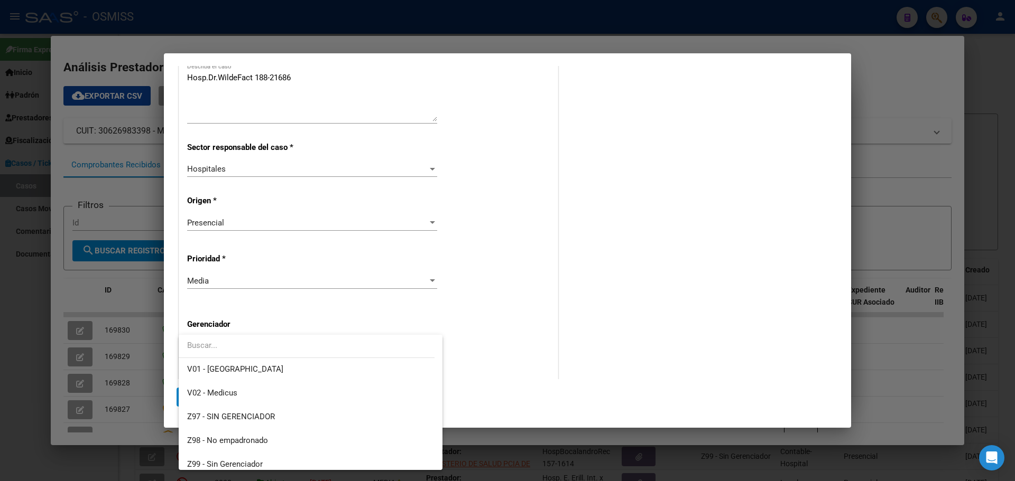
scroll to position [317, 0]
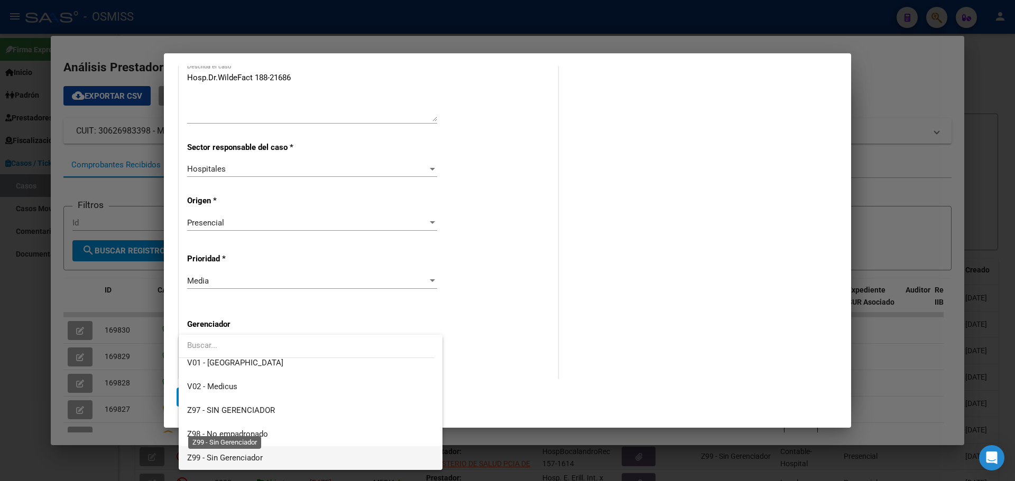
click at [253, 456] on span "Z99 - Sin Gerenciador" at bounding box center [225, 458] width 76 height 10
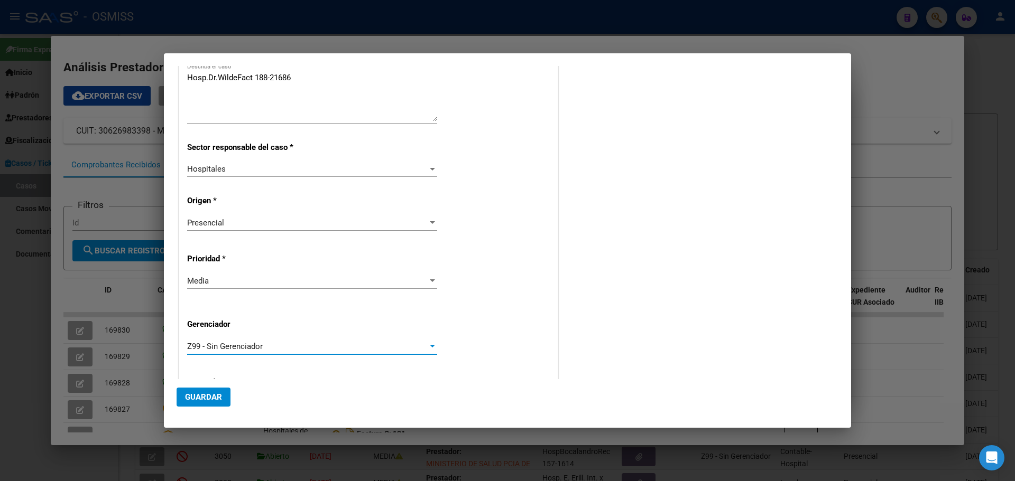
click at [197, 397] on span "Guardar" at bounding box center [203, 398] width 37 height 10
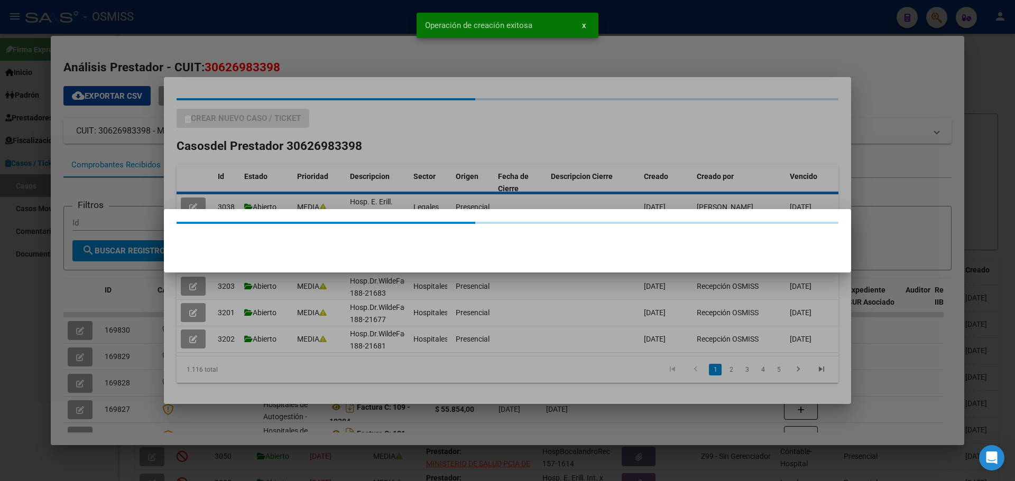
scroll to position [0, 0]
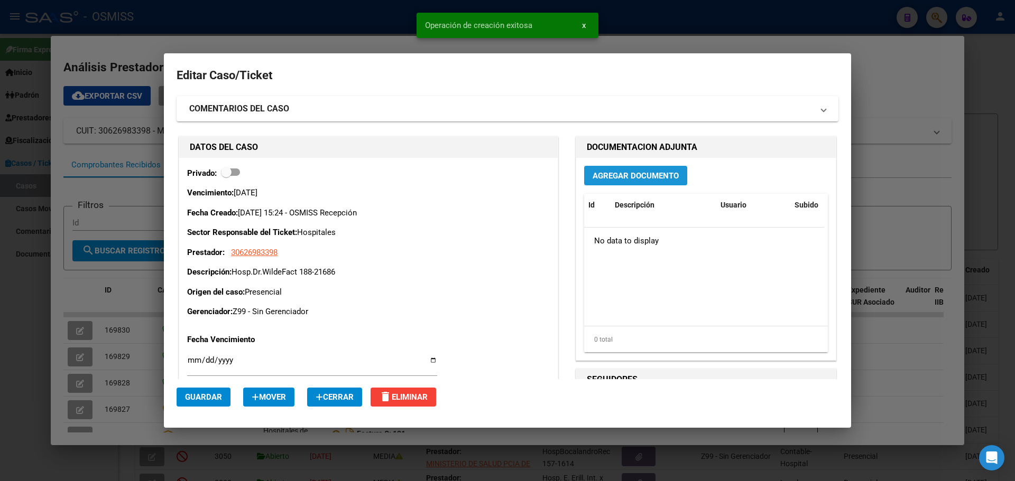
click at [644, 173] on span "Agregar Documento" at bounding box center [635, 176] width 86 height 10
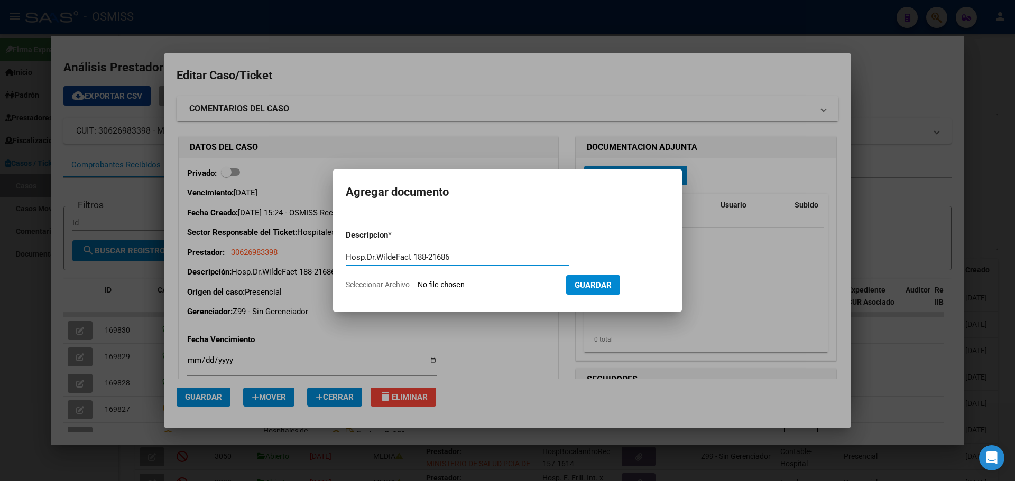
type input "Hosp.Dr.WildeFact 188-21686"
click at [407, 240] on form "Descripcion * Hosp.Dr.WildeFact 188-21686 Descripcion Seleccionar Archivo Guard…" at bounding box center [507, 259] width 323 height 77
click at [402, 285] on span "Seleccionar Archivo" at bounding box center [378, 285] width 64 height 8
click at [417, 285] on input "Seleccionar Archivo" at bounding box center [487, 286] width 140 height 10
type input "C:\fakepath\Fact 21686.pdf"
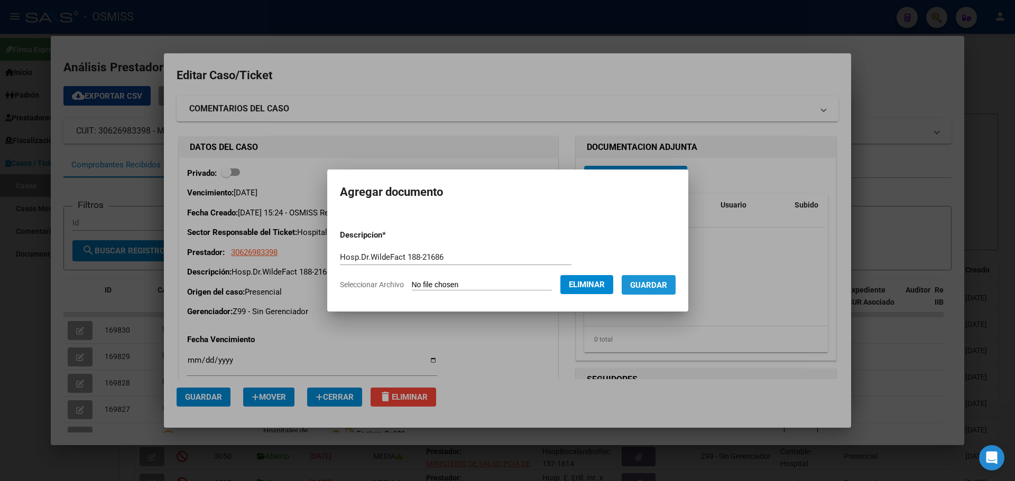
click at [650, 278] on button "Guardar" at bounding box center [648, 285] width 54 height 20
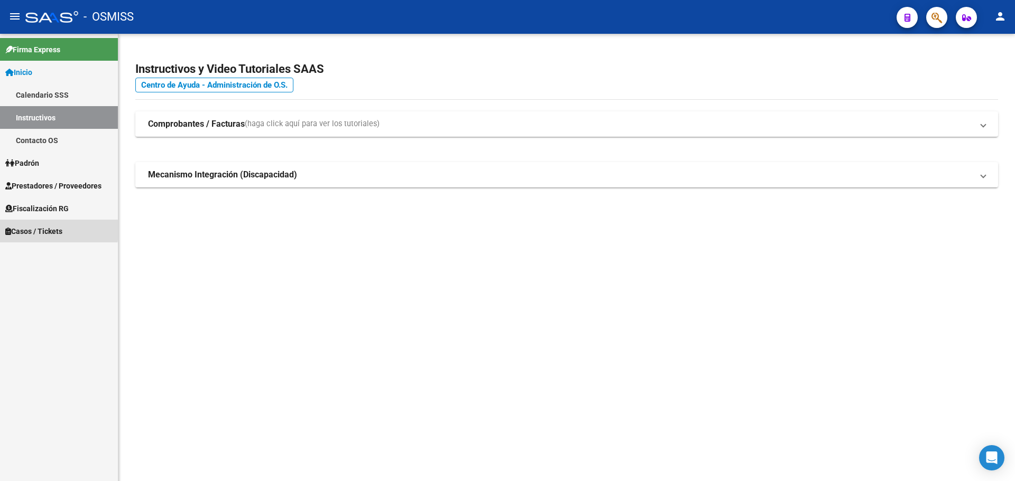
click at [21, 230] on span "Casos / Tickets" at bounding box center [33, 232] width 57 height 12
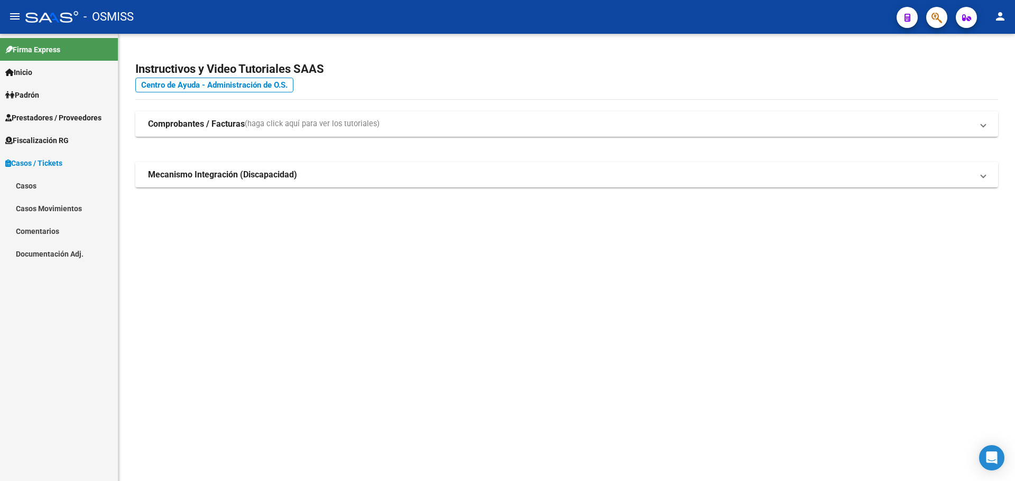
click at [20, 184] on link "Casos" at bounding box center [59, 185] width 118 height 23
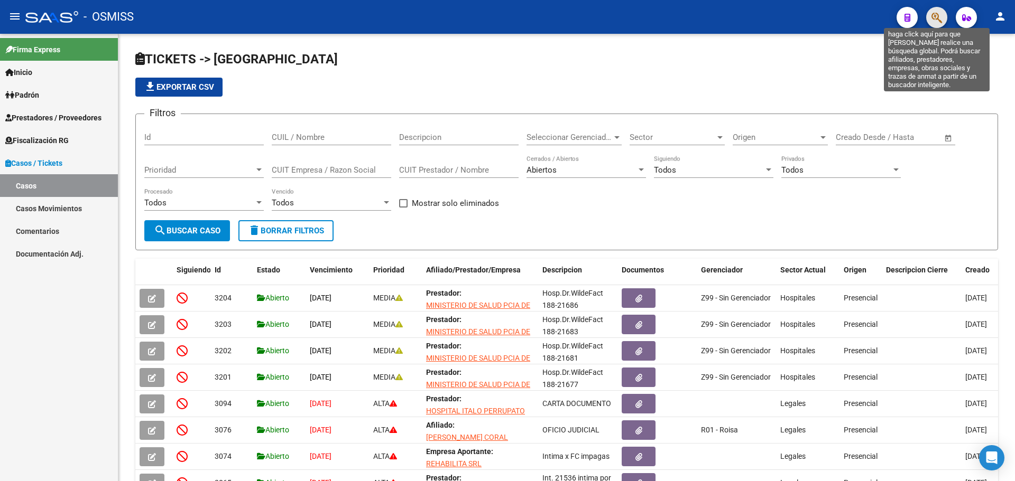
click at [940, 18] on icon "button" at bounding box center [936, 18] width 11 height 12
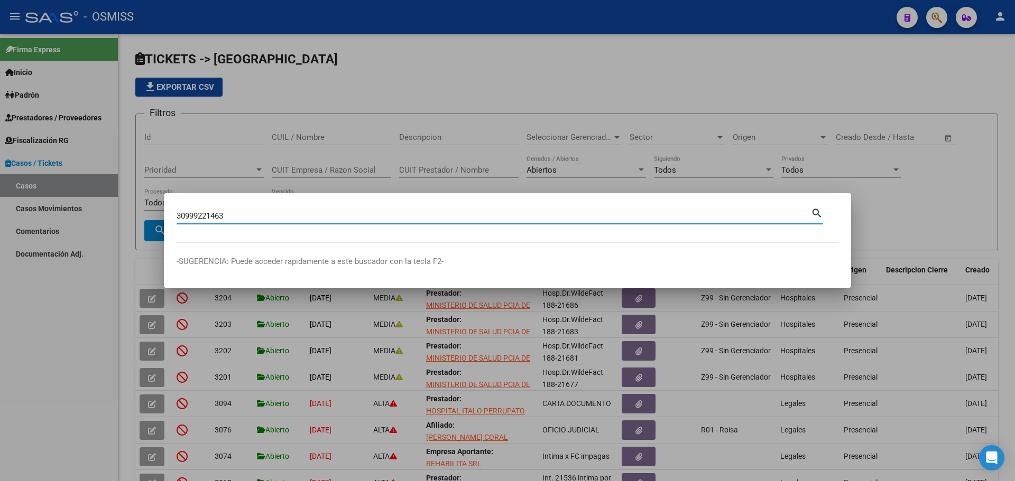
type input "30999221463"
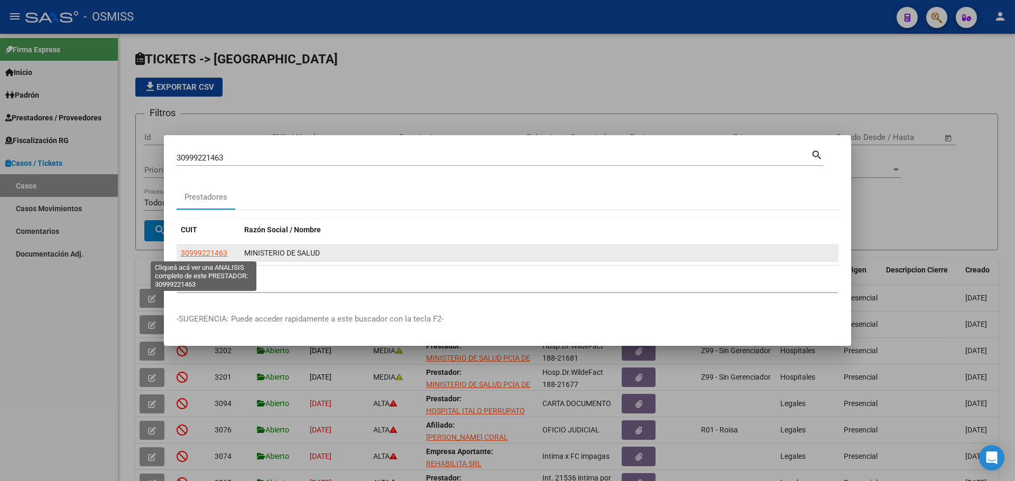
click at [204, 249] on span "30999221463" at bounding box center [204, 253] width 47 height 8
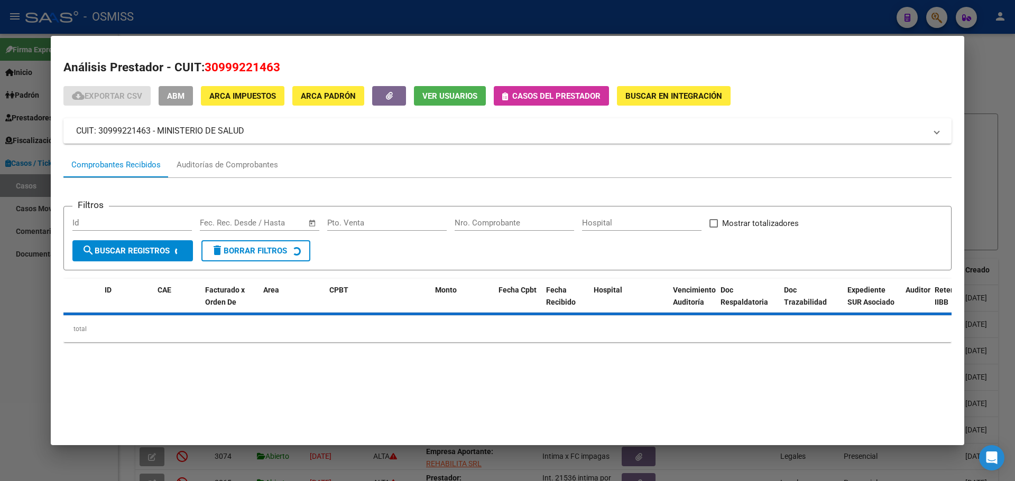
click at [506, 96] on icon "button" at bounding box center [505, 96] width 6 height 8
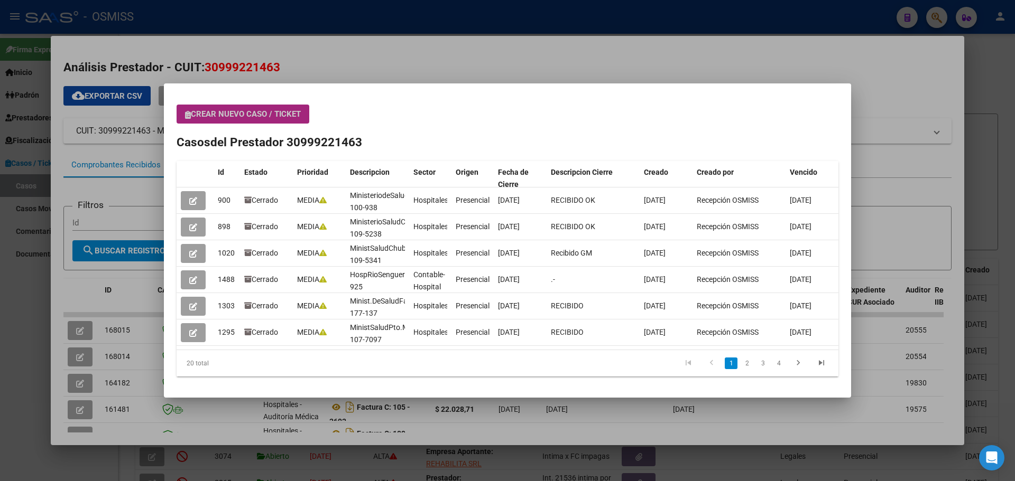
click at [190, 117] on icon "button" at bounding box center [188, 115] width 6 height 8
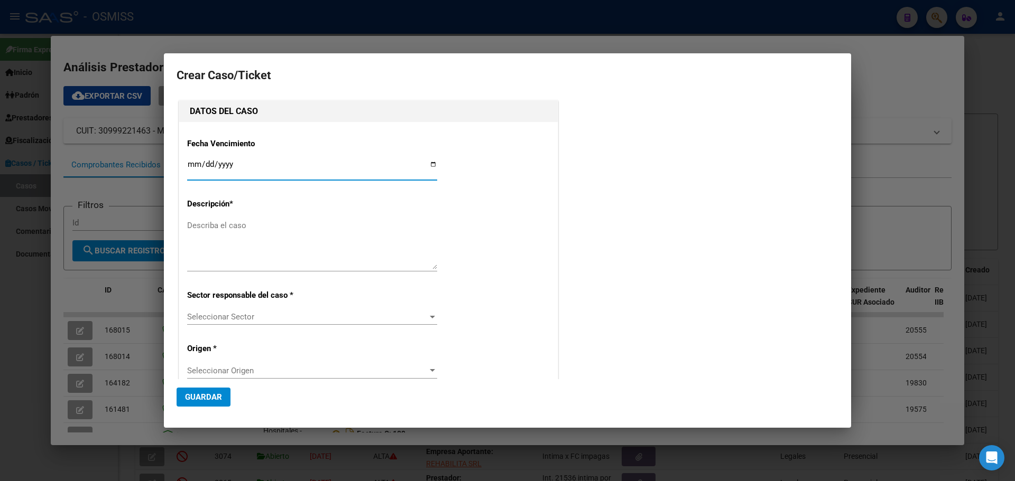
click at [432, 163] on input "Ingresar fecha" at bounding box center [312, 168] width 250 height 17
type input "[DATE]"
click at [222, 226] on textarea "Describa el caso" at bounding box center [312, 245] width 250 height 50
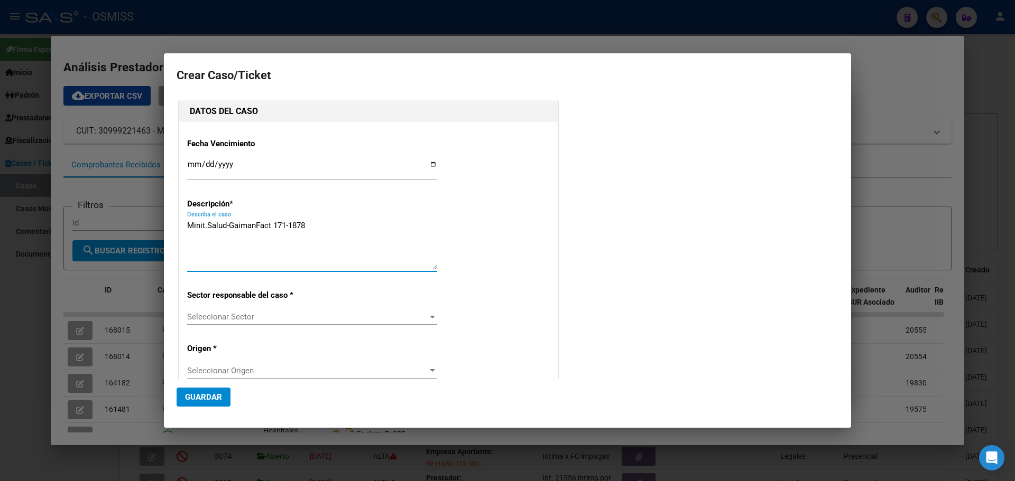
type textarea "Minit.Salud-GaimanFact 171-1878"
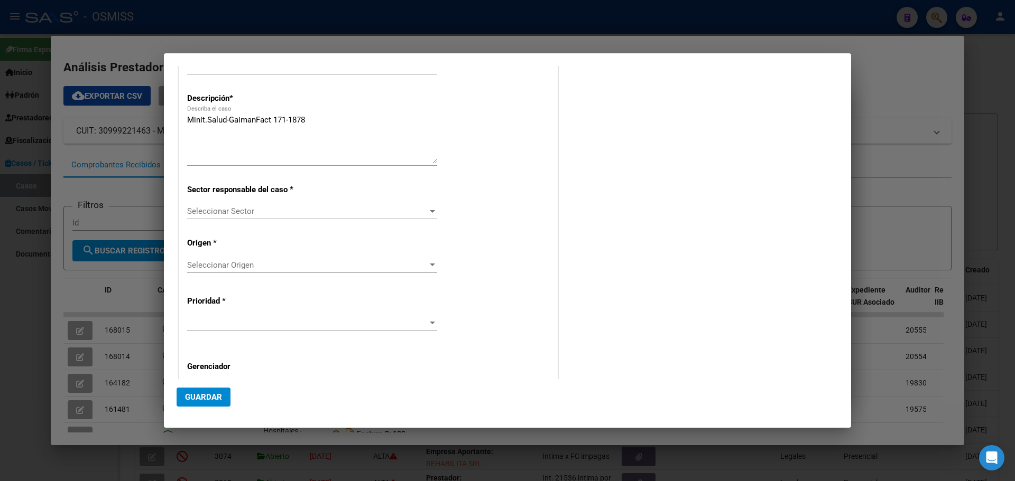
scroll to position [203, 0]
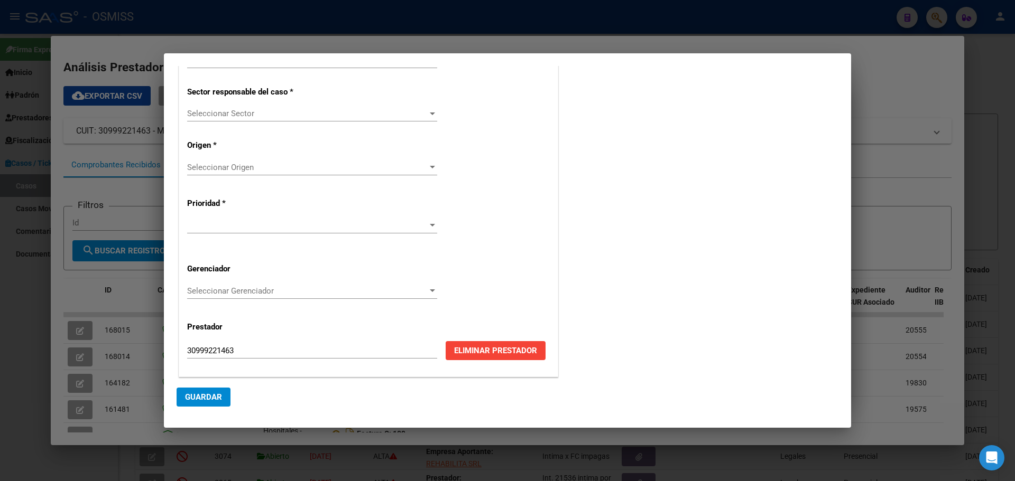
click at [432, 114] on div at bounding box center [432, 114] width 5 height 3
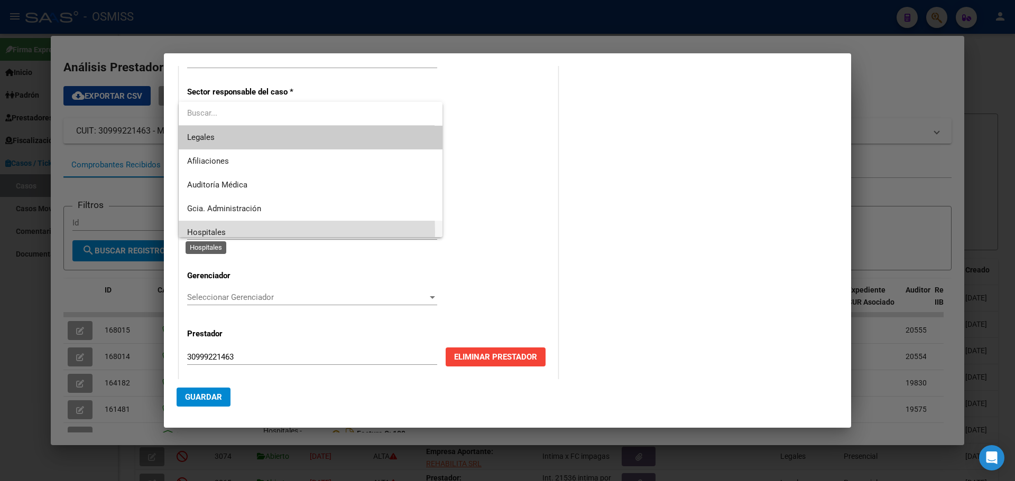
click at [221, 232] on span "Hospitales" at bounding box center [206, 233] width 39 height 10
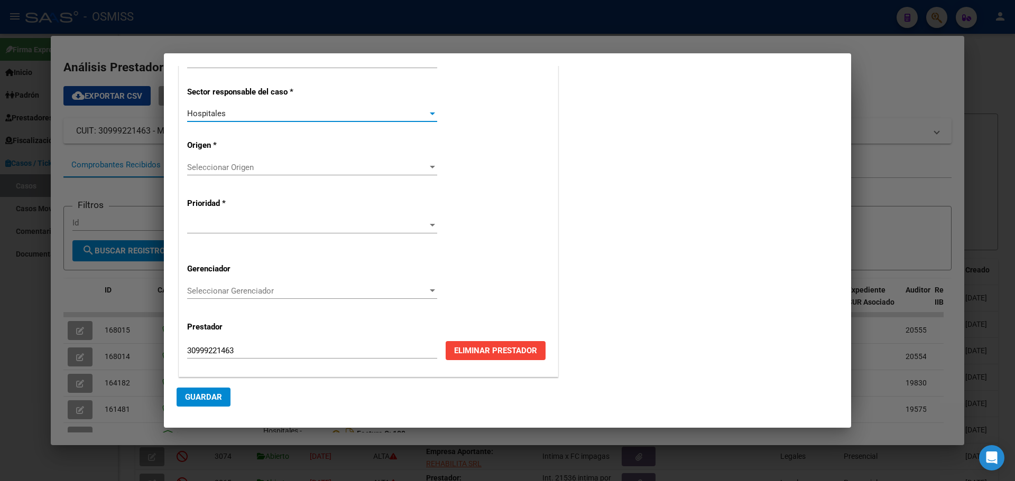
click at [430, 169] on div at bounding box center [432, 167] width 5 height 3
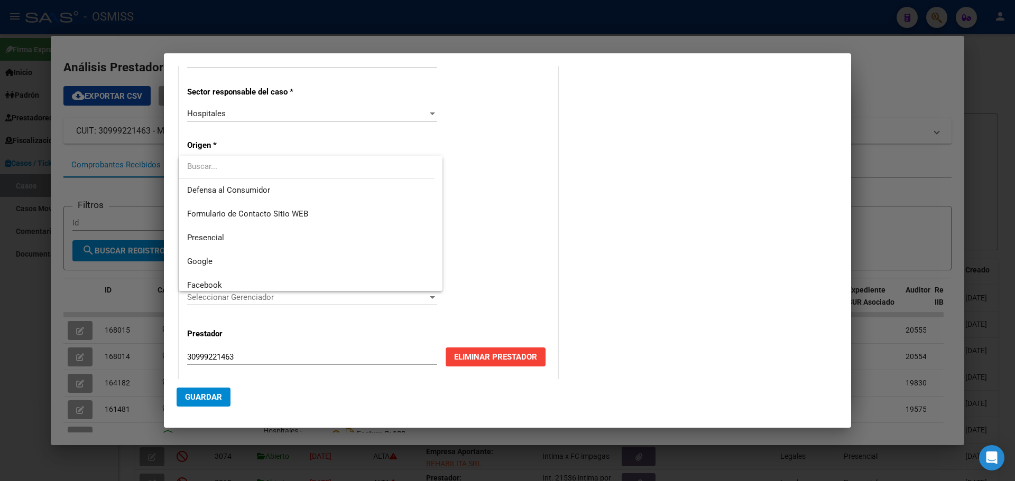
scroll to position [134, 0]
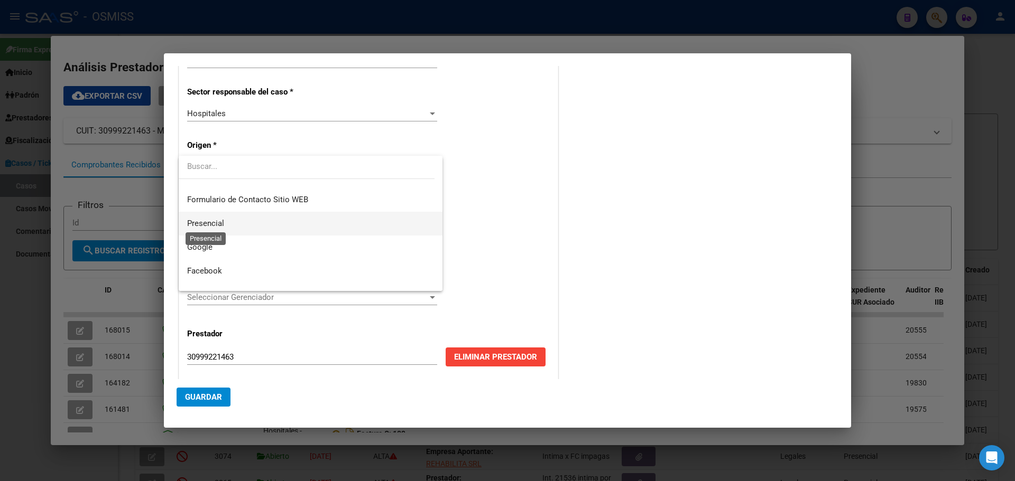
click at [224, 222] on span "Presencial" at bounding box center [205, 224] width 37 height 10
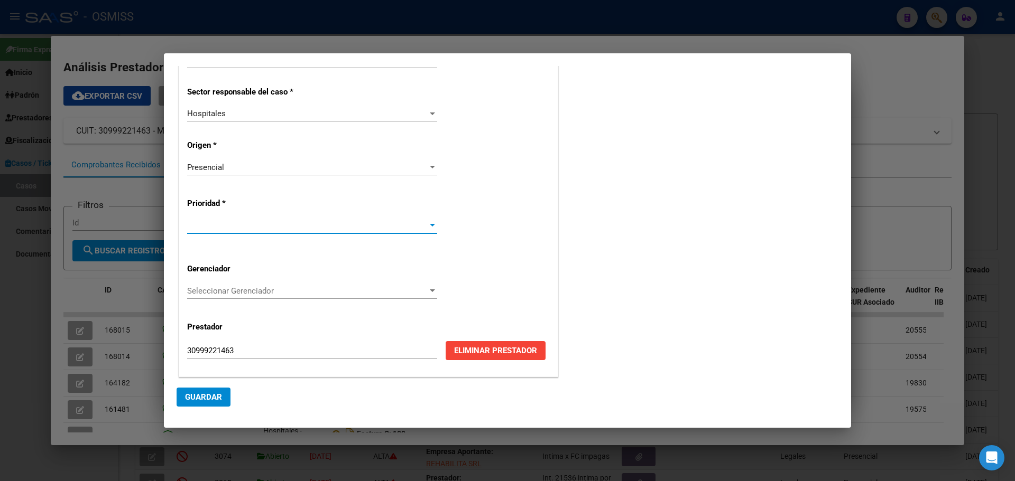
click at [430, 225] on div at bounding box center [432, 225] width 5 height 3
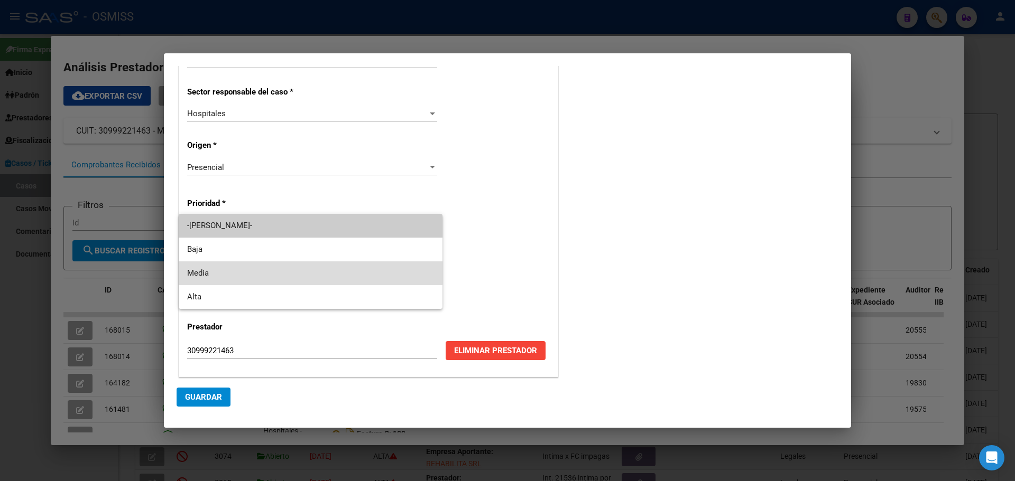
click at [240, 271] on span "Media" at bounding box center [310, 274] width 247 height 24
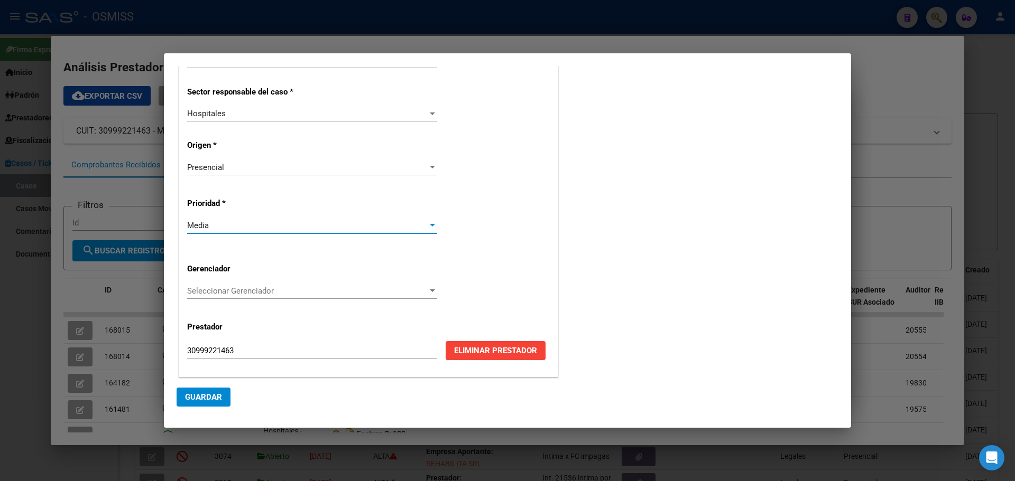
click at [429, 289] on div at bounding box center [432, 291] width 10 height 8
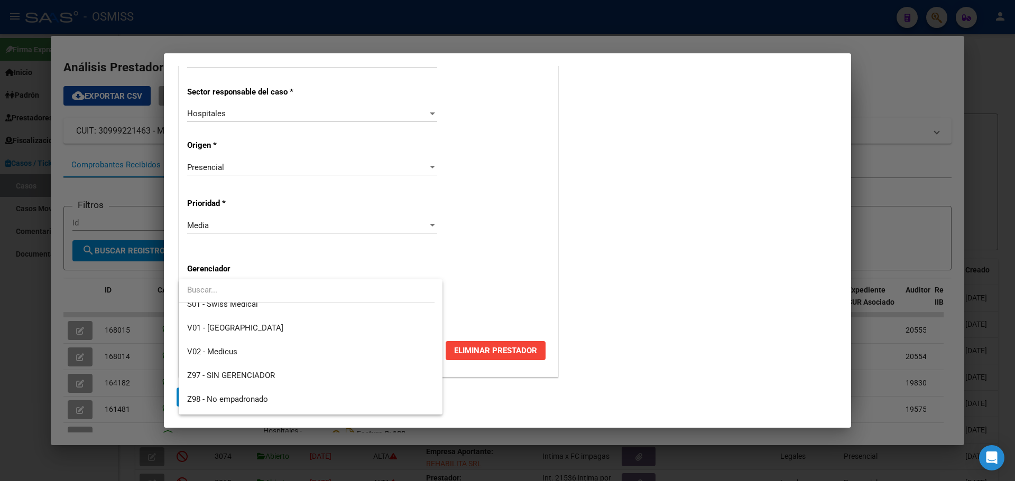
scroll to position [317, 0]
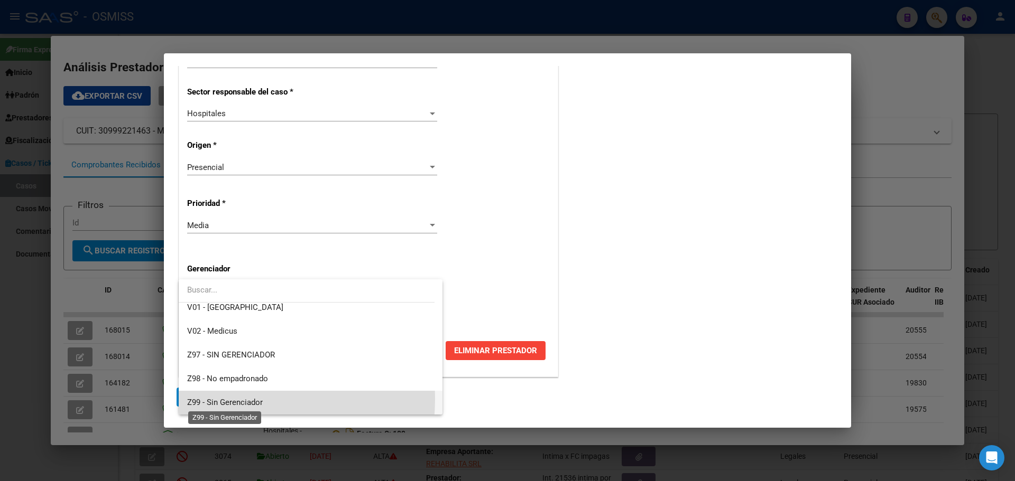
click at [211, 399] on span "Z99 - Sin Gerenciador" at bounding box center [225, 403] width 76 height 10
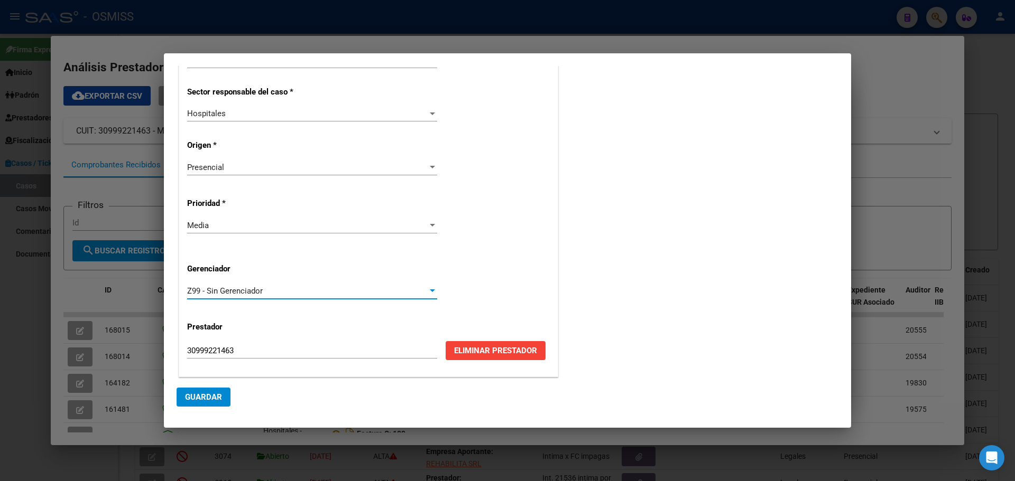
click at [203, 395] on span "Guardar" at bounding box center [203, 398] width 37 height 10
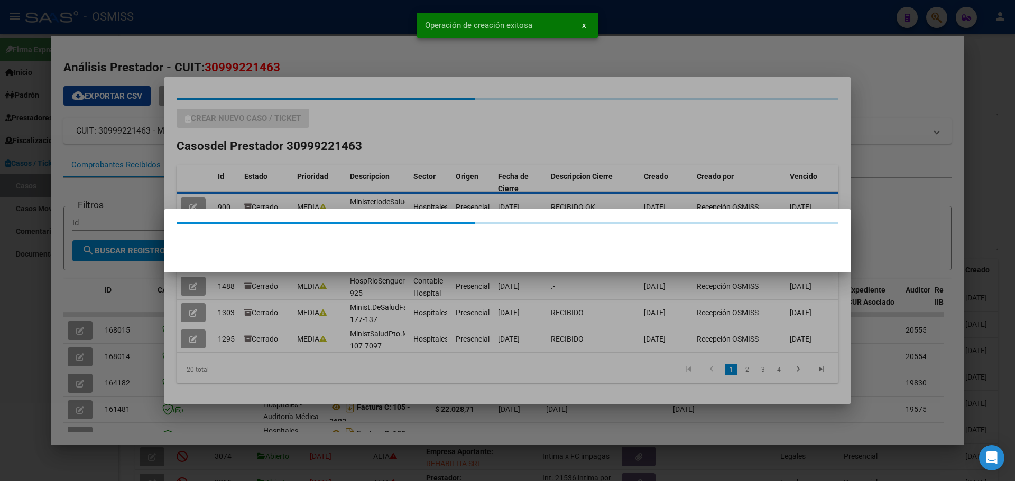
scroll to position [0, 0]
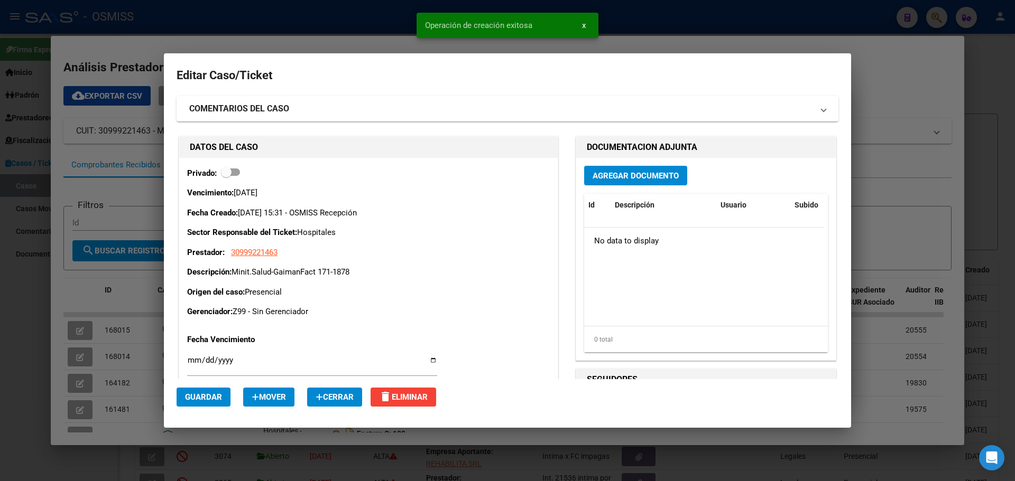
click at [620, 175] on span "Agregar Documento" at bounding box center [635, 176] width 86 height 10
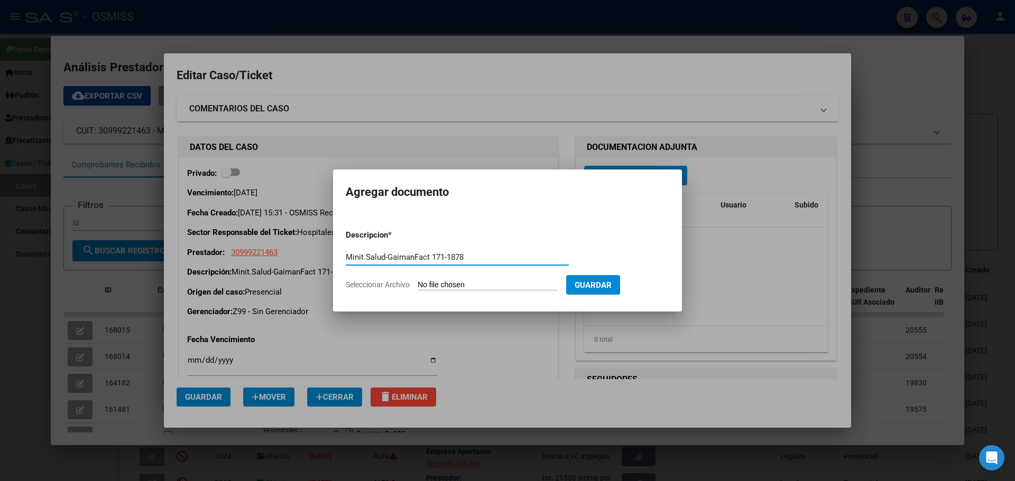
type input "Minit.Salud-GaimanFact 171-1878"
click at [388, 283] on span "Seleccionar Archivo" at bounding box center [378, 285] width 64 height 8
click at [417, 283] on input "Seleccionar Archivo" at bounding box center [487, 286] width 140 height 10
type input "C:\fakepath\Fact 1878.pdf"
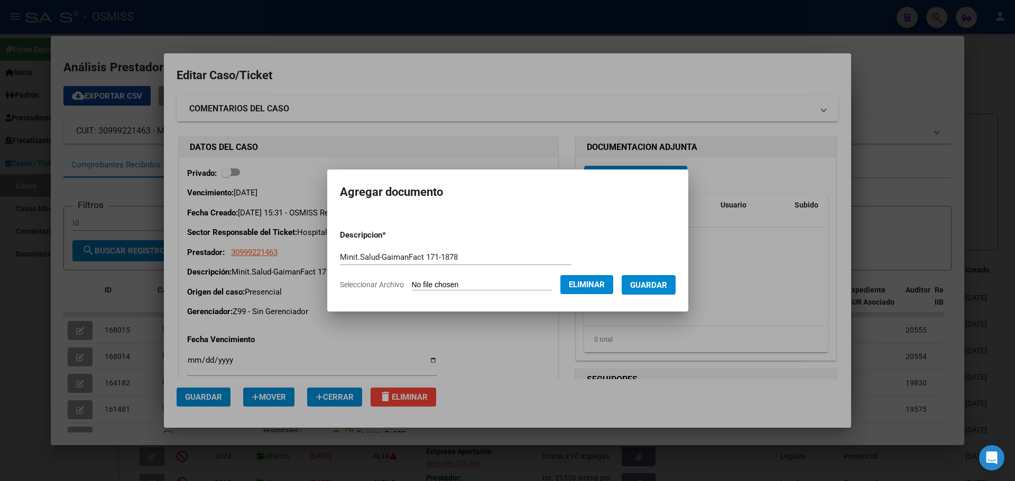
click at [647, 286] on span "Guardar" at bounding box center [648, 286] width 37 height 10
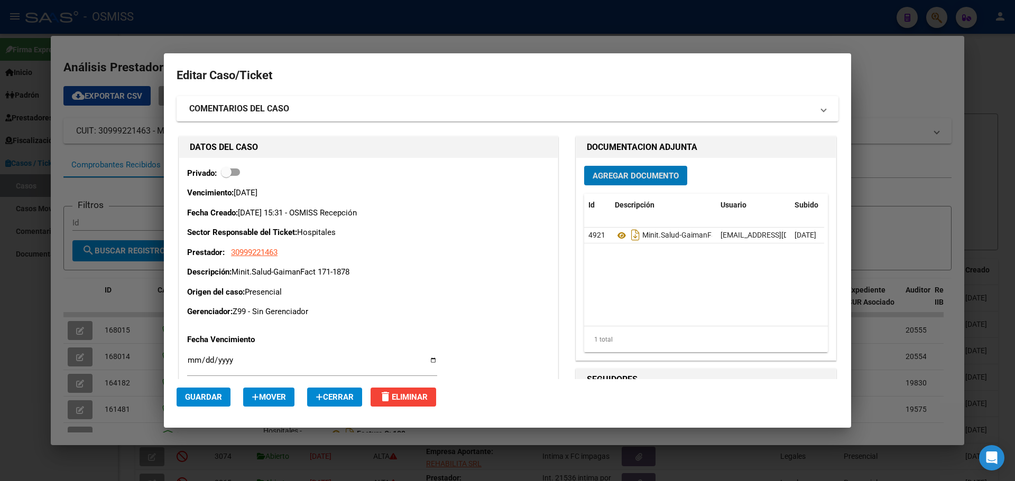
click at [234, 43] on div at bounding box center [507, 240] width 1015 height 481
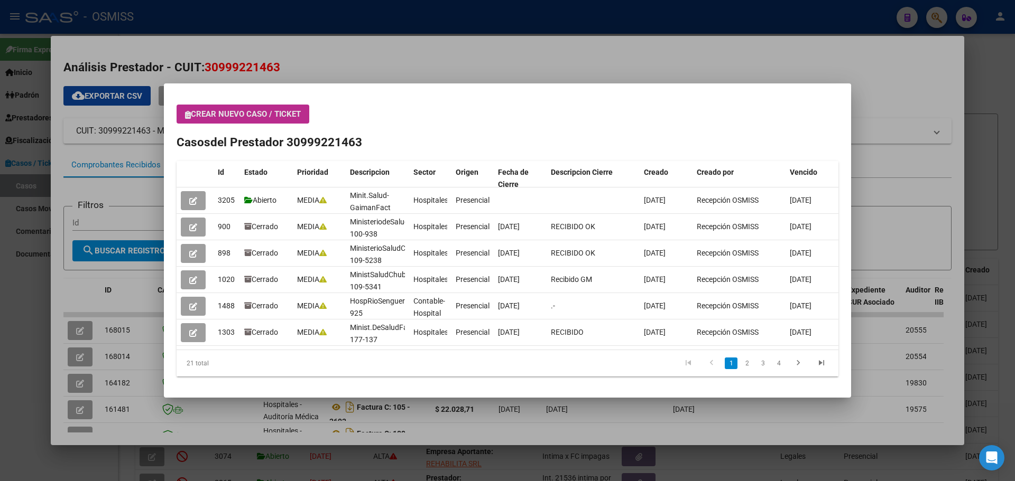
click at [192, 116] on span "Crear nuevo caso / ticket" at bounding box center [243, 114] width 116 height 10
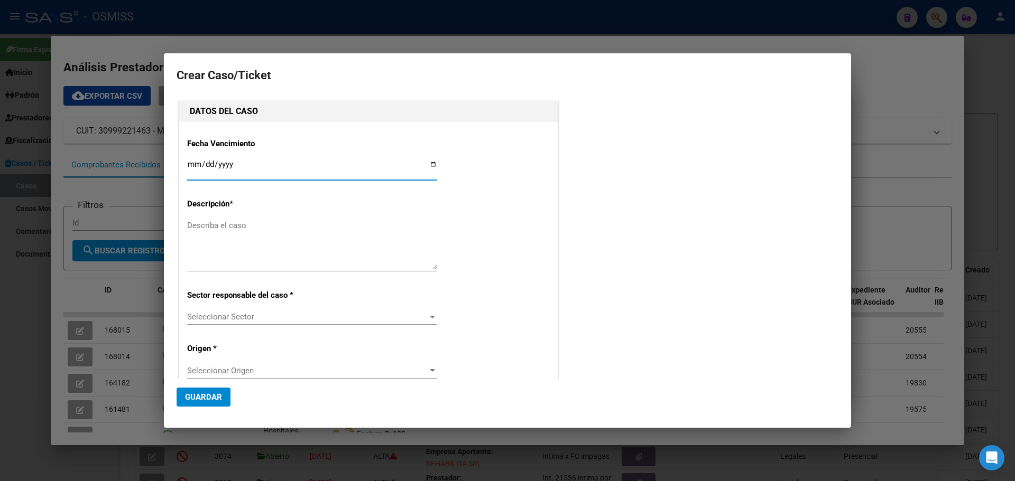
click at [431, 163] on input "Ingresar fecha" at bounding box center [312, 168] width 250 height 17
type input "[DATE]"
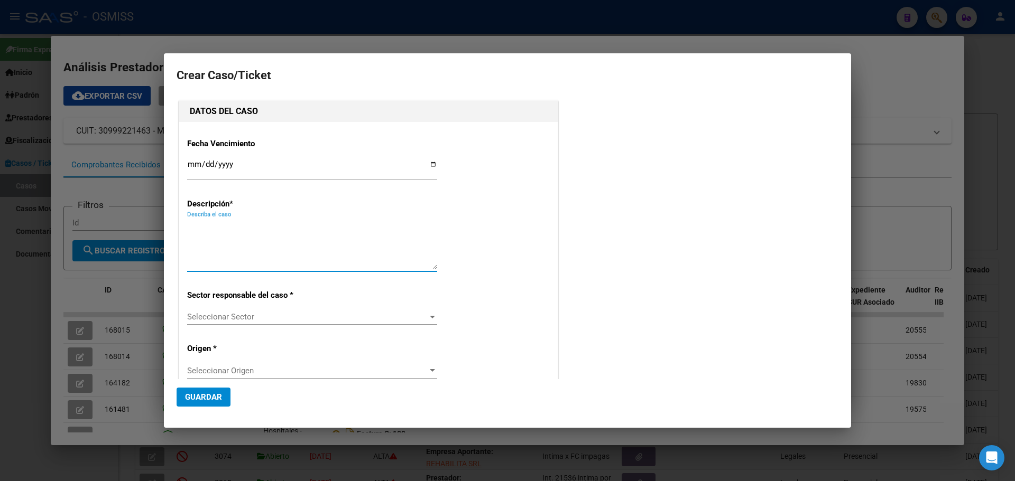
click at [214, 227] on textarea "Describa el caso" at bounding box center [312, 245] width 250 height 50
type textarea "Hosp.Eurnekian Fact 108-13359"
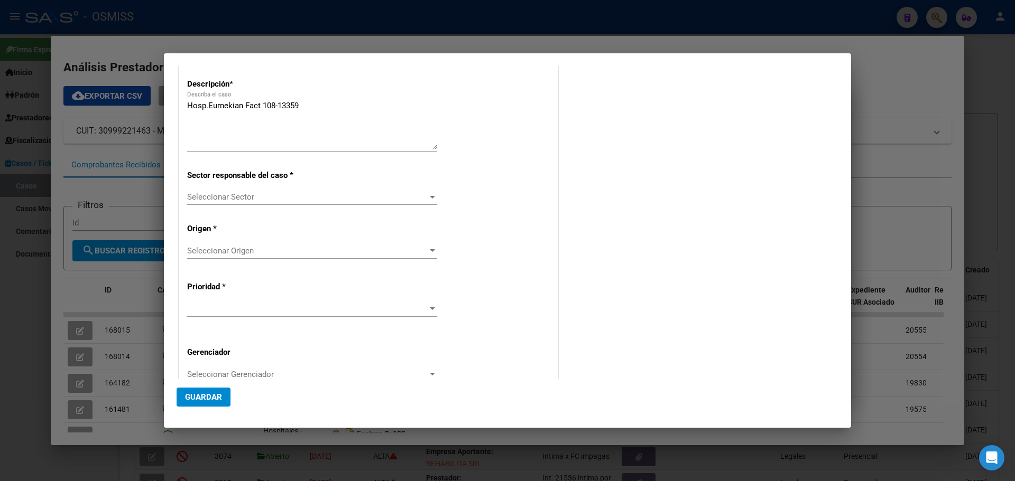
scroll to position [203, 0]
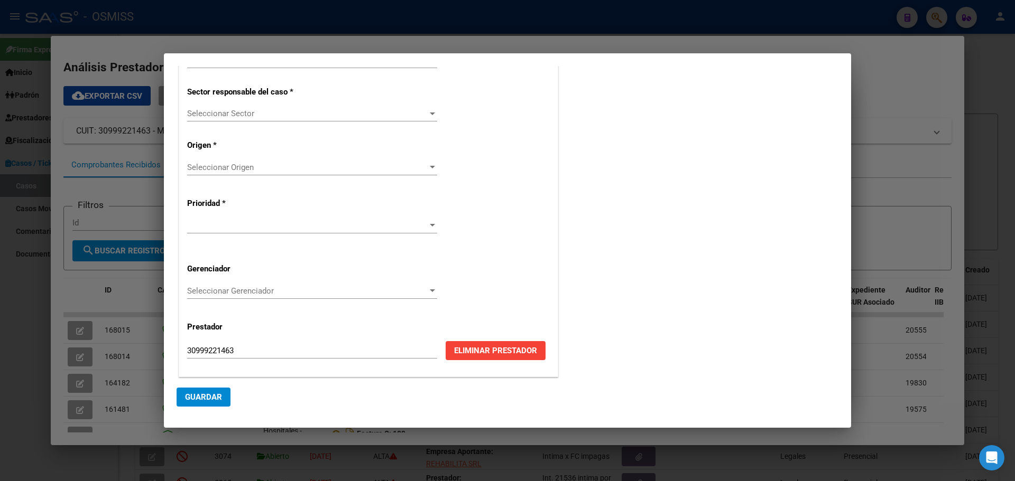
click at [430, 114] on div at bounding box center [432, 114] width 5 height 3
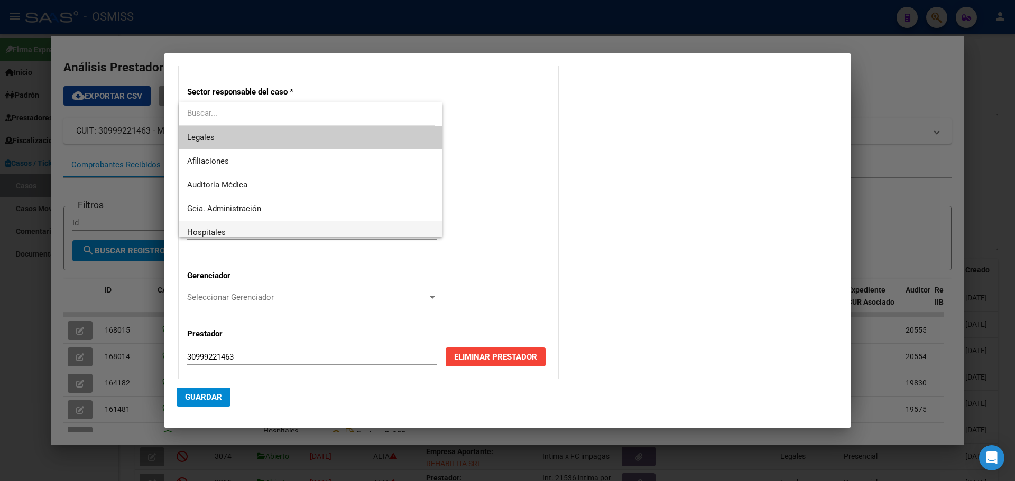
click at [239, 228] on span "Hospitales" at bounding box center [310, 233] width 247 height 24
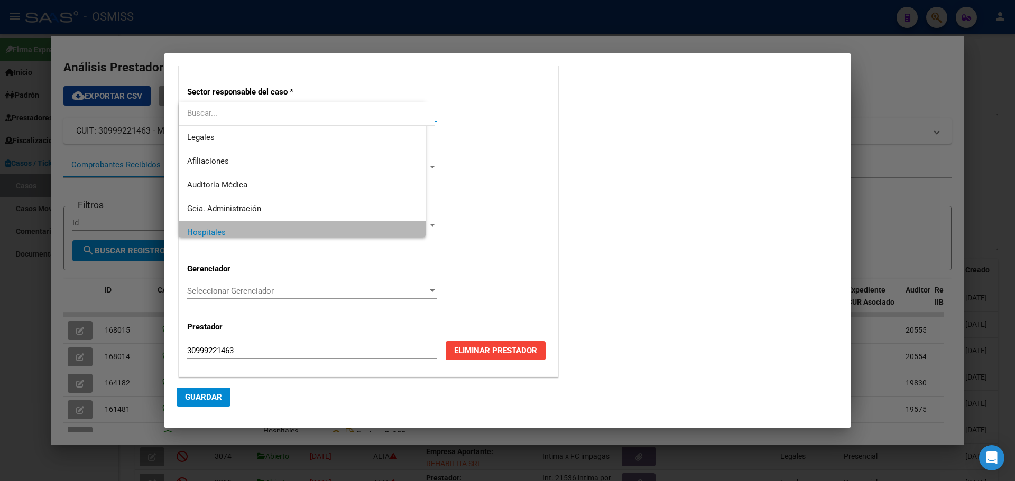
scroll to position [7, 0]
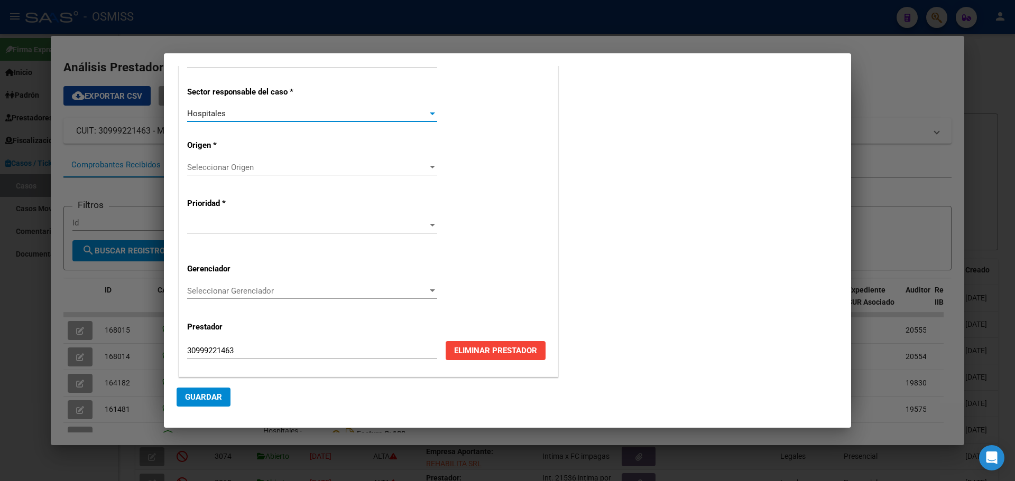
click at [429, 164] on div at bounding box center [432, 167] width 10 height 8
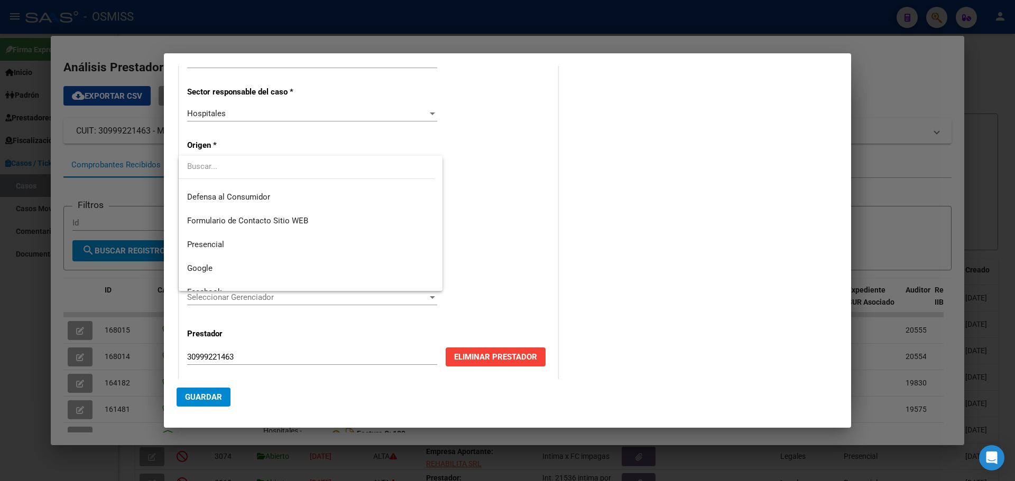
scroll to position [141, 0]
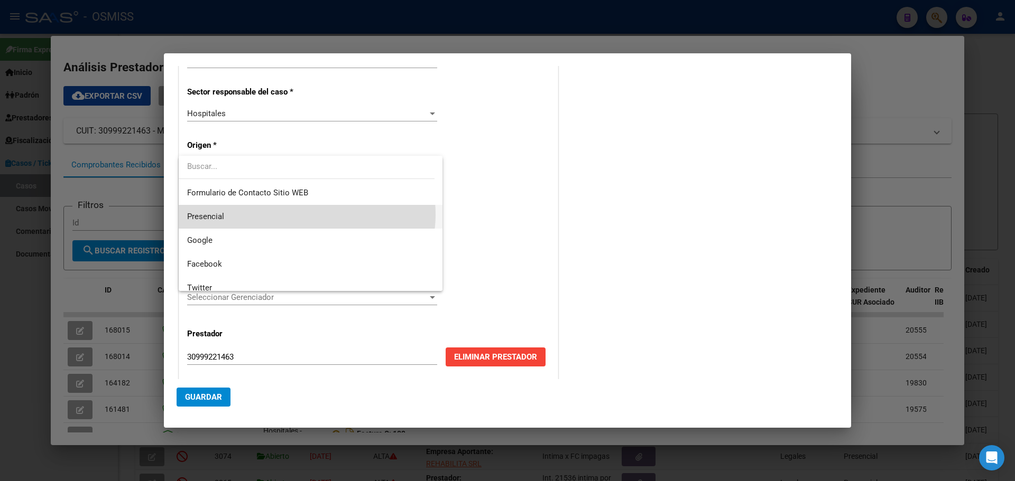
click at [306, 215] on span "Presencial" at bounding box center [310, 217] width 247 height 24
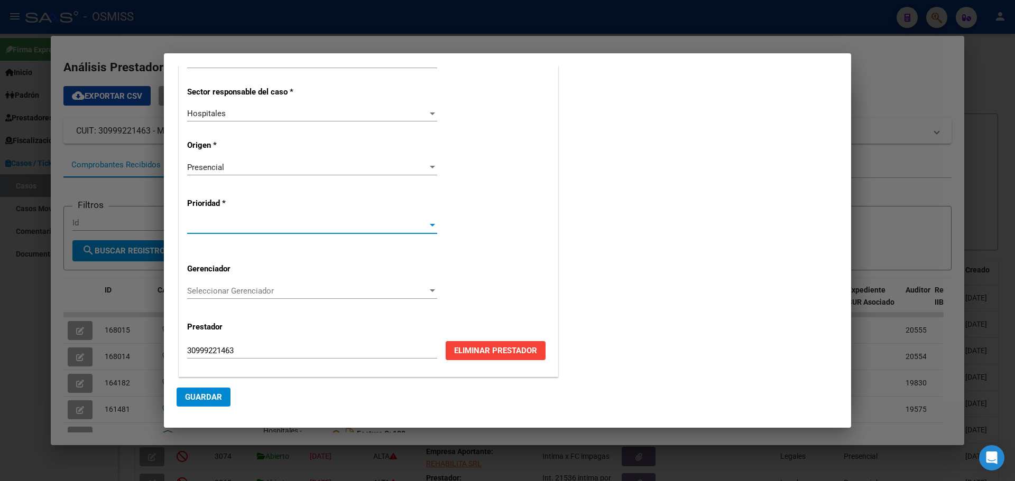
click at [430, 224] on div at bounding box center [432, 225] width 10 height 8
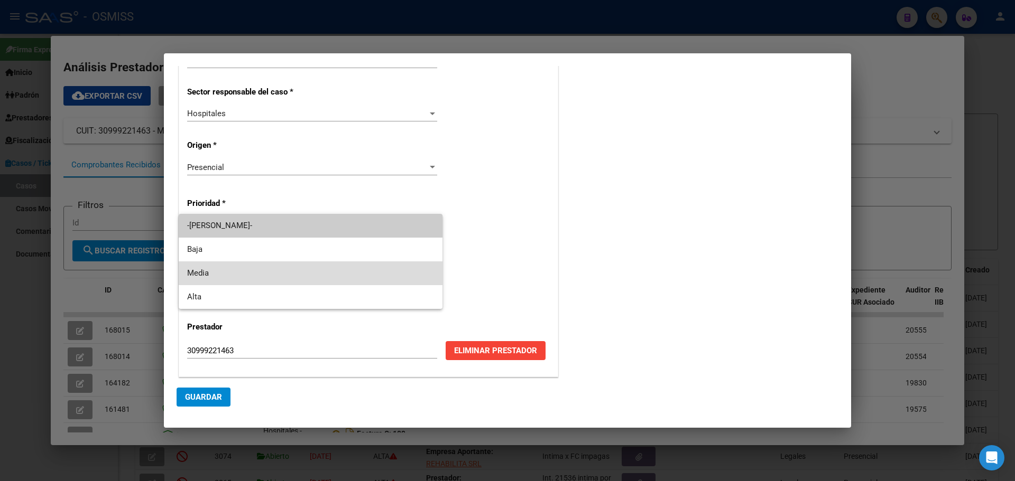
click at [250, 275] on span "Media" at bounding box center [310, 274] width 247 height 24
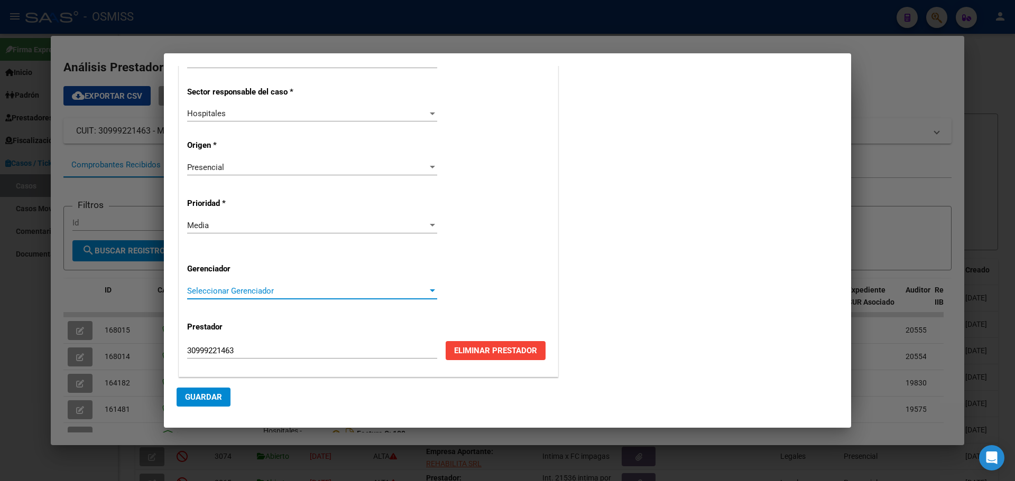
click at [431, 290] on div at bounding box center [432, 291] width 5 height 3
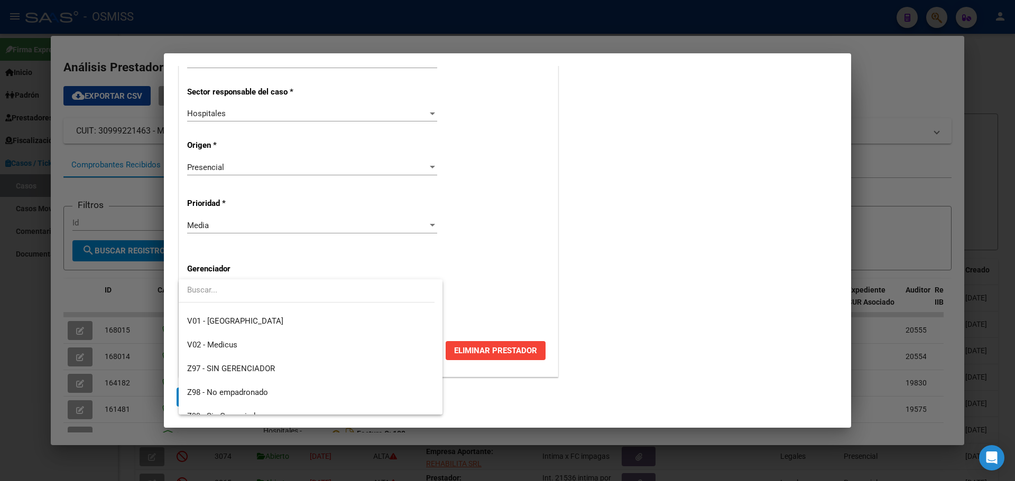
scroll to position [317, 0]
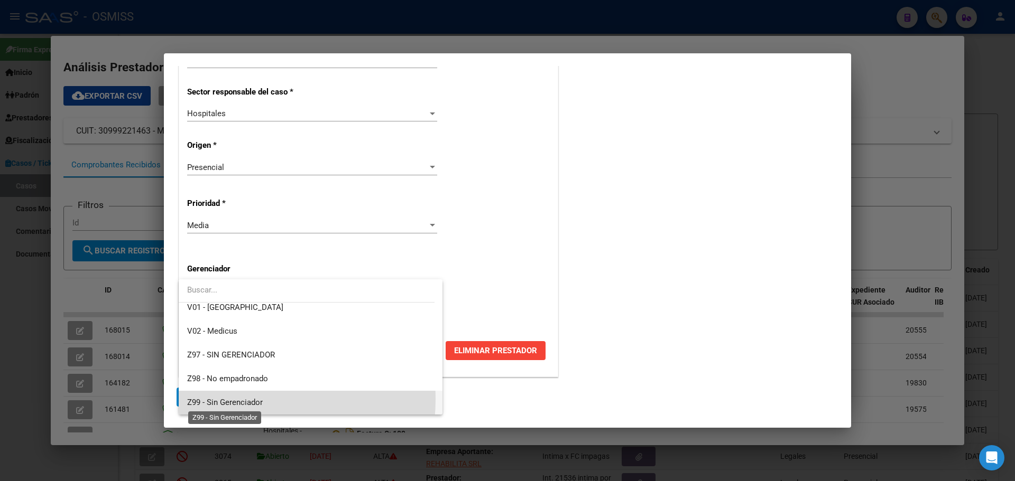
click at [224, 398] on span "Z99 - Sin Gerenciador" at bounding box center [225, 403] width 76 height 10
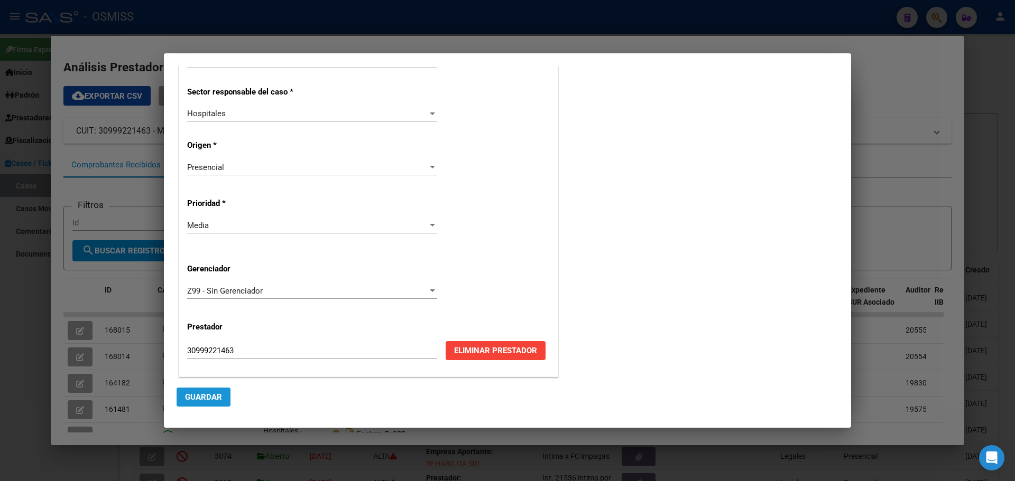
click at [217, 391] on button "Guardar" at bounding box center [203, 397] width 54 height 19
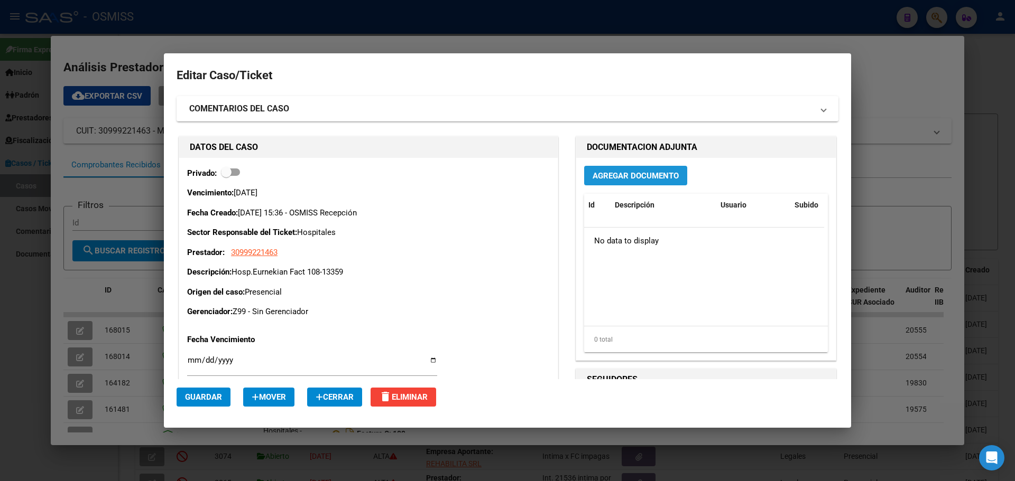
click at [630, 175] on span "Agregar Documento" at bounding box center [635, 176] width 86 height 10
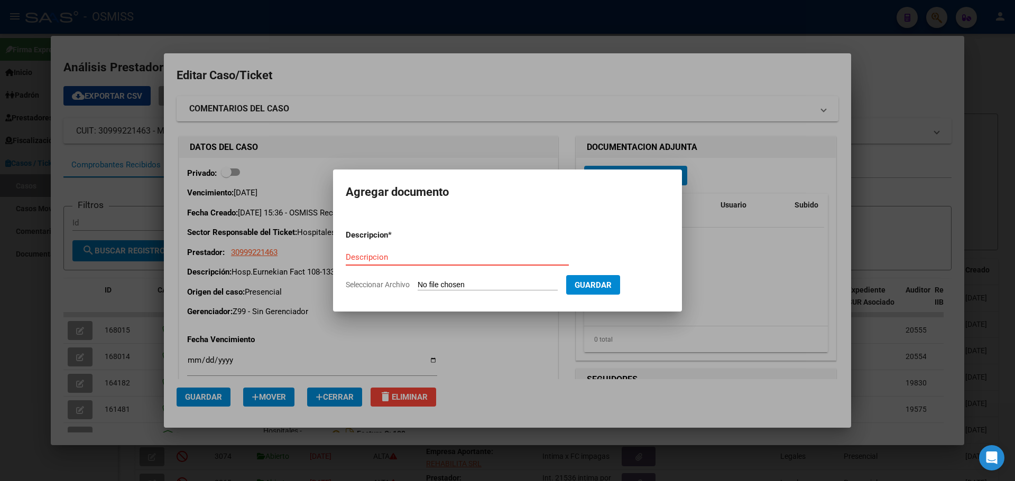
click at [368, 256] on input "Descripcion" at bounding box center [457, 258] width 223 height 10
type input "Hosp.EurnekianFact 108-13359"
click at [382, 284] on span "Seleccionar Archivo" at bounding box center [378, 285] width 64 height 8
click at [417, 284] on input "Seleccionar Archivo" at bounding box center [487, 286] width 140 height 10
type input "C:\fakepath\Fact 13359.pdf"
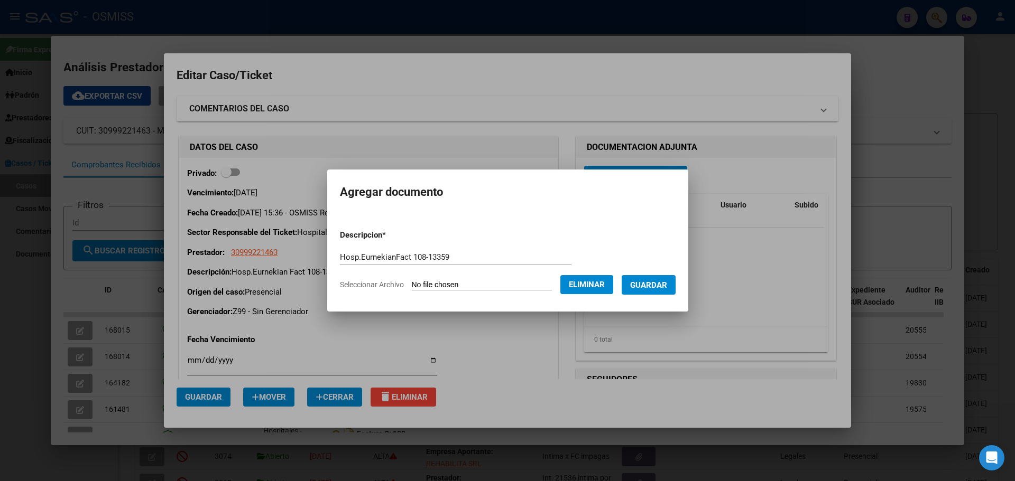
click at [664, 284] on span "Guardar" at bounding box center [648, 286] width 37 height 10
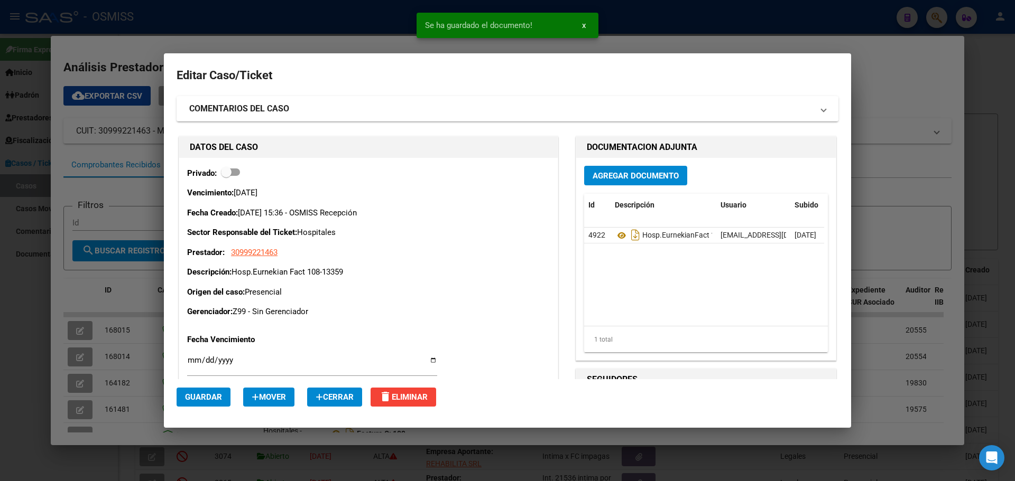
click at [159, 24] on div at bounding box center [507, 240] width 1015 height 481
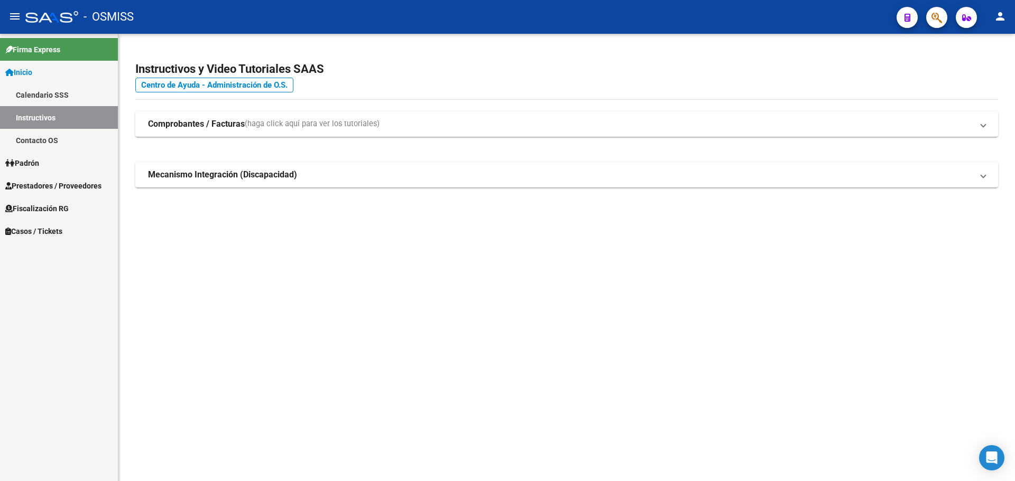
click at [21, 230] on span "Casos / Tickets" at bounding box center [33, 232] width 57 height 12
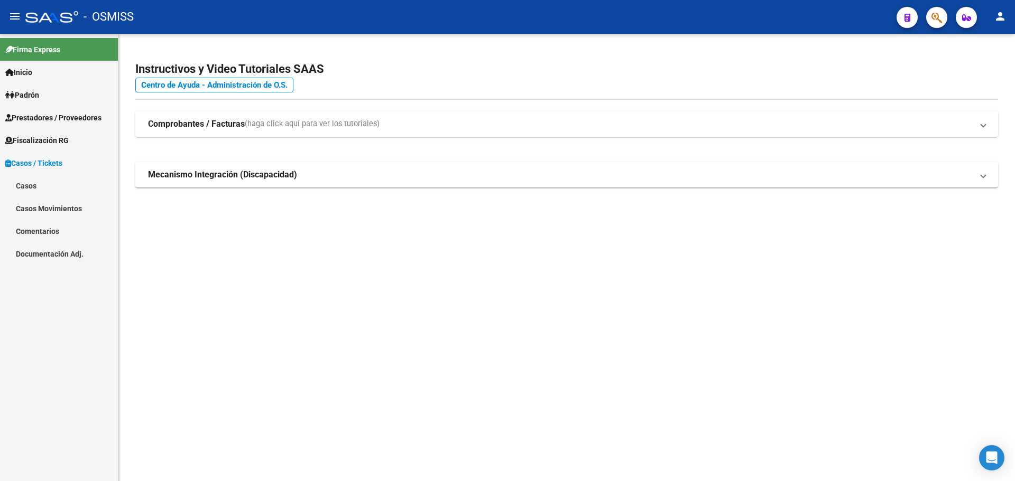
click at [24, 183] on link "Casos" at bounding box center [59, 185] width 118 height 23
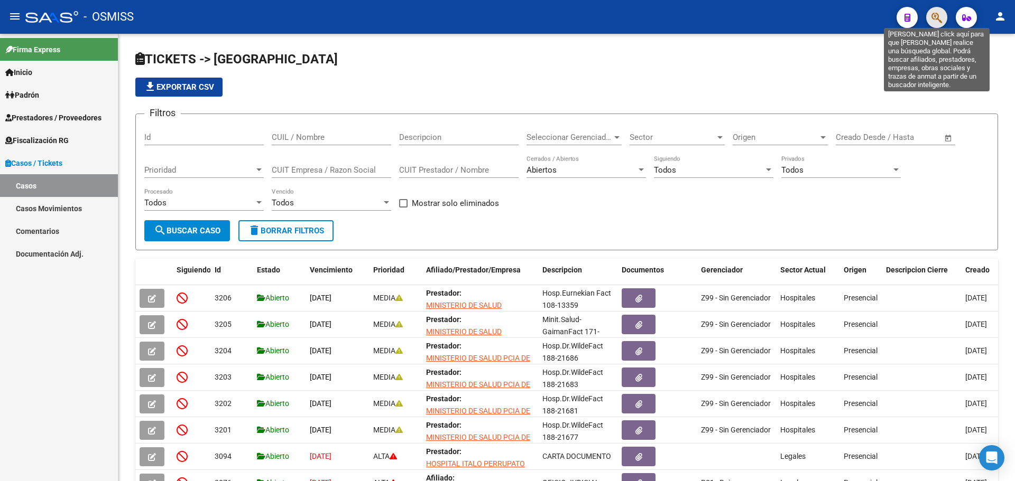
click at [937, 20] on icon "button" at bounding box center [936, 18] width 11 height 12
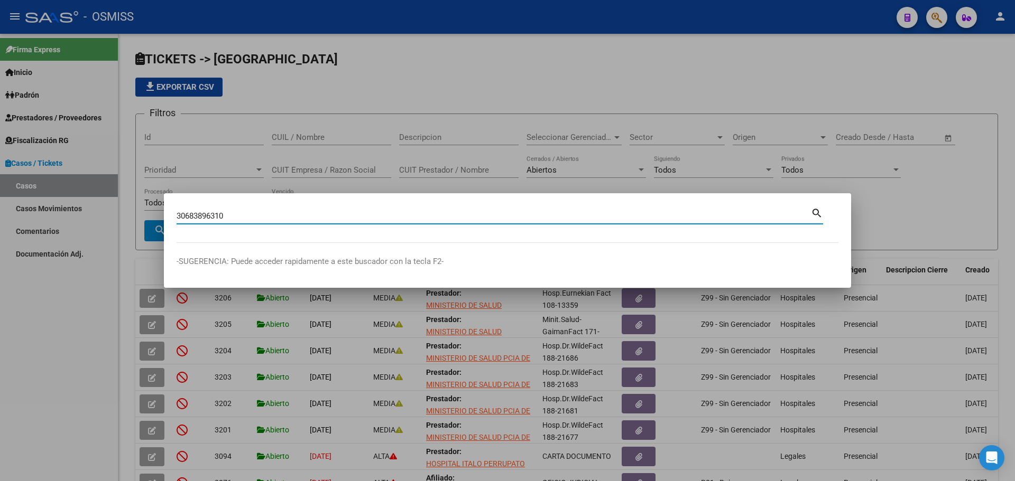
type input "30683896310"
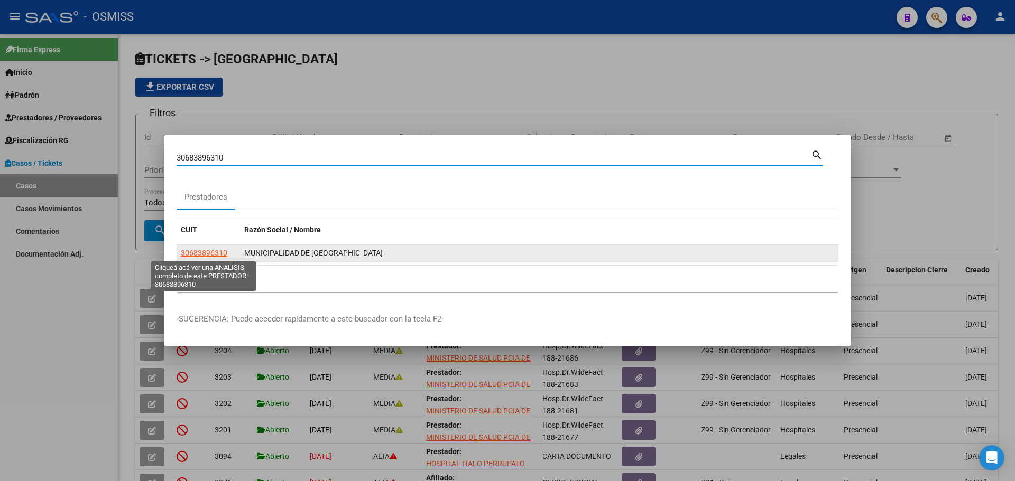
click at [220, 255] on span "30683896310" at bounding box center [204, 253] width 47 height 8
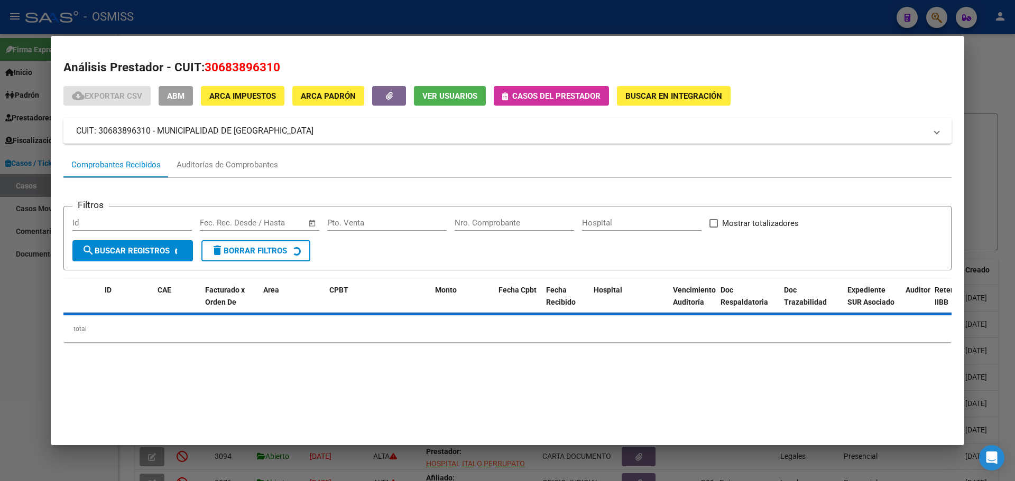
click at [512, 93] on span "Casos del prestador" at bounding box center [551, 96] width 98 height 10
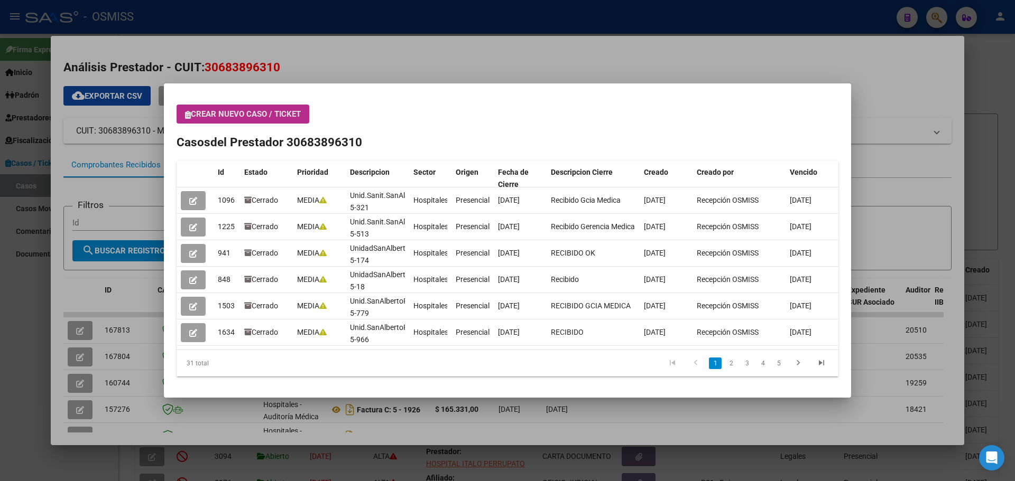
click at [186, 113] on icon "button" at bounding box center [188, 115] width 6 height 8
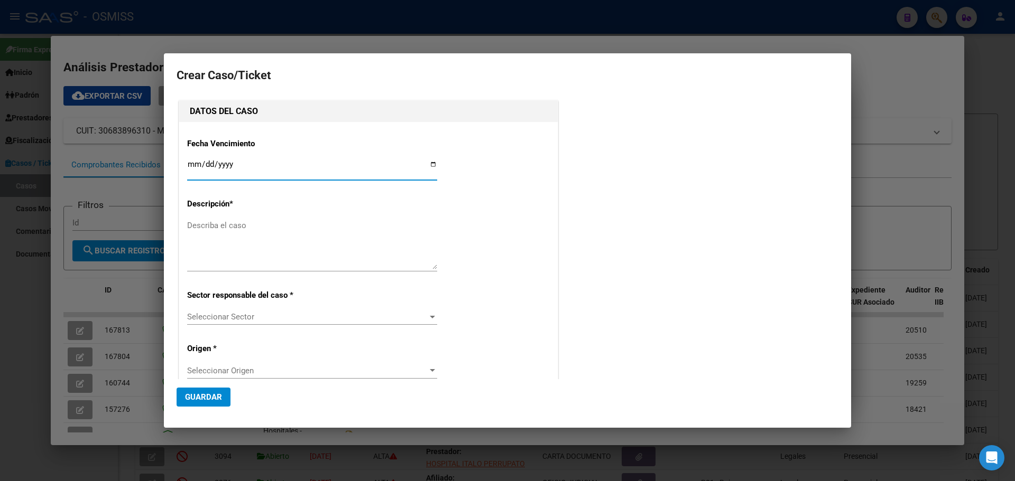
click at [428, 164] on input "Ingresar fecha" at bounding box center [312, 168] width 250 height 17
type input "[DATE]"
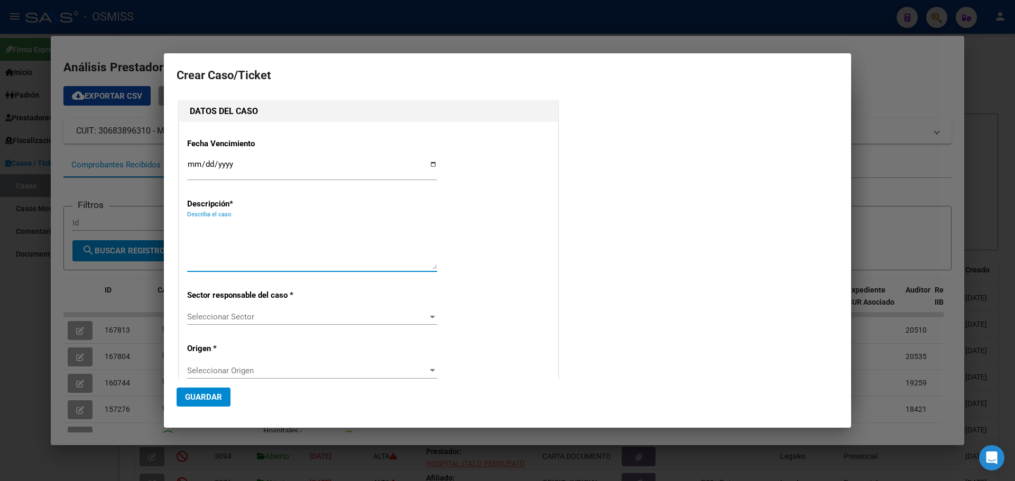
click at [228, 224] on textarea "Describa el caso" at bounding box center [312, 245] width 250 height 50
type textarea "Unid.Sanit.SanAlbertoFact 5-2664"
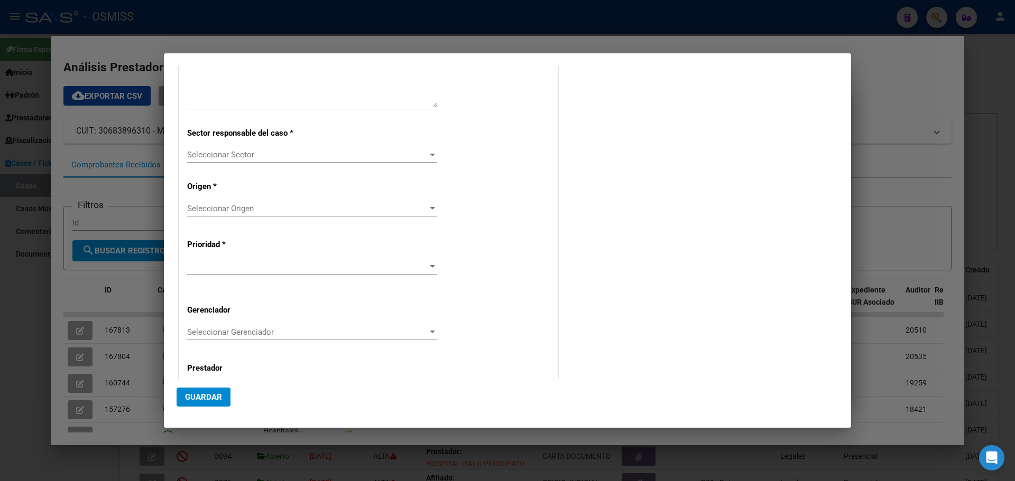
scroll to position [203, 0]
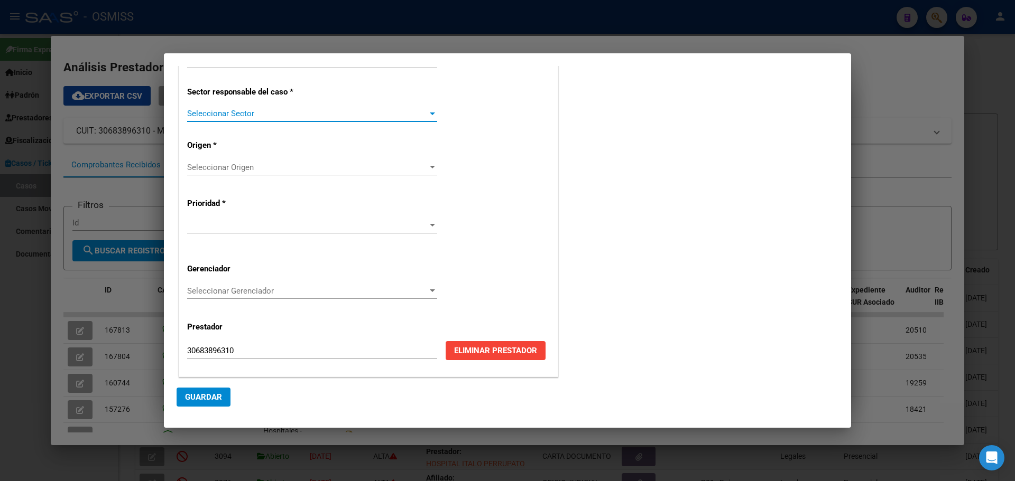
click at [431, 113] on div at bounding box center [432, 114] width 5 height 3
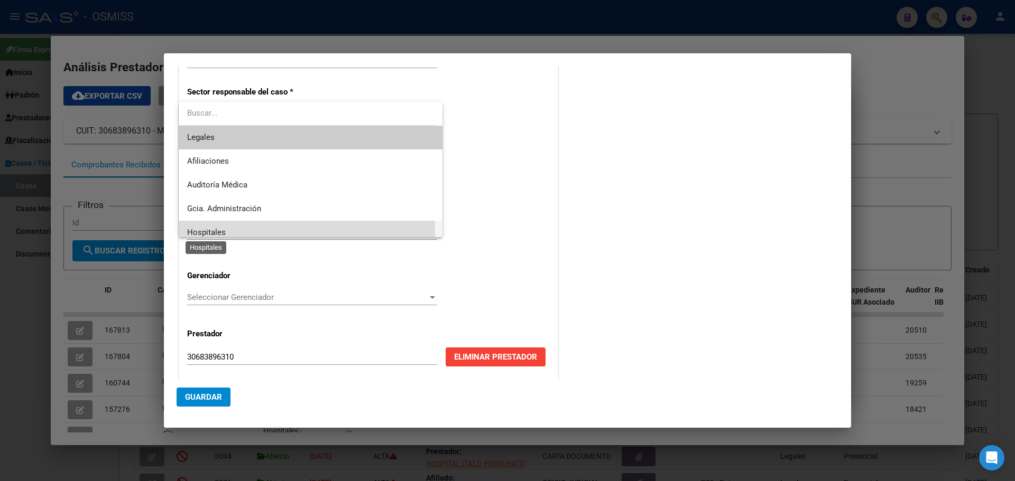
click at [222, 233] on span "Hospitales" at bounding box center [206, 233] width 39 height 10
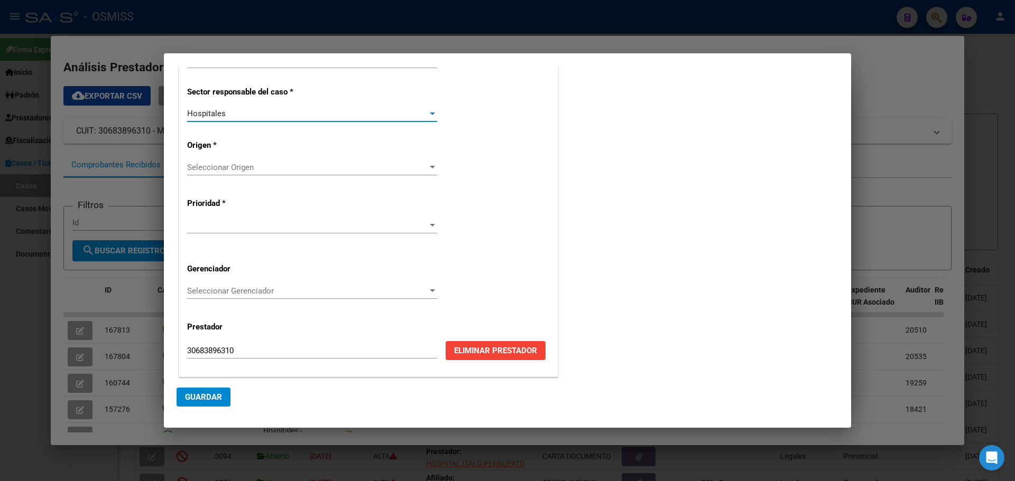
click at [431, 167] on div at bounding box center [432, 167] width 5 height 3
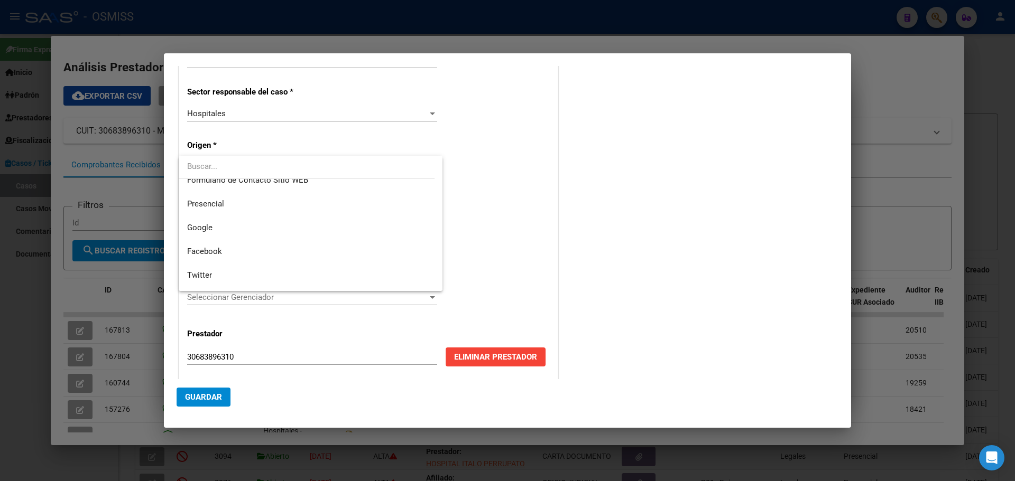
scroll to position [152, 0]
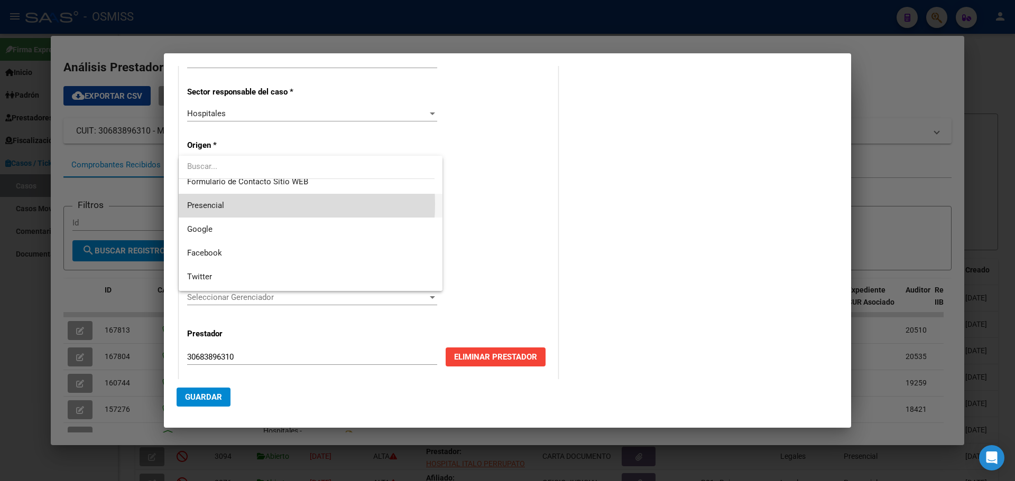
click at [236, 204] on span "Presencial" at bounding box center [310, 206] width 247 height 24
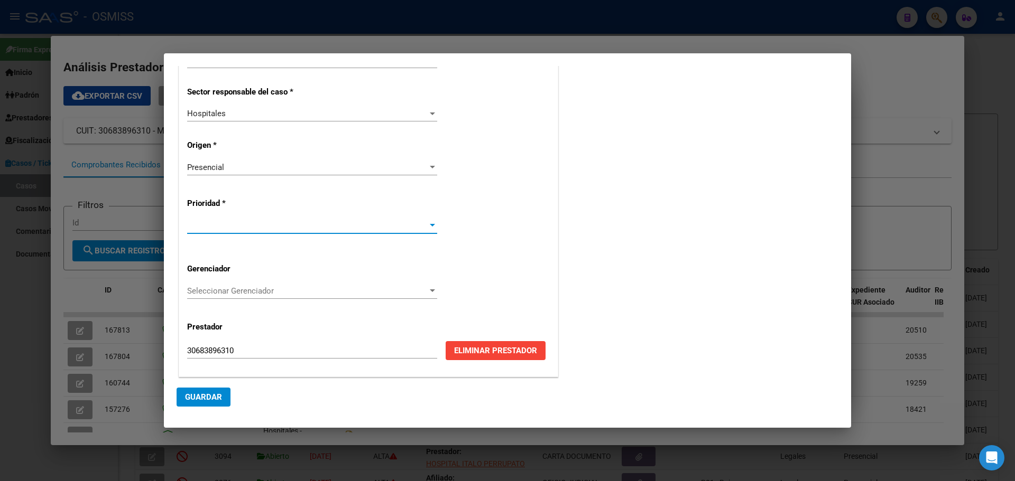
click at [430, 226] on div at bounding box center [432, 225] width 5 height 3
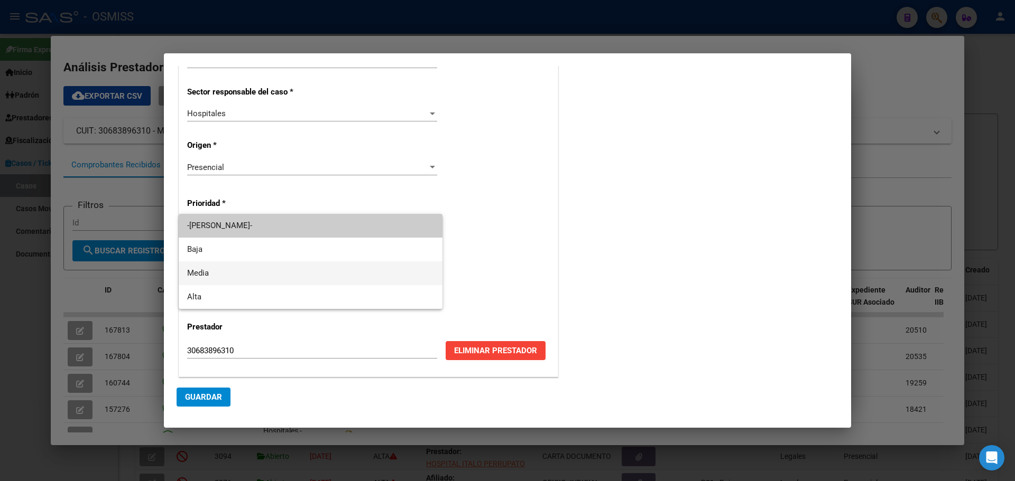
click at [212, 271] on span "Media" at bounding box center [310, 274] width 247 height 24
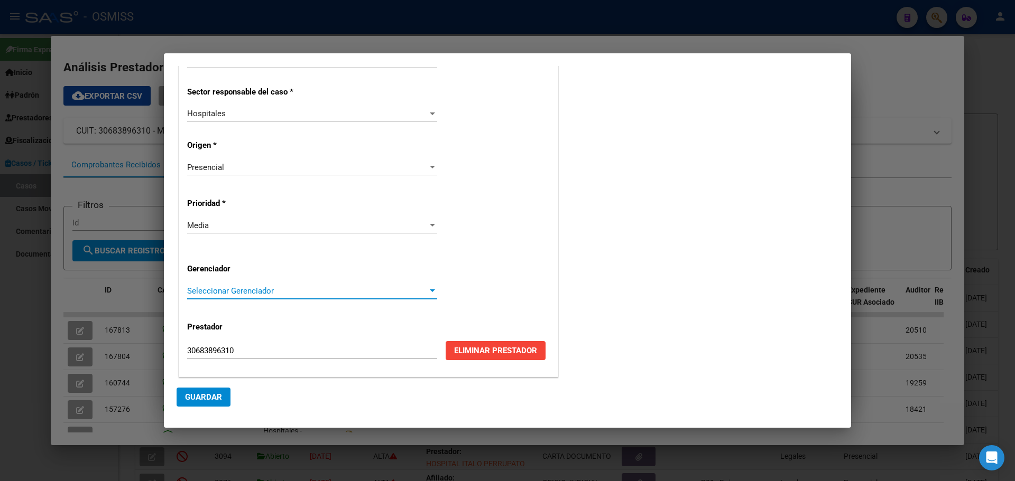
click at [430, 291] on div at bounding box center [432, 291] width 5 height 3
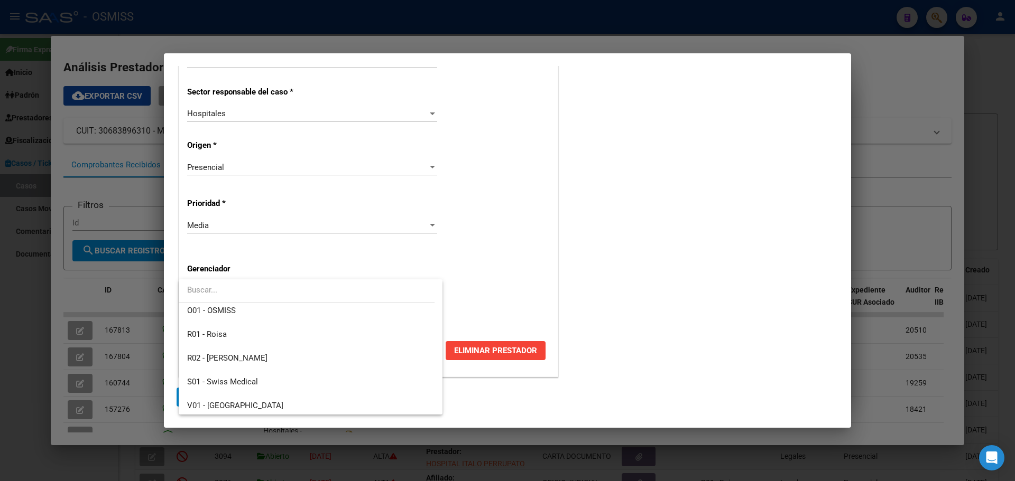
scroll to position [317, 0]
click at [250, 404] on span "Z99 - Sin Gerenciador" at bounding box center [225, 403] width 76 height 10
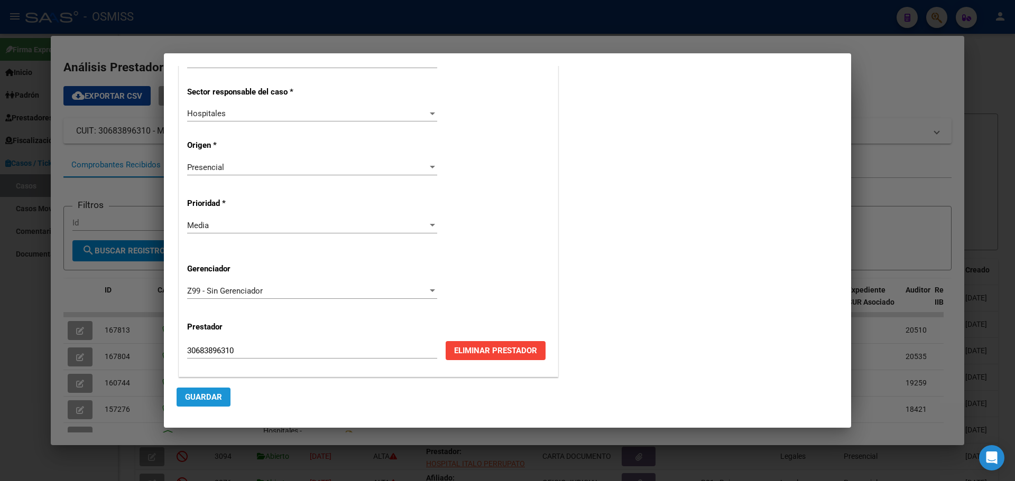
click at [210, 398] on span "Guardar" at bounding box center [203, 398] width 37 height 10
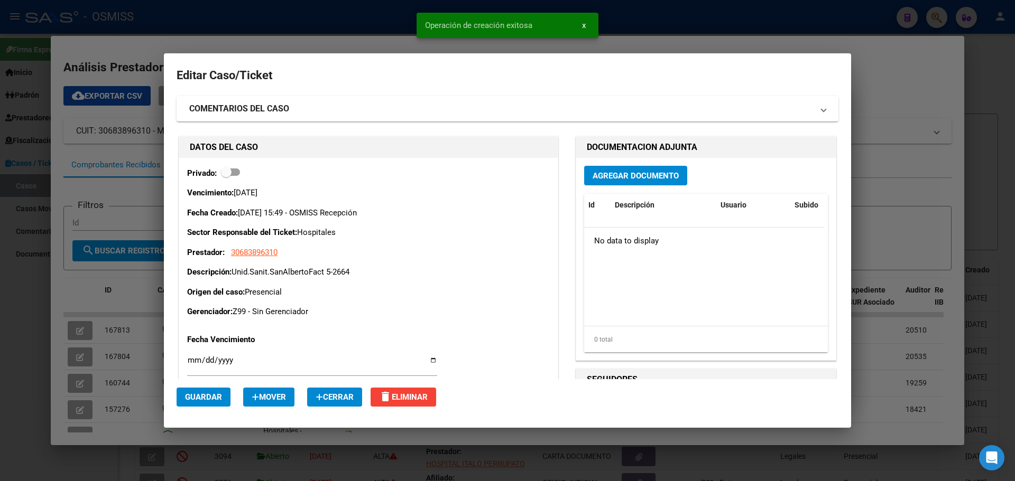
click at [624, 171] on span "Agregar Documento" at bounding box center [635, 176] width 86 height 10
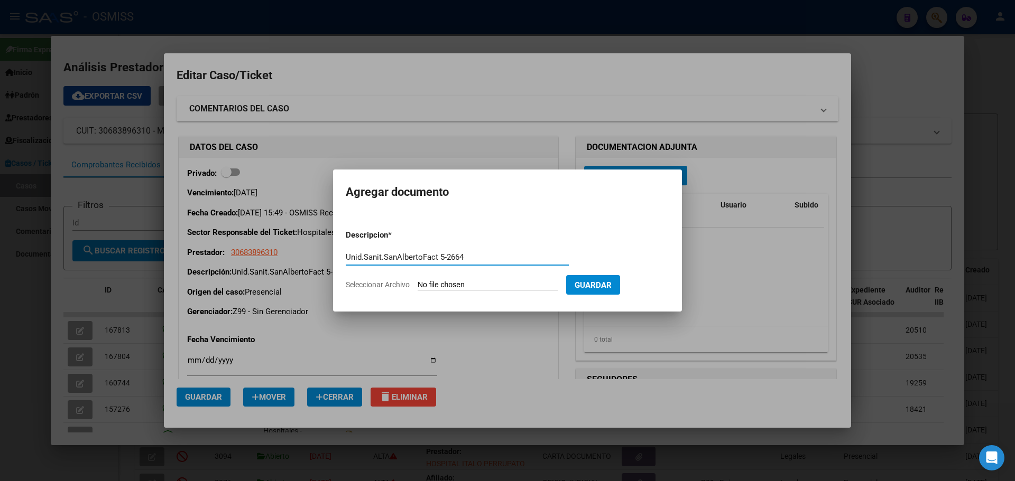
type input "Unid.Sanit.SanAlbertoFact 5-2664"
click at [387, 284] on span "Seleccionar Archivo" at bounding box center [378, 285] width 64 height 8
click at [417, 284] on input "Seleccionar Archivo" at bounding box center [487, 286] width 140 height 10
type input "C:\fakepath\Fact 2664.pdf"
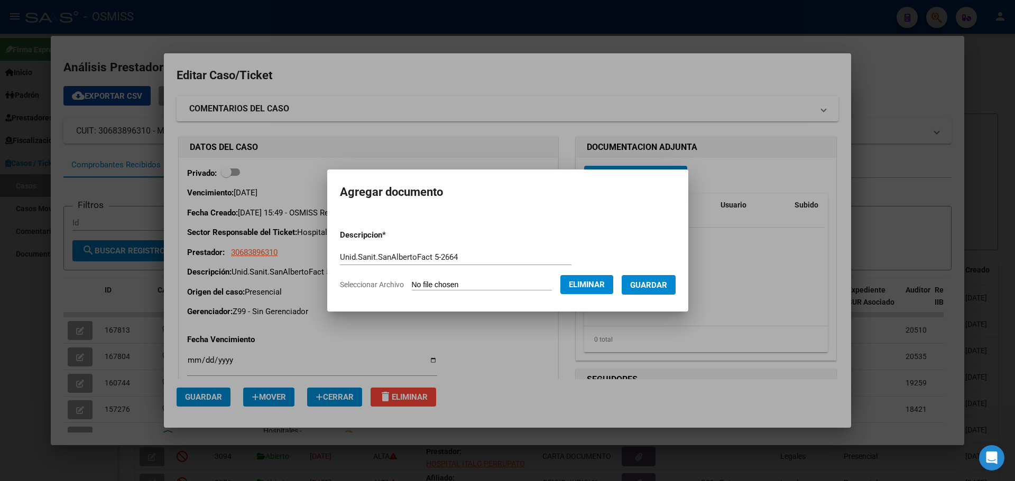
click at [667, 287] on span "Guardar" at bounding box center [648, 286] width 37 height 10
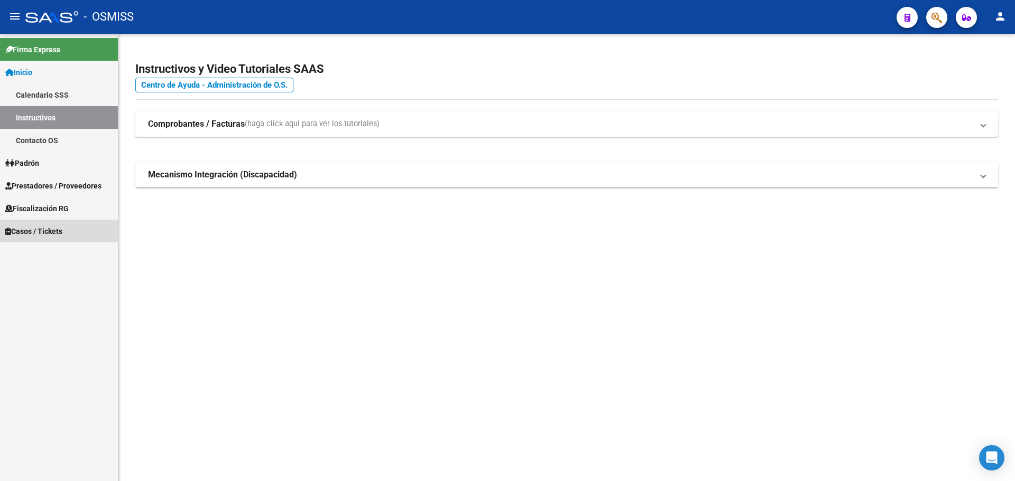
click at [18, 231] on span "Casos / Tickets" at bounding box center [33, 232] width 57 height 12
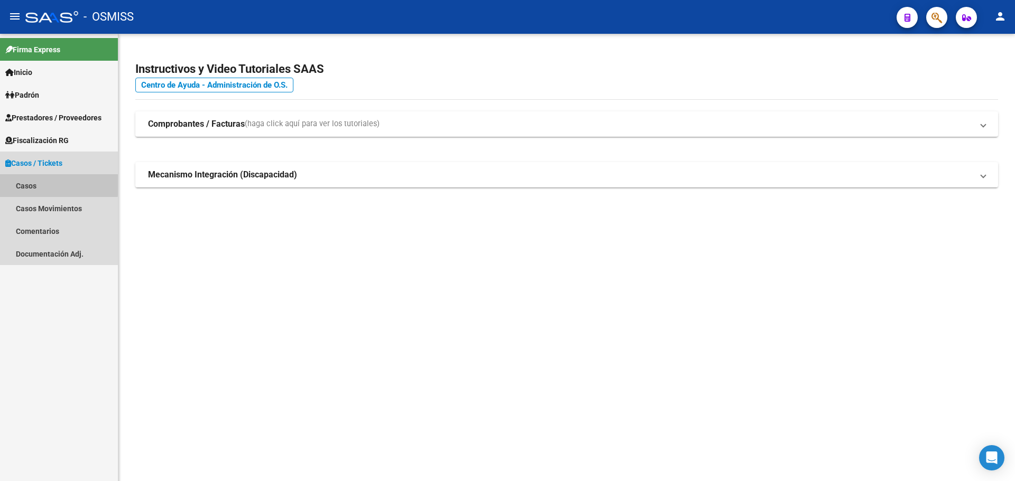
click at [32, 183] on link "Casos" at bounding box center [59, 185] width 118 height 23
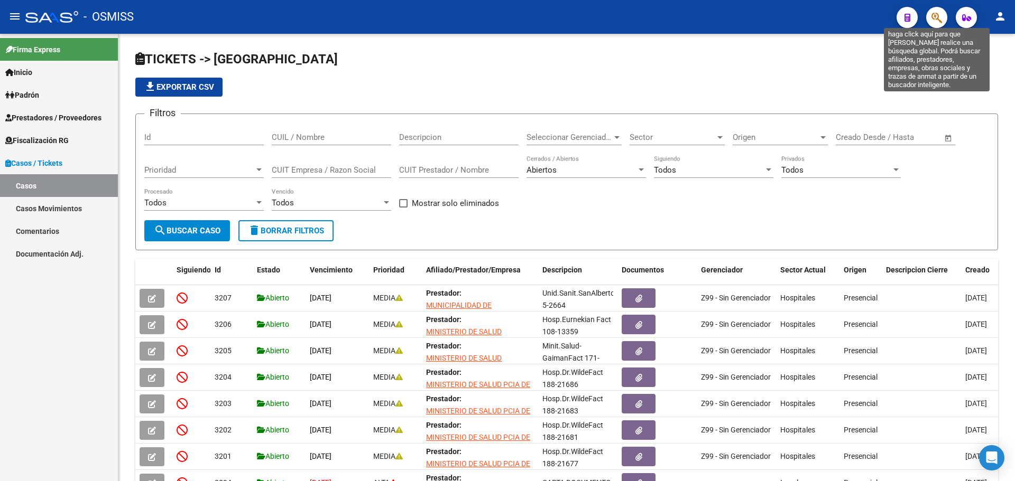
click at [935, 13] on icon "button" at bounding box center [936, 18] width 11 height 12
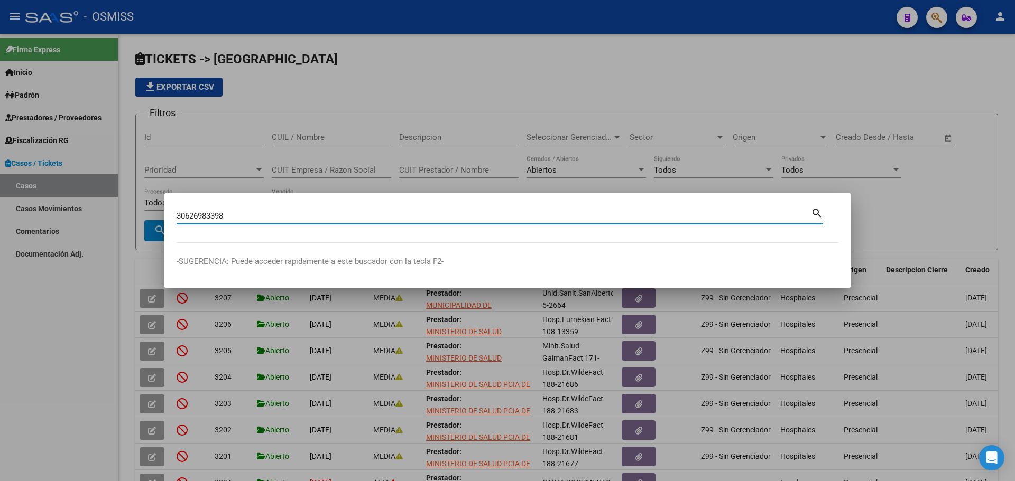
type input "30626983398"
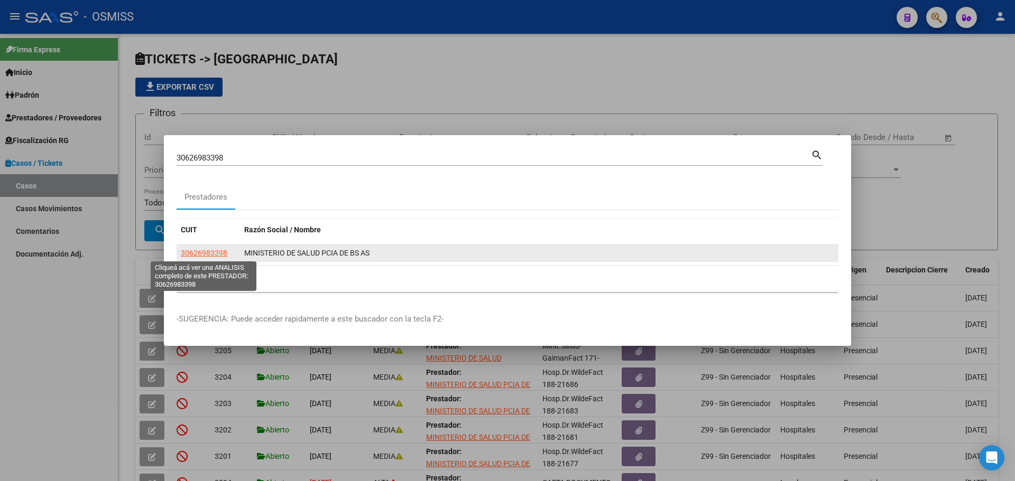
click at [199, 253] on span "30626983398" at bounding box center [204, 253] width 47 height 8
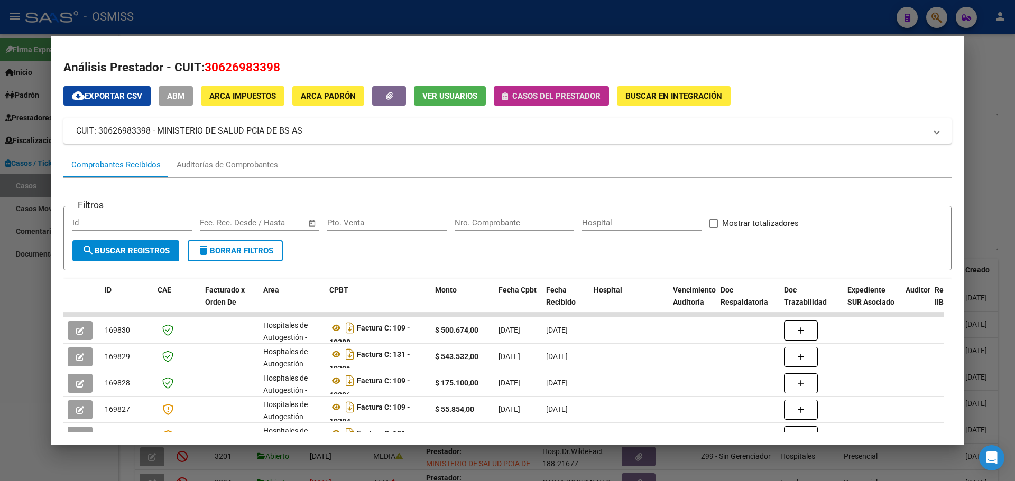
click at [509, 88] on button "Casos del prestador" at bounding box center [551, 96] width 115 height 20
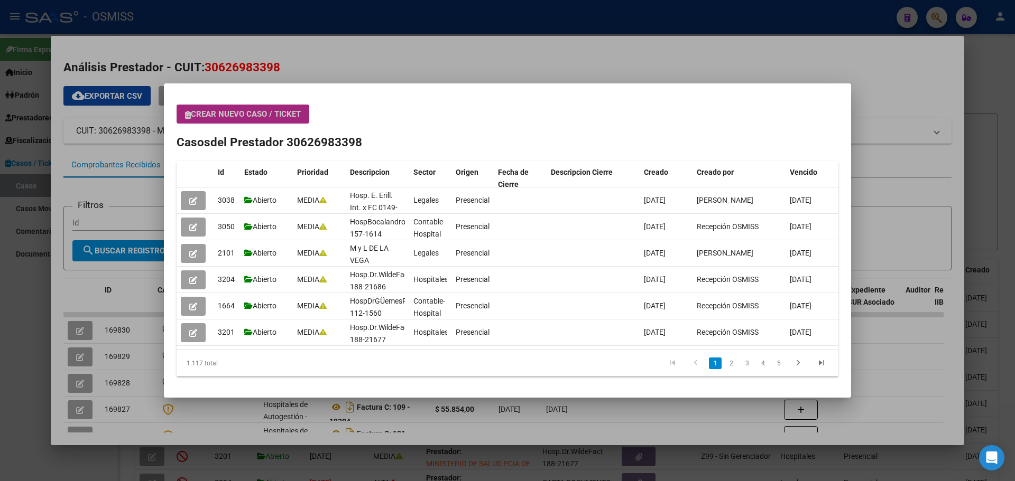
click at [184, 116] on button "Crear nuevo caso / ticket" at bounding box center [242, 114] width 133 height 19
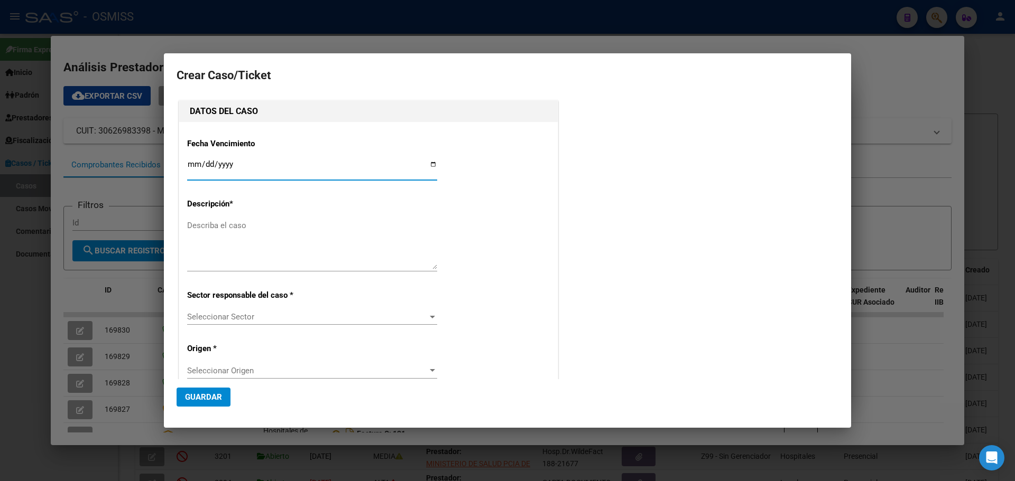
click at [431, 163] on input "Ingresar fecha" at bounding box center [312, 168] width 250 height 17
type input "[DATE]"
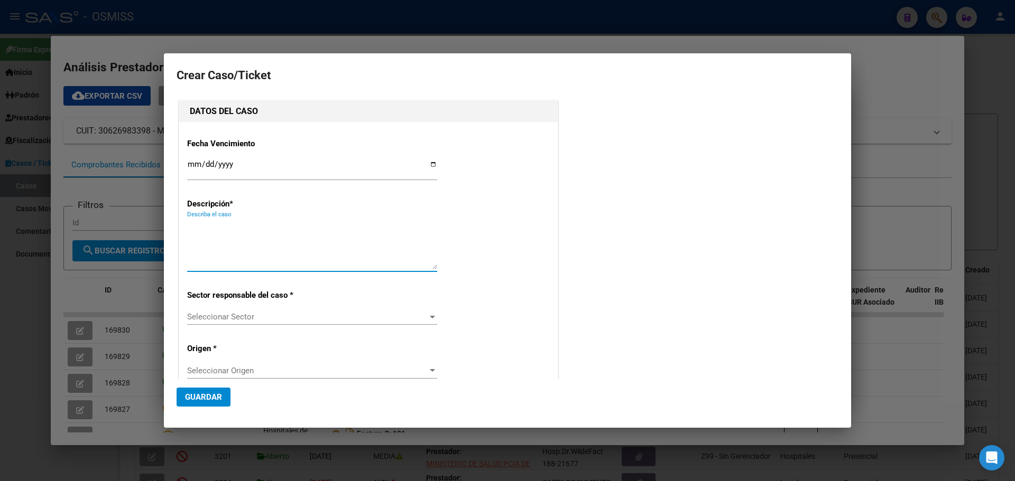
click at [198, 228] on textarea "Describa el caso" at bounding box center [312, 245] width 250 height 50
type textarea "Unid.Sanit.Dr Argerich Fact 171-3732"
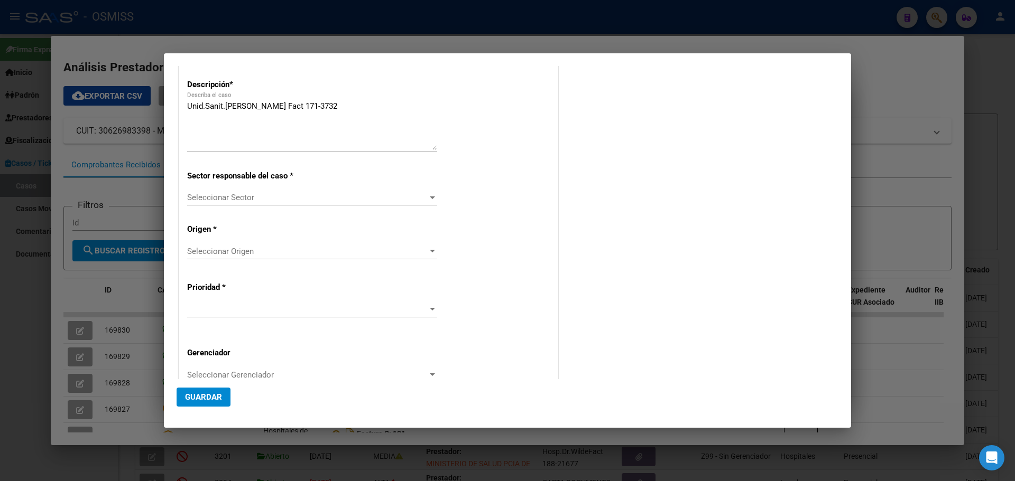
scroll to position [203, 0]
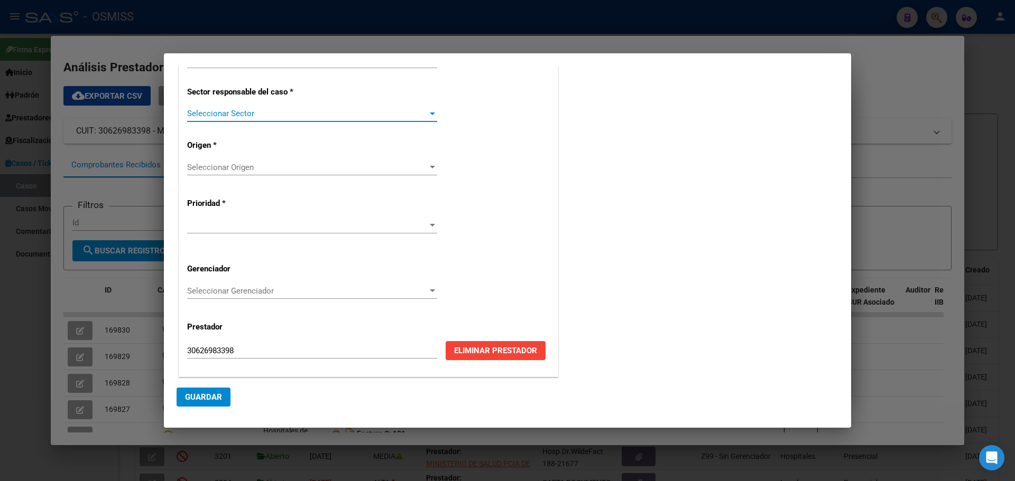
click at [430, 114] on div at bounding box center [432, 114] width 5 height 3
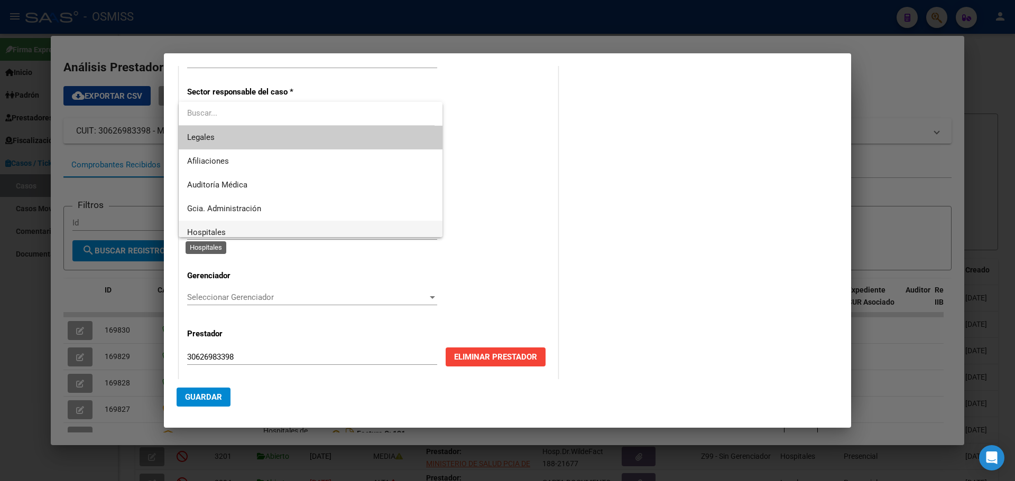
click at [216, 230] on span "Hospitales" at bounding box center [206, 233] width 39 height 10
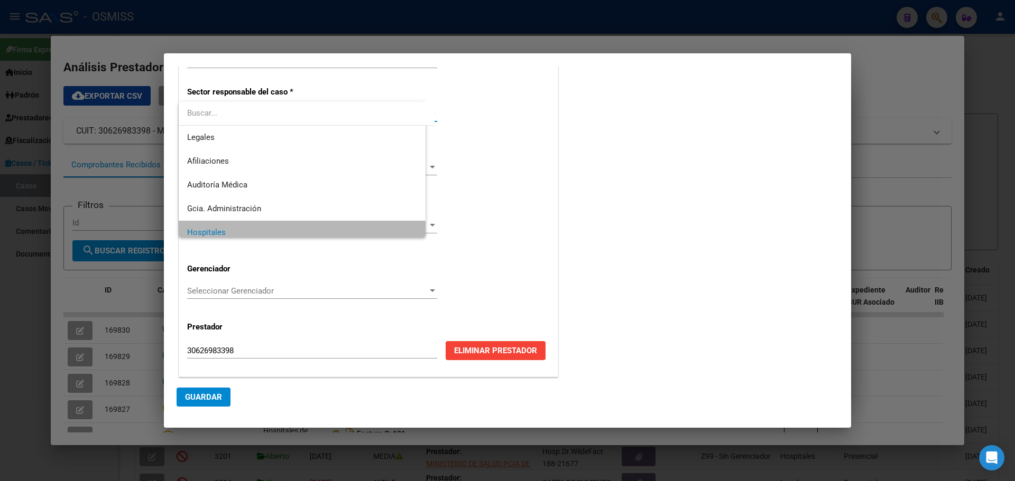
scroll to position [7, 0]
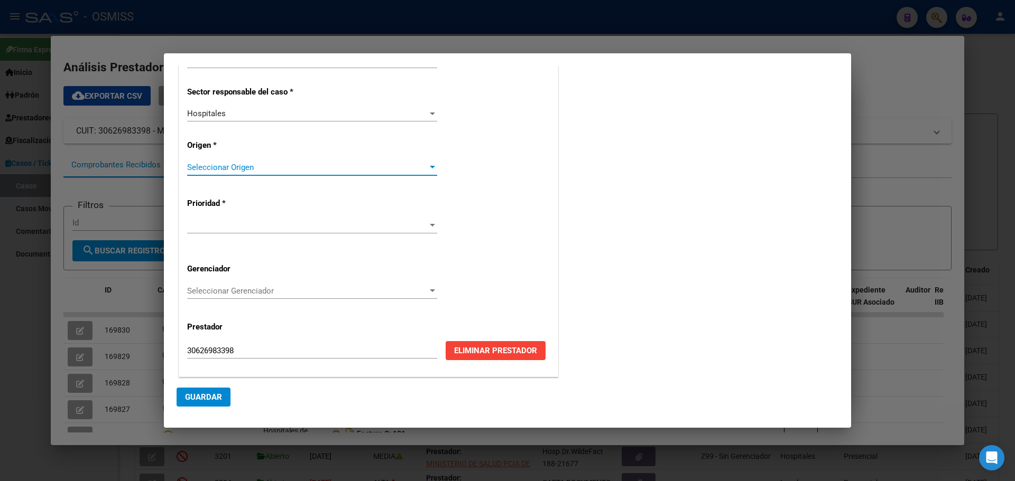
click at [430, 166] on div at bounding box center [432, 167] width 5 height 3
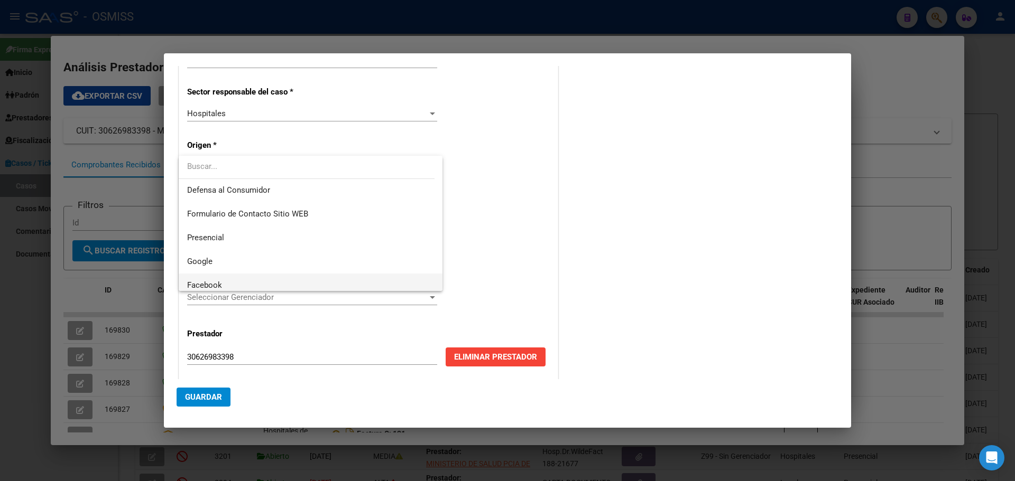
scroll to position [127, 0]
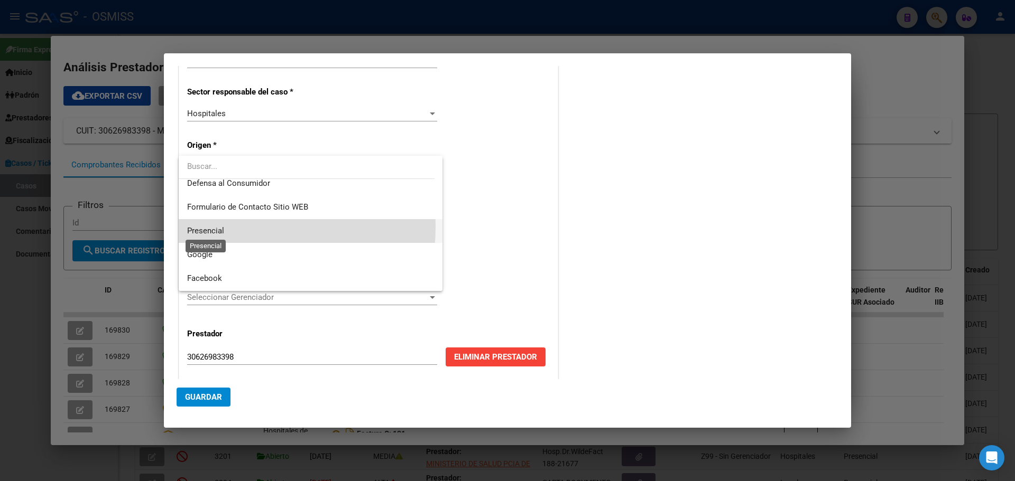
click at [197, 226] on span "Presencial" at bounding box center [205, 231] width 37 height 10
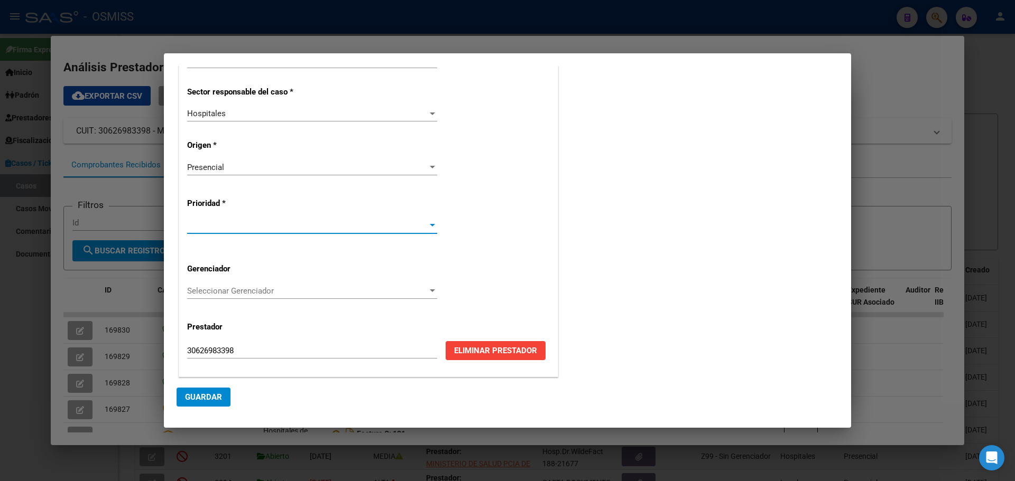
click at [430, 228] on div at bounding box center [432, 225] width 10 height 8
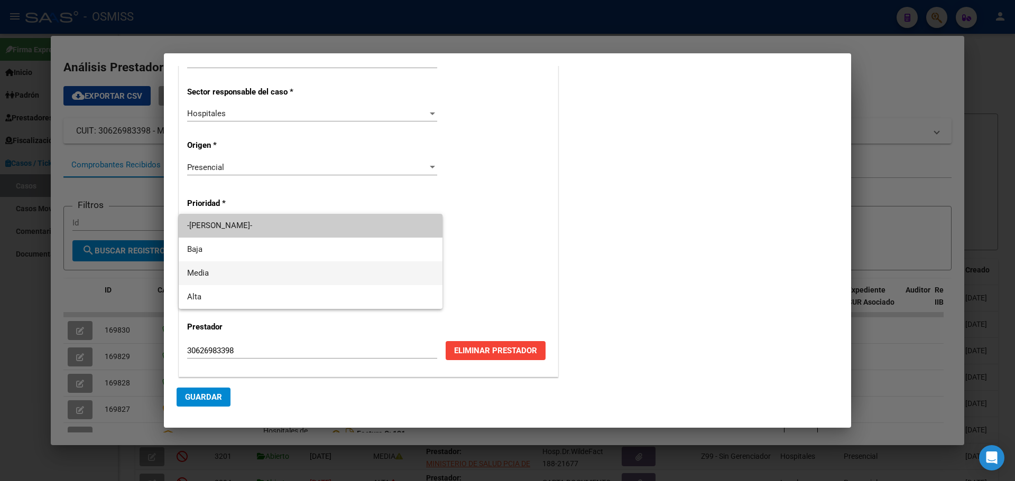
click at [228, 267] on span "Media" at bounding box center [310, 274] width 247 height 24
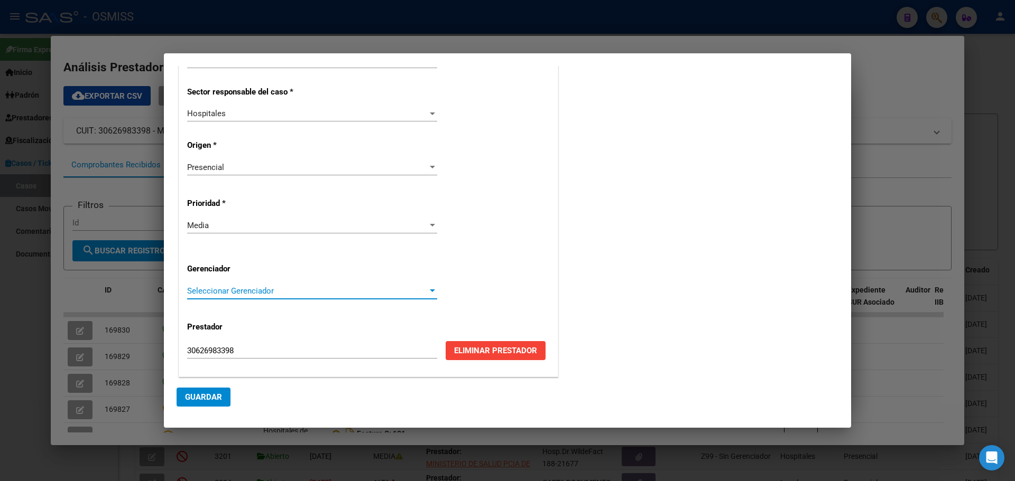
click at [427, 289] on div at bounding box center [432, 291] width 10 height 8
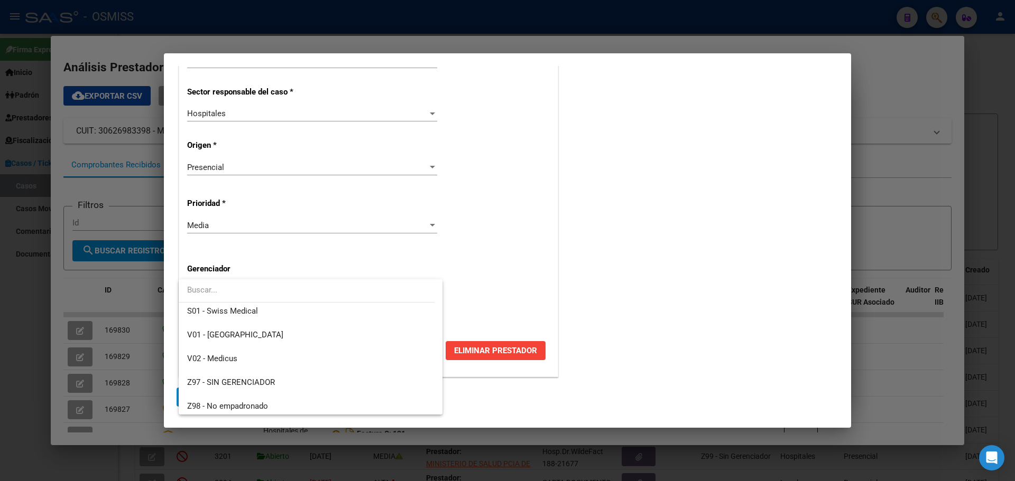
scroll to position [317, 0]
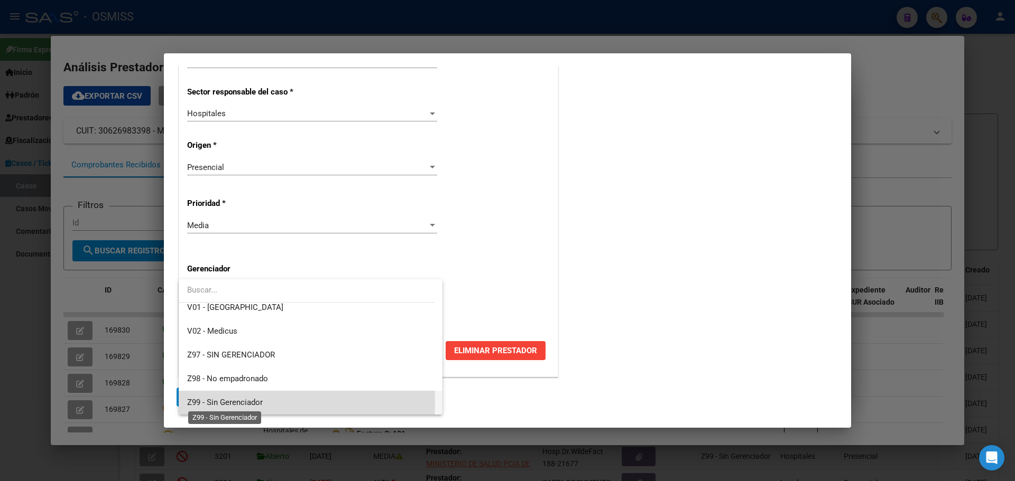
click at [189, 402] on span "Z99 - Sin Gerenciador" at bounding box center [225, 403] width 76 height 10
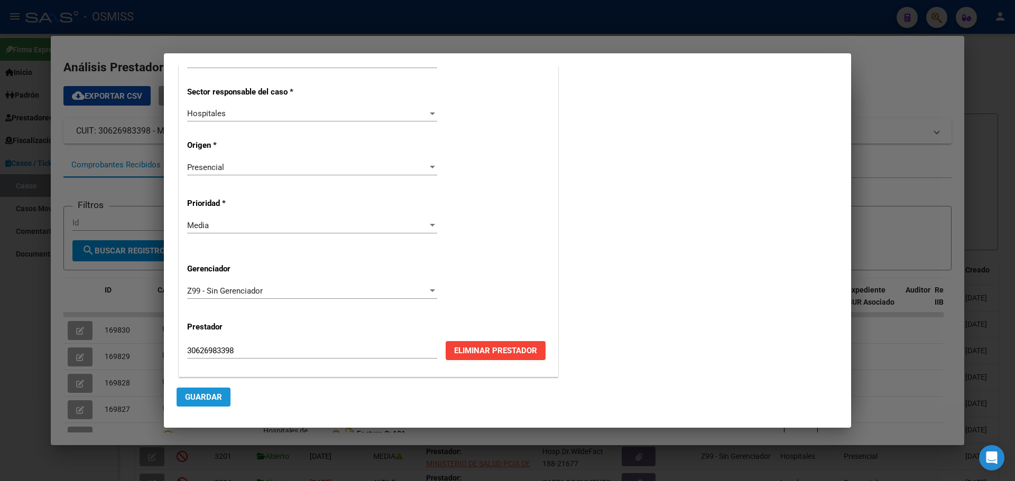
click at [190, 401] on span "Guardar" at bounding box center [203, 398] width 37 height 10
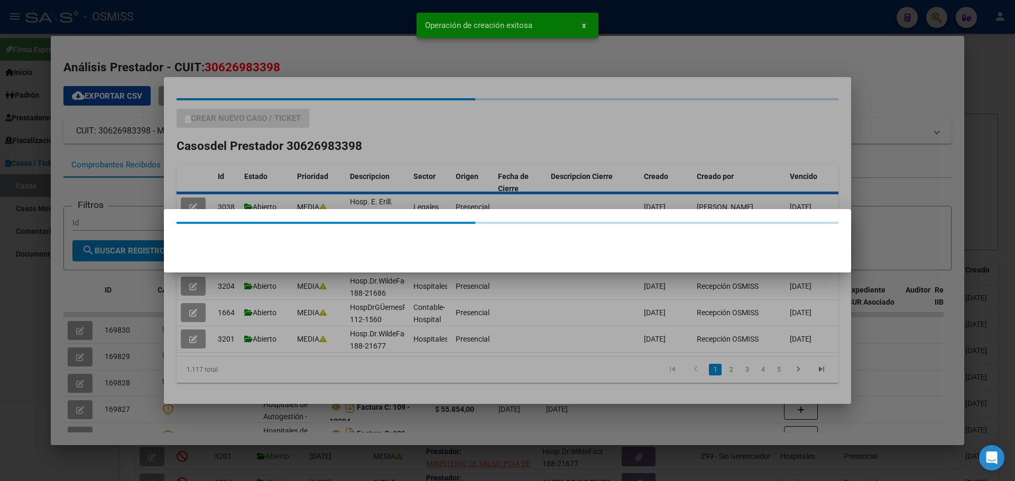
scroll to position [0, 0]
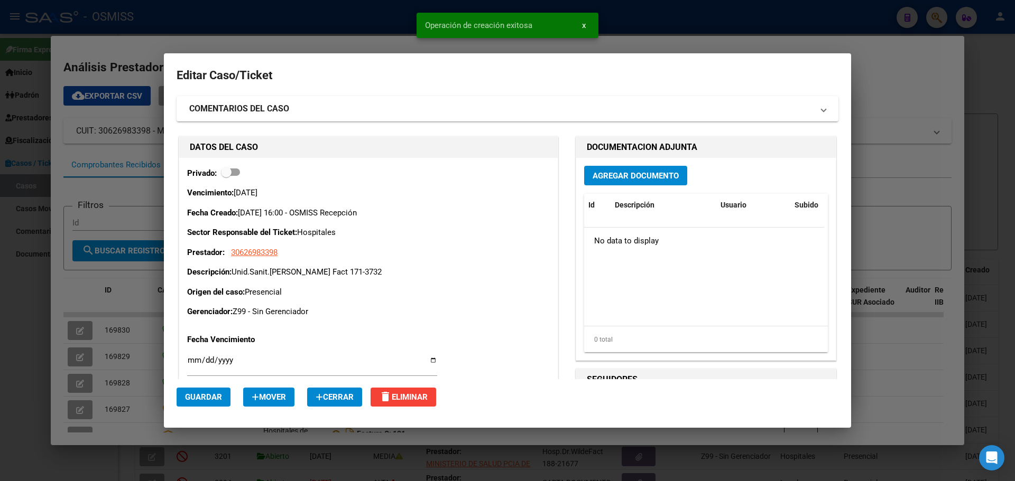
click at [631, 176] on span "Agregar Documento" at bounding box center [635, 176] width 86 height 10
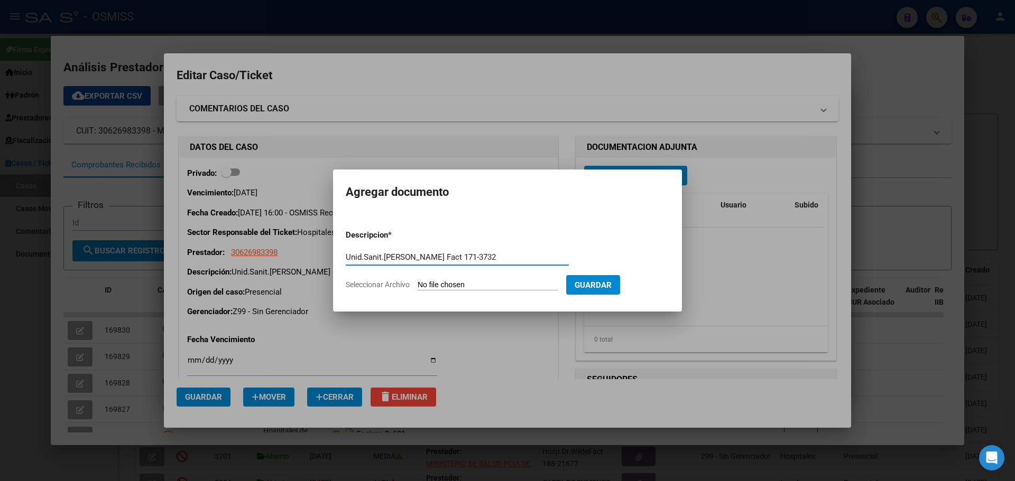
type input "Unid.Sanit.Dr Argerich Fact 171-3732"
click at [377, 285] on span "Seleccionar Archivo" at bounding box center [378, 285] width 64 height 8
click at [417, 285] on input "Seleccionar Archivo" at bounding box center [487, 286] width 140 height 10
type input "C:\fakepath\Fact 3732.pdf"
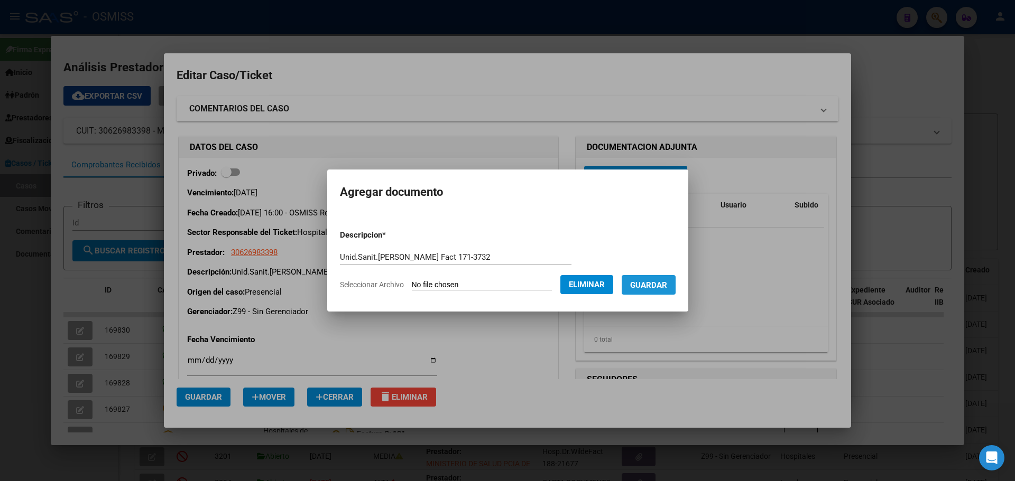
click at [653, 282] on span "Guardar" at bounding box center [648, 286] width 37 height 10
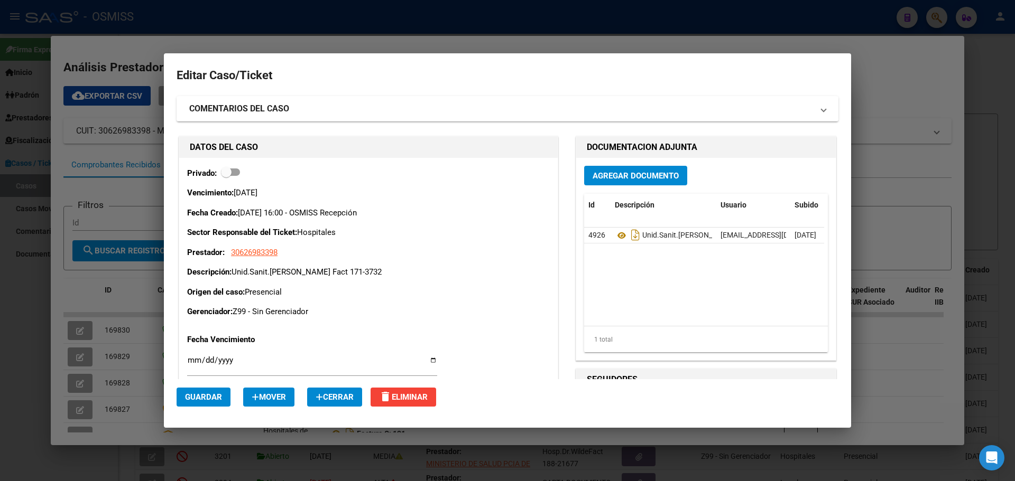
click at [194, 43] on div at bounding box center [507, 240] width 1015 height 481
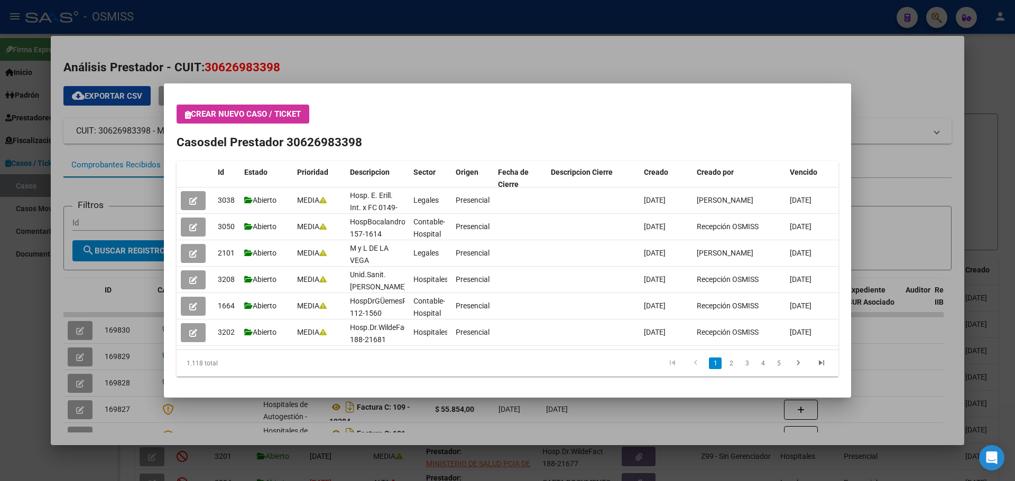
click at [186, 116] on button "Crear nuevo caso / ticket" at bounding box center [242, 114] width 133 height 19
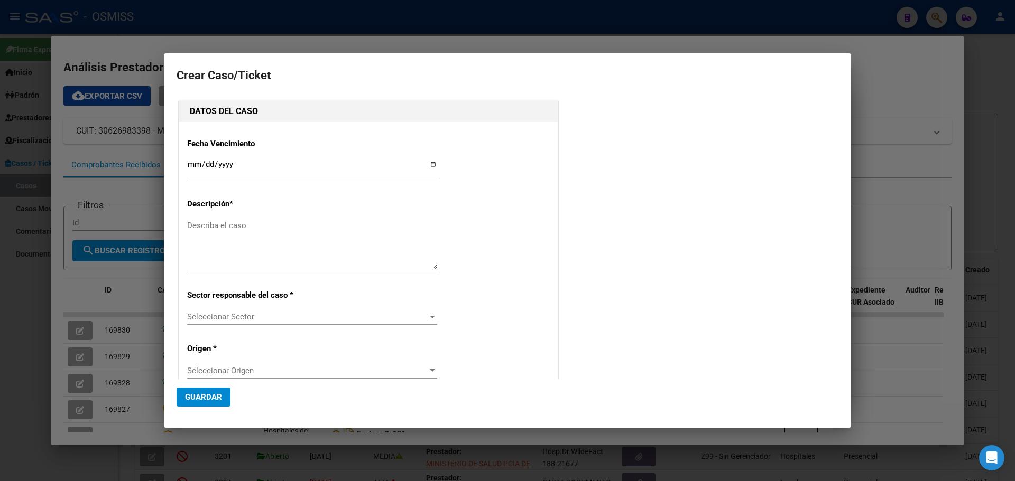
click at [330, 218] on div "Describa el caso" at bounding box center [312, 245] width 250 height 54
click at [431, 163] on input "Ingresar fecha" at bounding box center [312, 168] width 250 height 17
type input "[DATE]"
click at [220, 233] on textarea "Describa el caso" at bounding box center [312, 245] width 250 height 50
type textarea "Unid.Sanit.Dr Argerich Fact 171-3733"
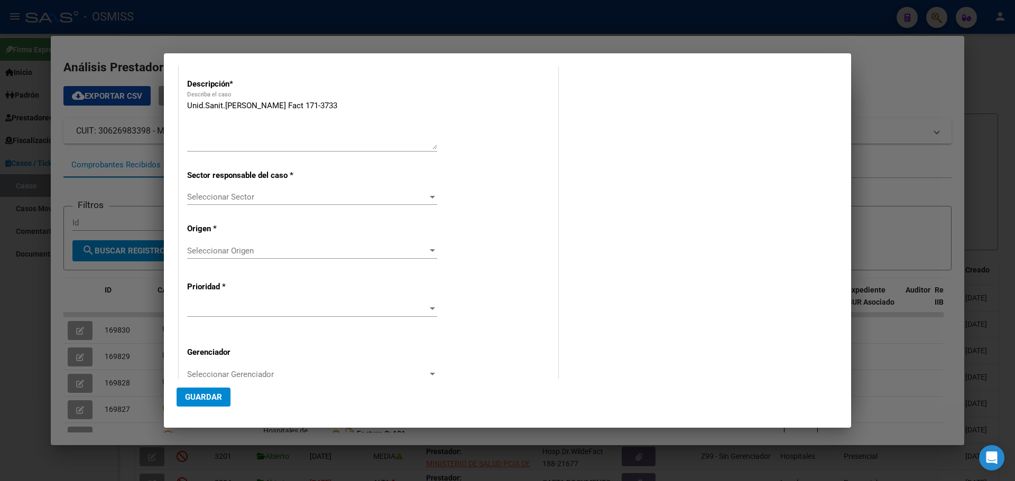
scroll to position [197, 0]
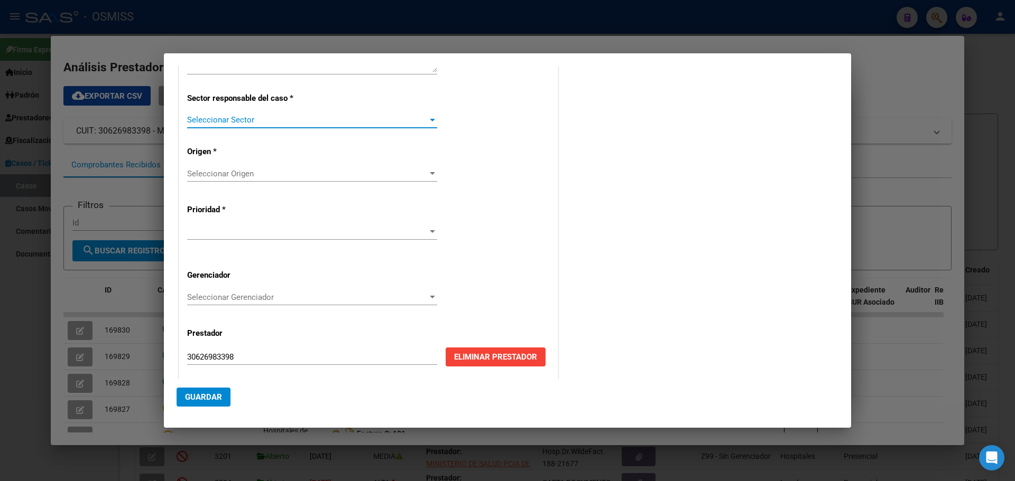
click at [432, 120] on div at bounding box center [432, 120] width 5 height 3
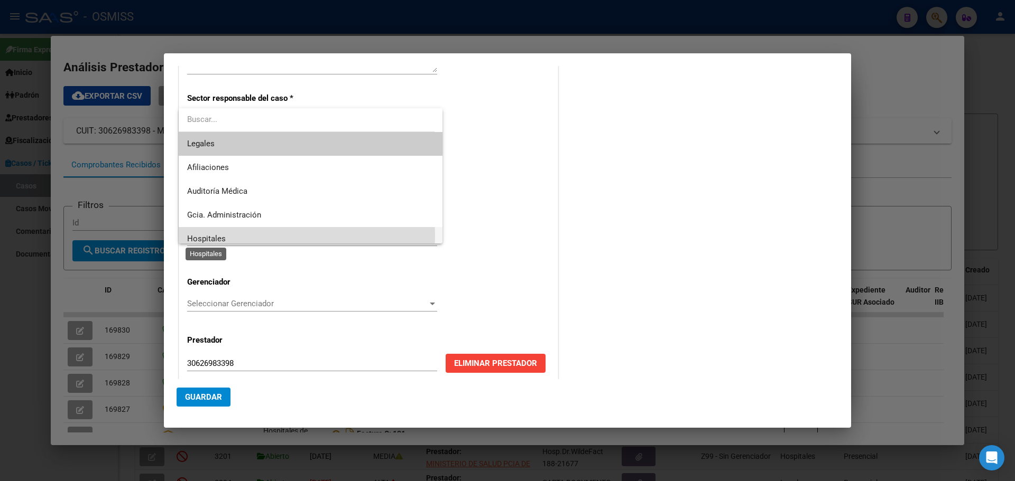
click at [218, 236] on span "Hospitales" at bounding box center [206, 239] width 39 height 10
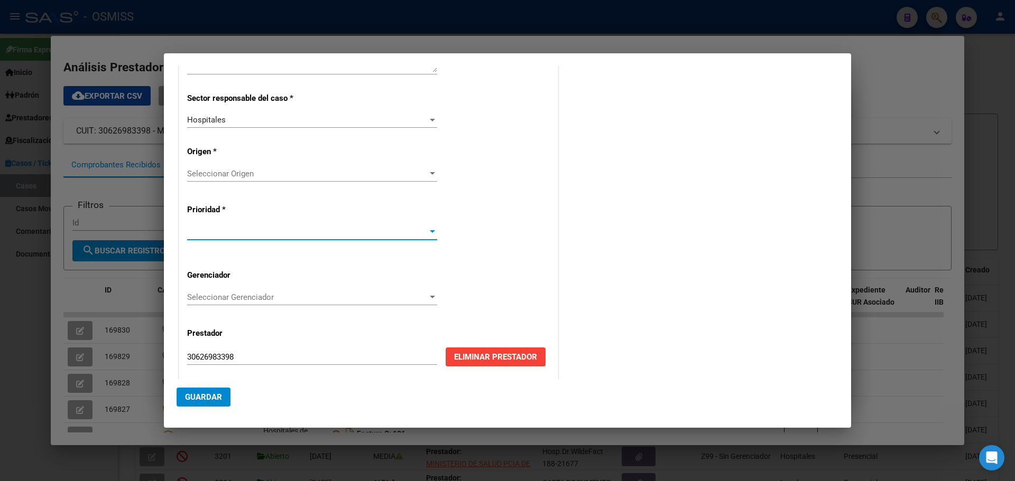
click at [430, 231] on div at bounding box center [432, 231] width 5 height 3
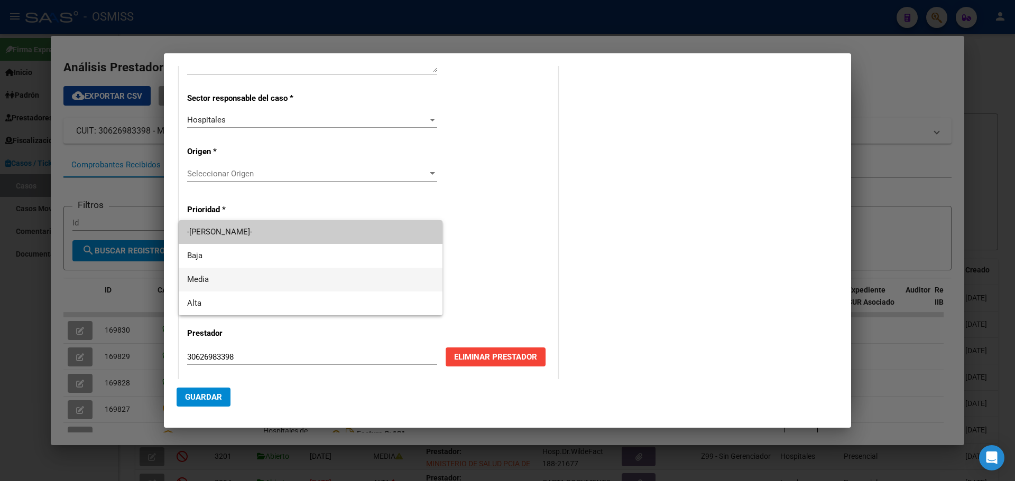
click at [217, 278] on span "Media" at bounding box center [310, 280] width 247 height 24
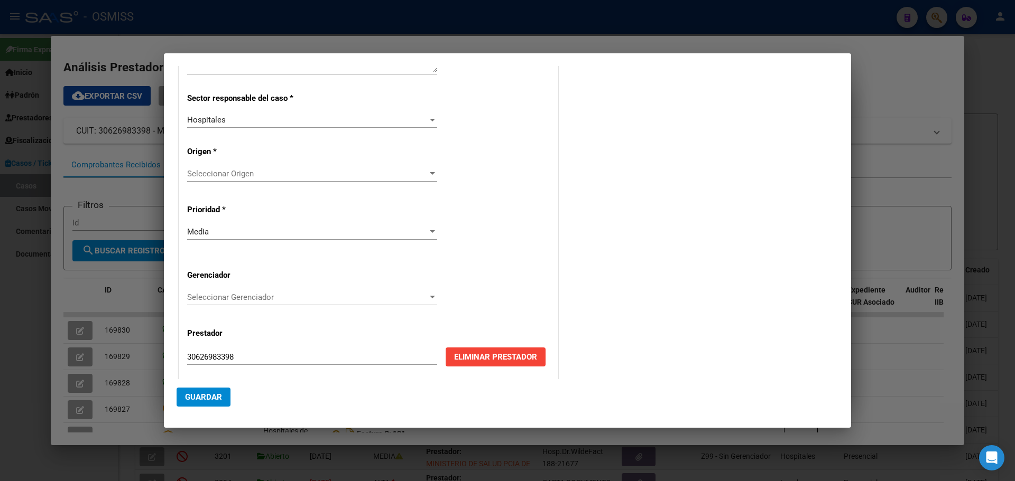
scroll to position [203, 0]
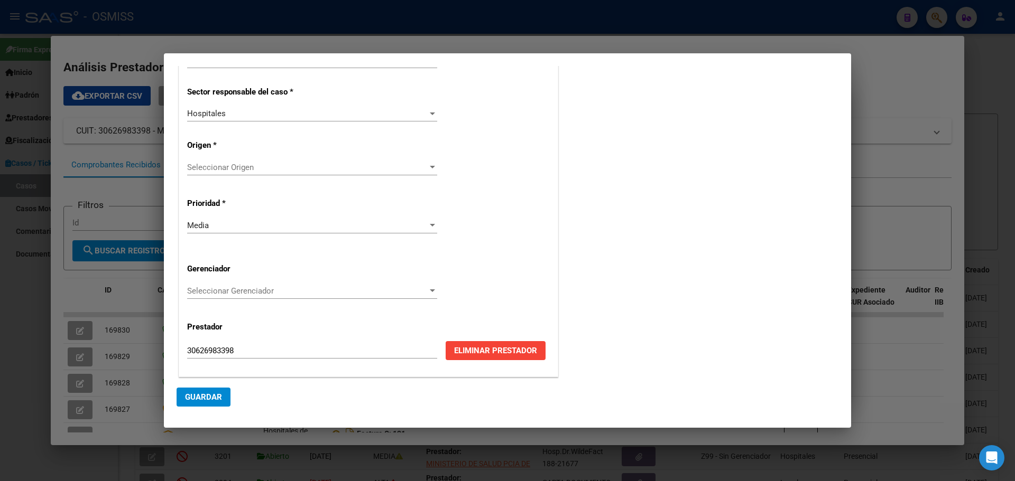
click at [427, 289] on div at bounding box center [432, 291] width 10 height 8
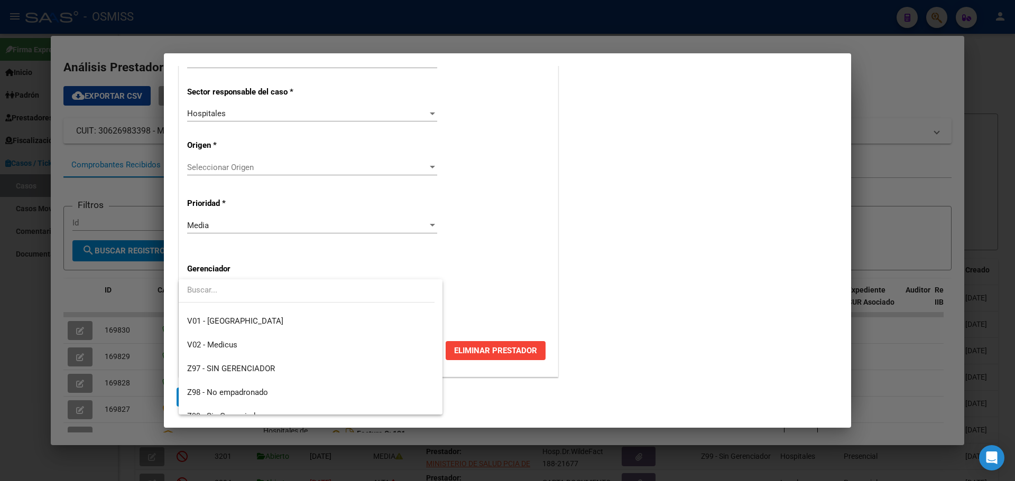
scroll to position [317, 0]
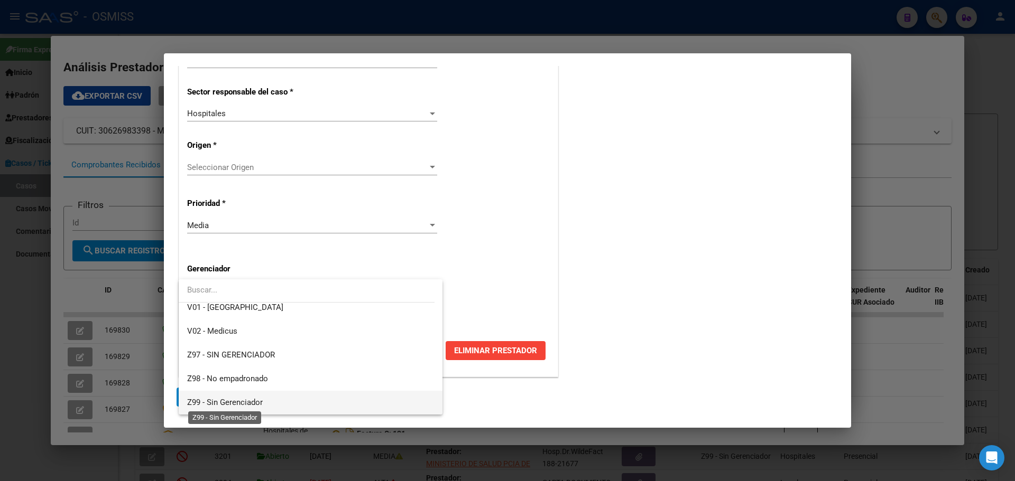
click at [231, 401] on span "Z99 - Sin Gerenciador" at bounding box center [225, 403] width 76 height 10
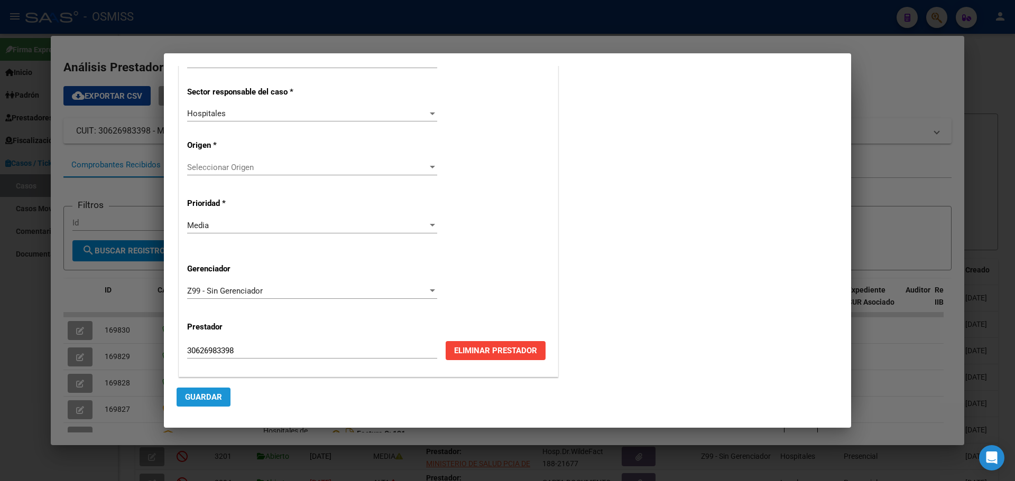
click at [190, 394] on span "Guardar" at bounding box center [203, 398] width 37 height 10
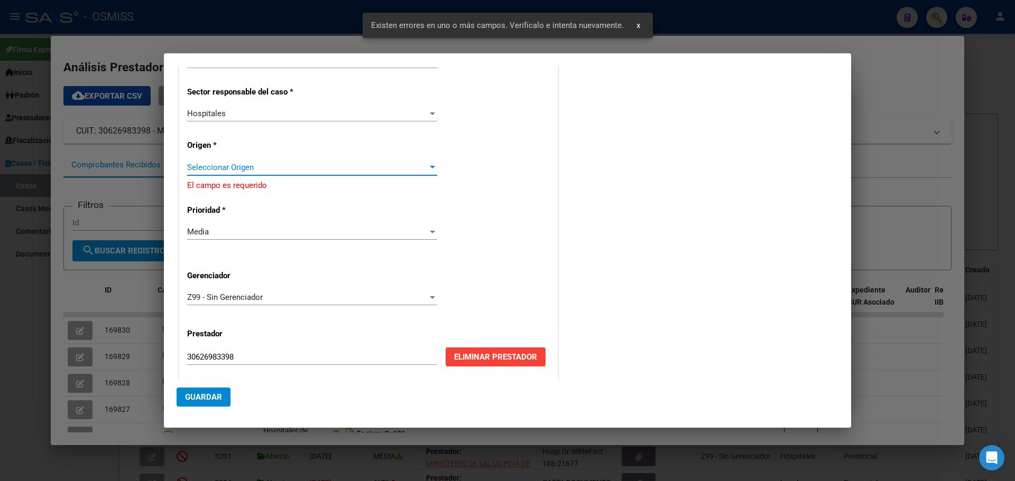
click at [431, 165] on div at bounding box center [432, 167] width 10 height 8
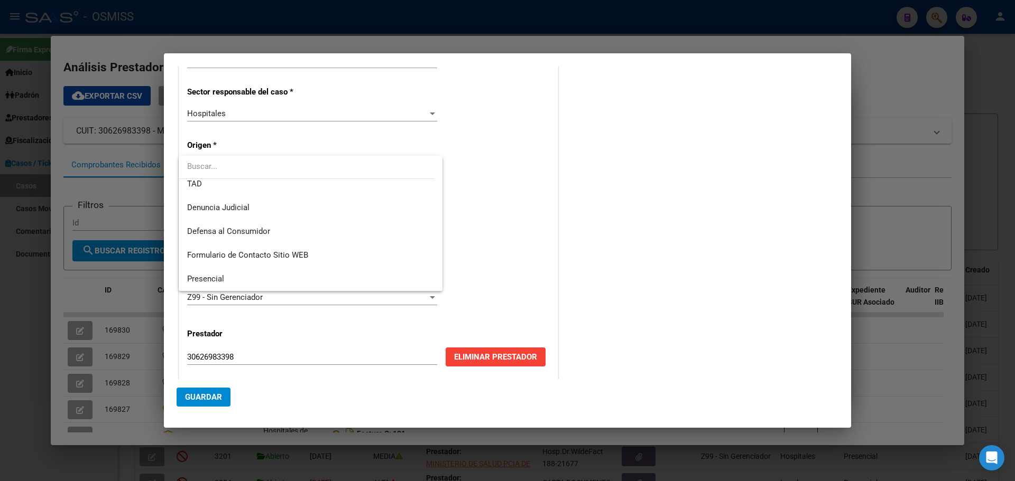
scroll to position [85, 0]
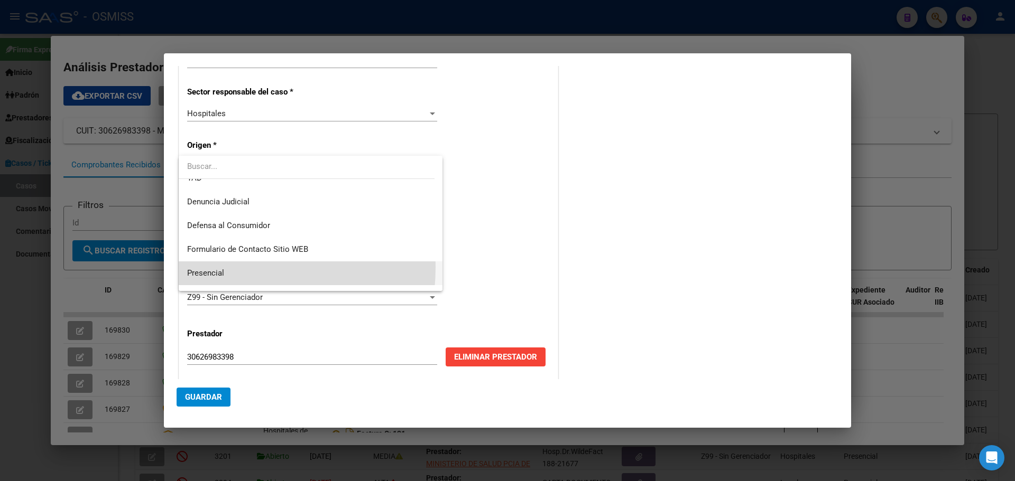
click at [198, 267] on span "Presencial" at bounding box center [310, 274] width 247 height 24
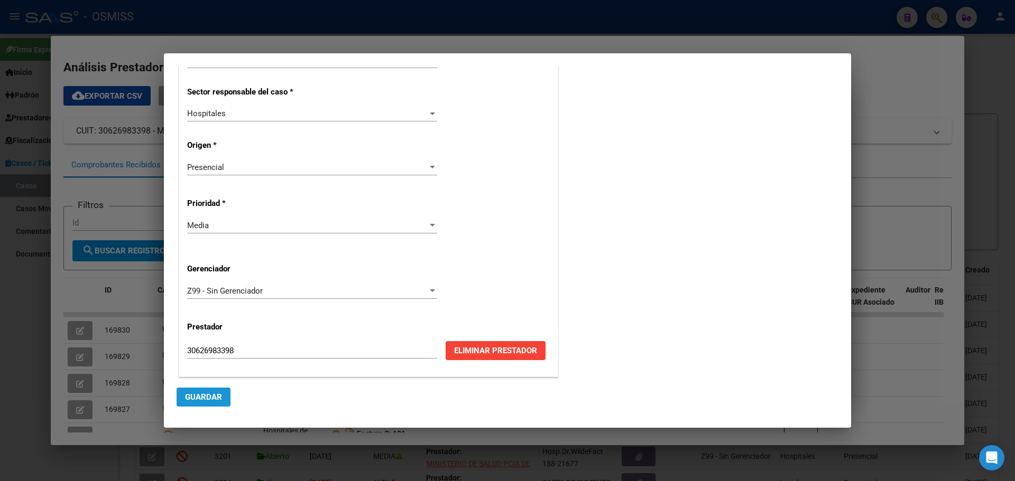
click at [193, 396] on span "Guardar" at bounding box center [203, 398] width 37 height 10
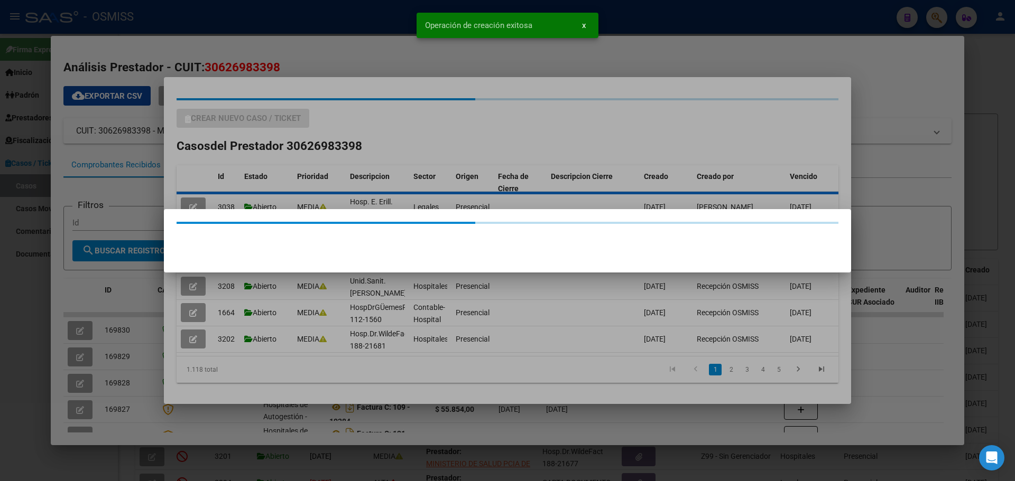
scroll to position [0, 0]
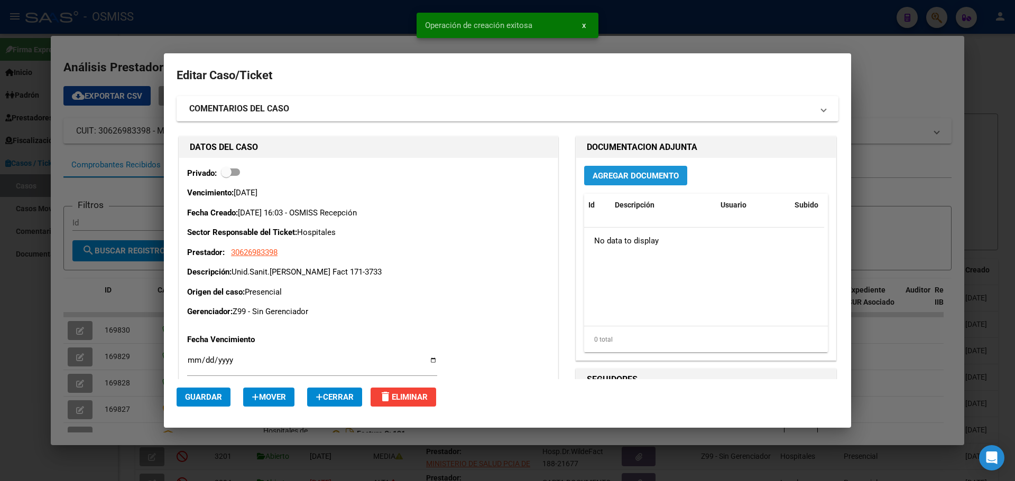
click at [601, 178] on span "Agregar Documento" at bounding box center [635, 176] width 86 height 10
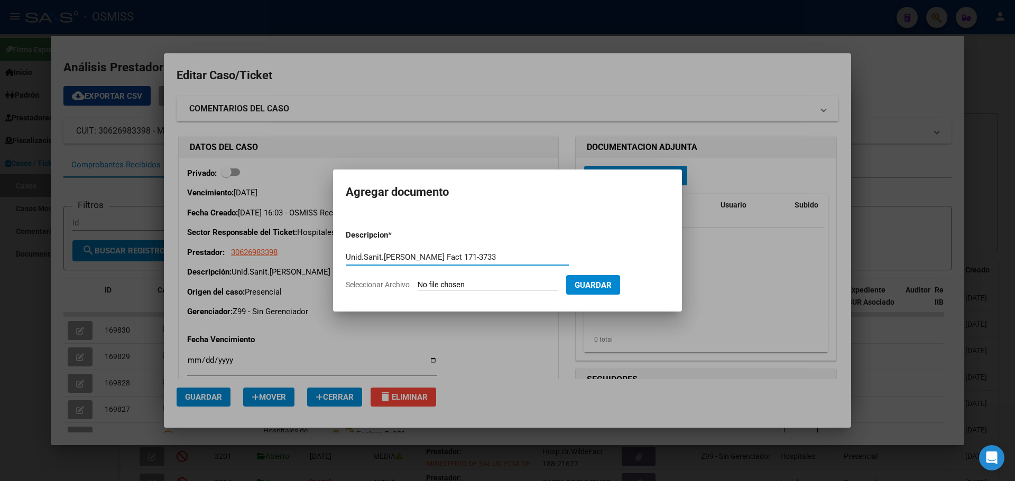
type input "Unid.Sanit.Dr Argerich Fact 171-3733"
click at [372, 284] on span "Seleccionar Archivo" at bounding box center [378, 285] width 64 height 8
click at [417, 284] on input "Seleccionar Archivo" at bounding box center [487, 286] width 140 height 10
type input "C:\fakepath\Fact 3733.pdf"
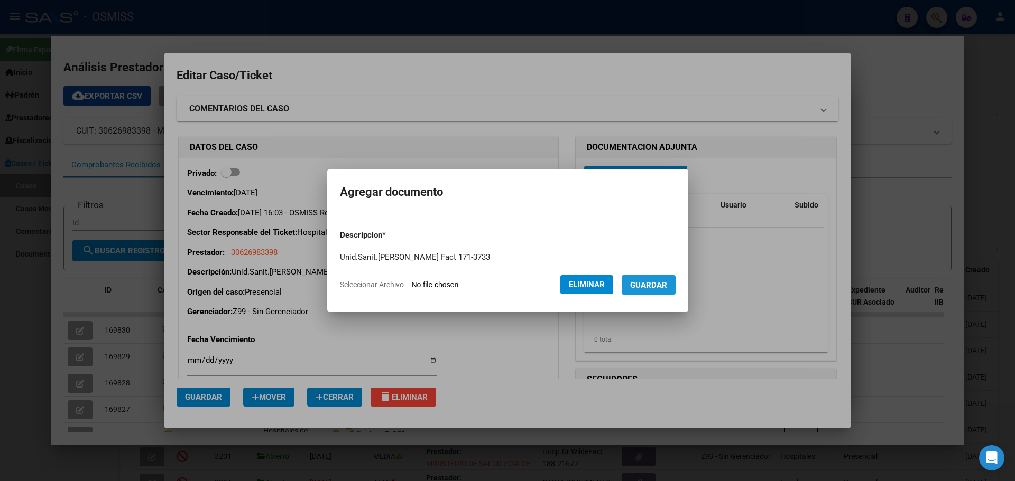
click at [655, 281] on span "Guardar" at bounding box center [648, 286] width 37 height 10
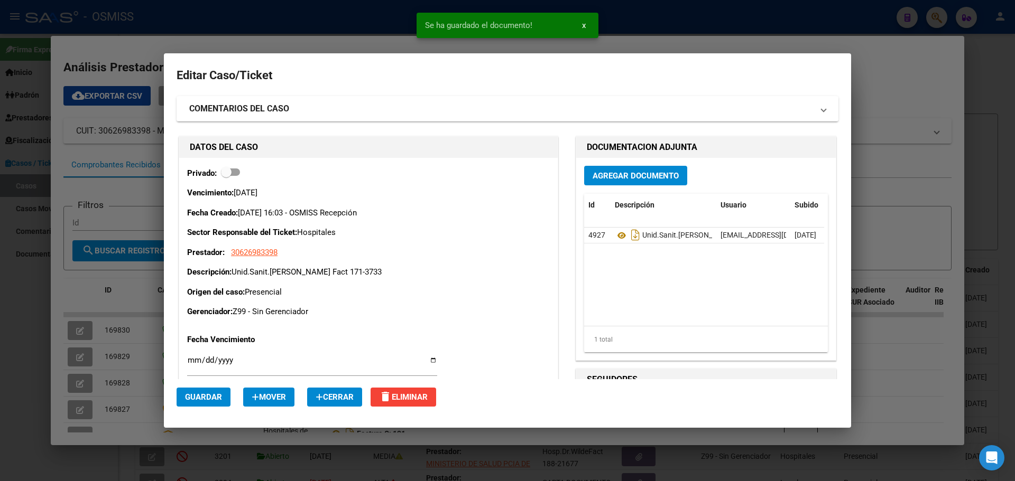
click at [340, 26] on div at bounding box center [507, 240] width 1015 height 481
